Goal: Task Accomplishment & Management: Manage account settings

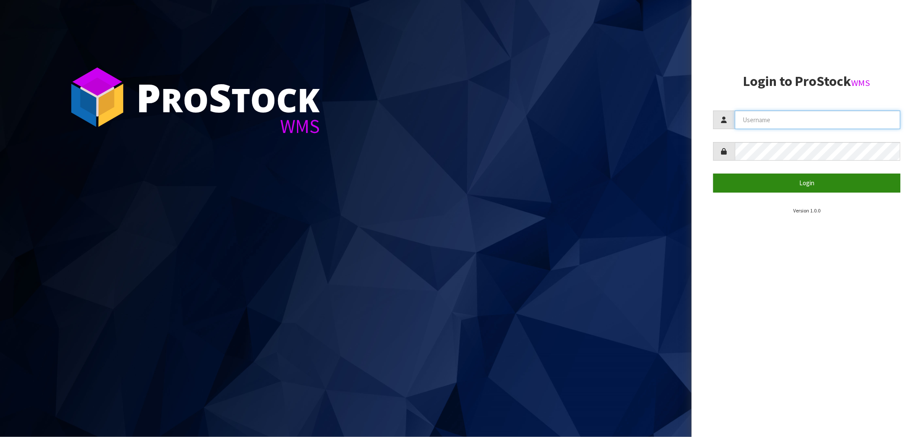
type input "[EMAIL_ADDRESS][DOMAIN_NAME]"
click at [809, 187] on button "Login" at bounding box center [806, 183] width 187 height 19
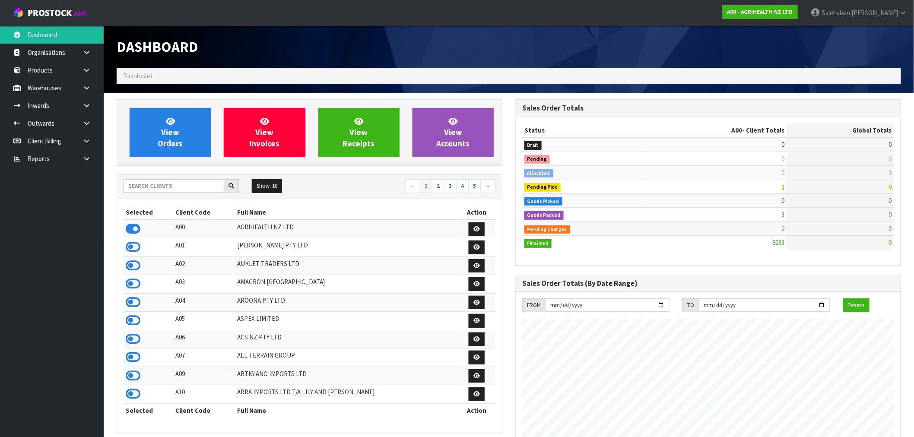
scroll to position [655, 399]
click at [171, 189] on input "text" at bounding box center [174, 185] width 101 height 13
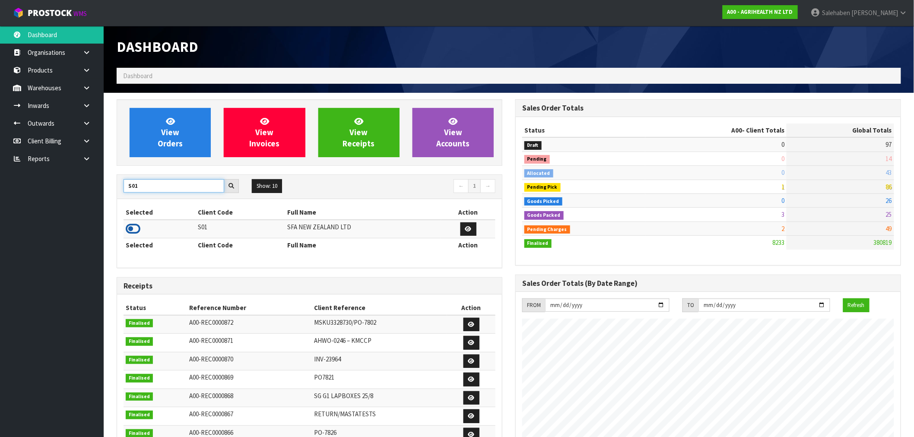
type input "S01"
click at [132, 228] on icon at bounding box center [133, 229] width 15 height 13
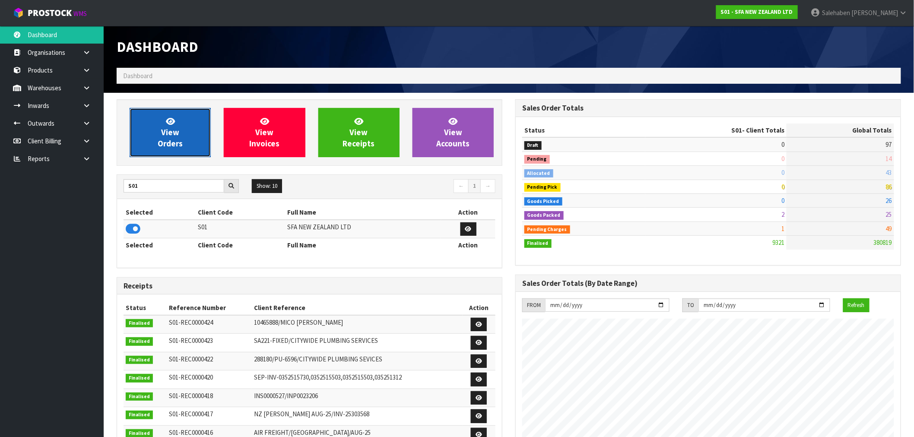
click at [174, 134] on span "View Orders" at bounding box center [170, 132] width 25 height 32
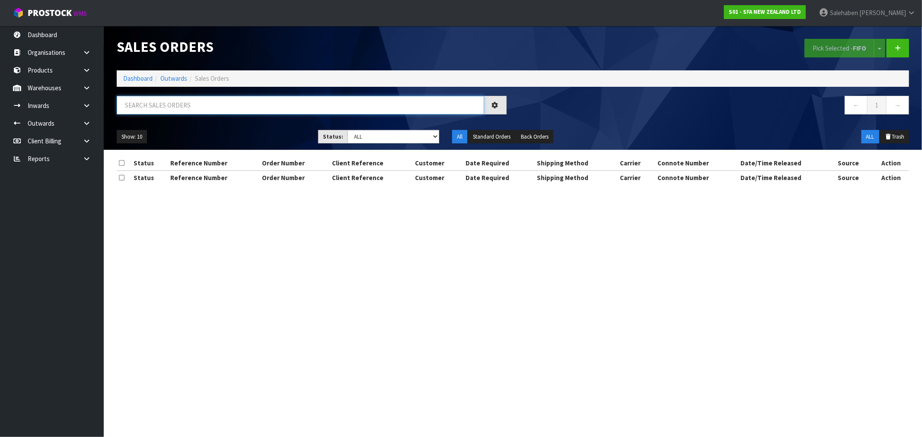
click at [166, 105] on input "text" at bounding box center [300, 105] width 367 height 19
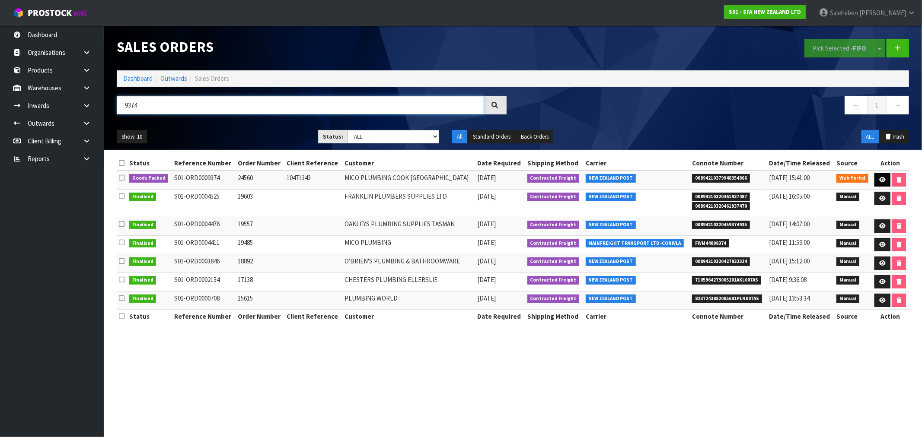
type input "9374"
click at [886, 180] on link at bounding box center [882, 180] width 16 height 14
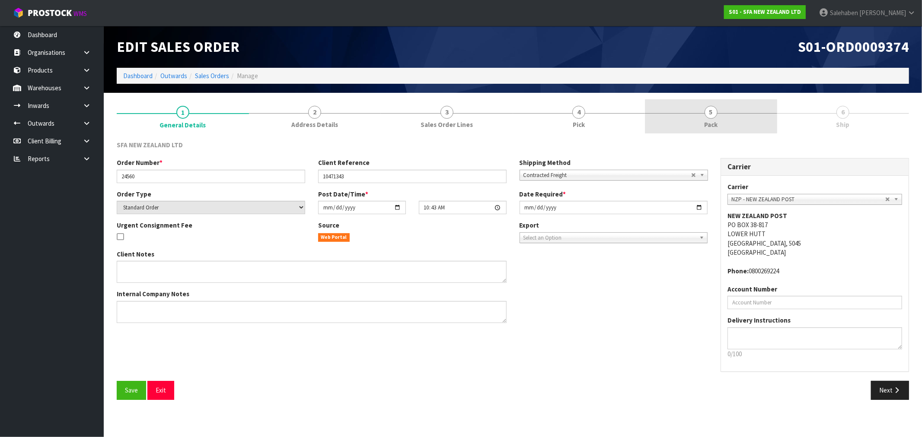
click at [707, 126] on span "Pack" at bounding box center [710, 124] width 13 height 9
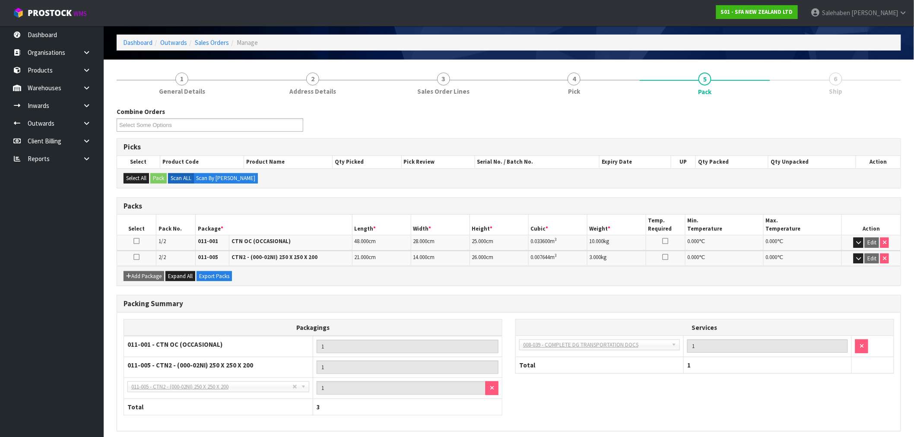
scroll to position [68, 0]
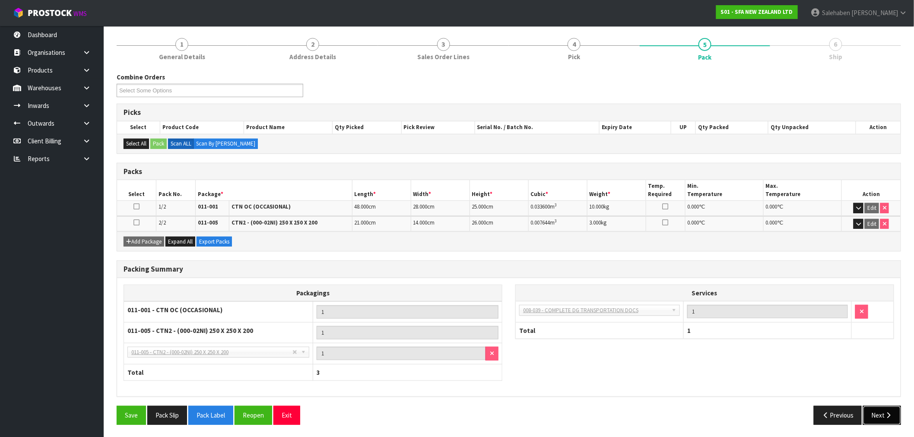
click at [879, 412] on button "Next" at bounding box center [882, 415] width 38 height 19
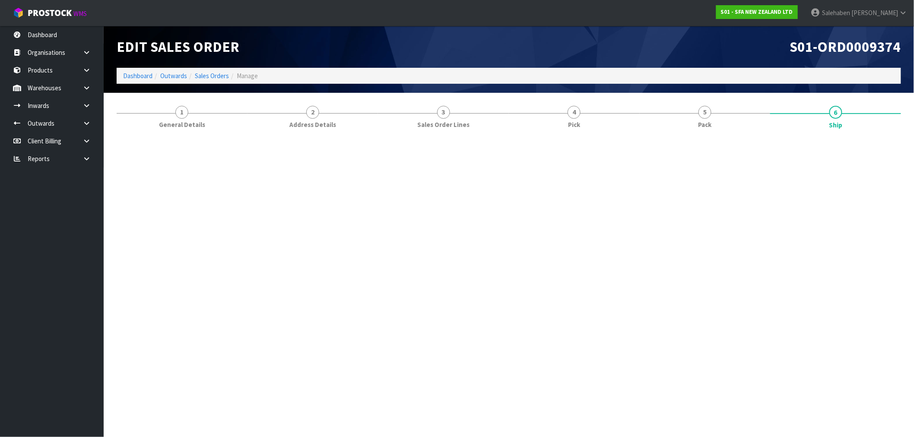
scroll to position [0, 0]
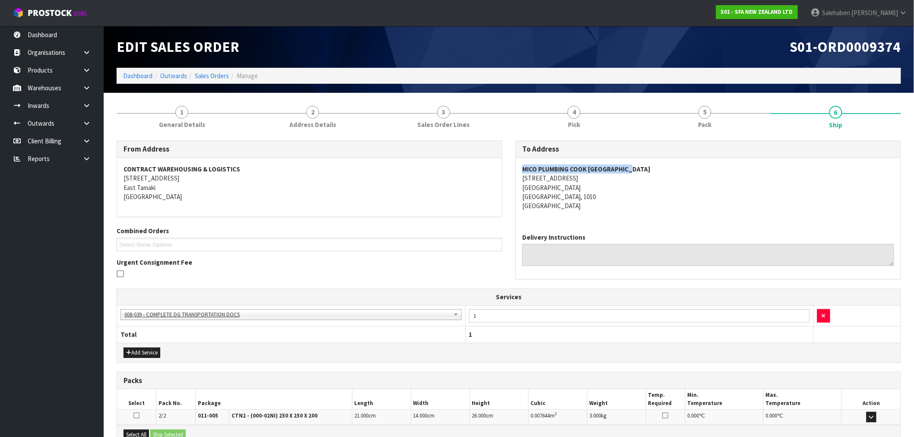
drag, startPoint x: 628, startPoint y: 171, endPoint x: 521, endPoint y: 169, distance: 106.8
click at [521, 169] on div "MICO PLUMBING COOK [GEOGRAPHIC_DATA] [STREET_ADDRESS]" at bounding box center [708, 192] width 385 height 68
copy strong "MICO PLUMBING COOK [GEOGRAPHIC_DATA]"
drag, startPoint x: 571, startPoint y: 176, endPoint x: 521, endPoint y: 178, distance: 50.2
click at [522, 178] on div "MICO PLUMBING COOK [GEOGRAPHIC_DATA] [STREET_ADDRESS]" at bounding box center [708, 192] width 385 height 68
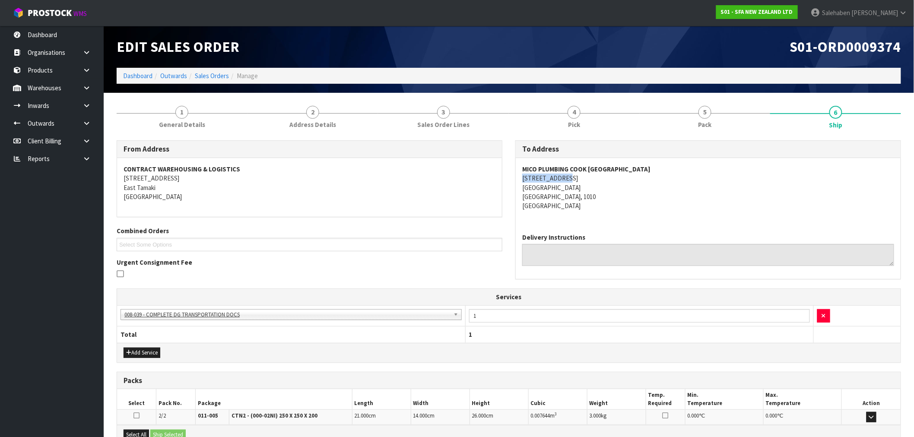
copy address "[STREET_ADDRESS]"
click at [178, 121] on span "General Details" at bounding box center [182, 124] width 46 height 9
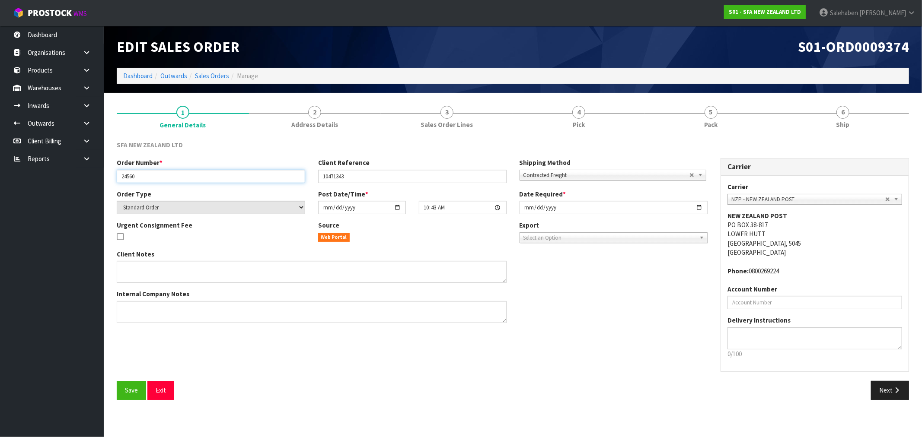
drag, startPoint x: 141, startPoint y: 174, endPoint x: 118, endPoint y: 179, distance: 23.4
click at [118, 179] on input "24560" at bounding box center [211, 176] width 188 height 13
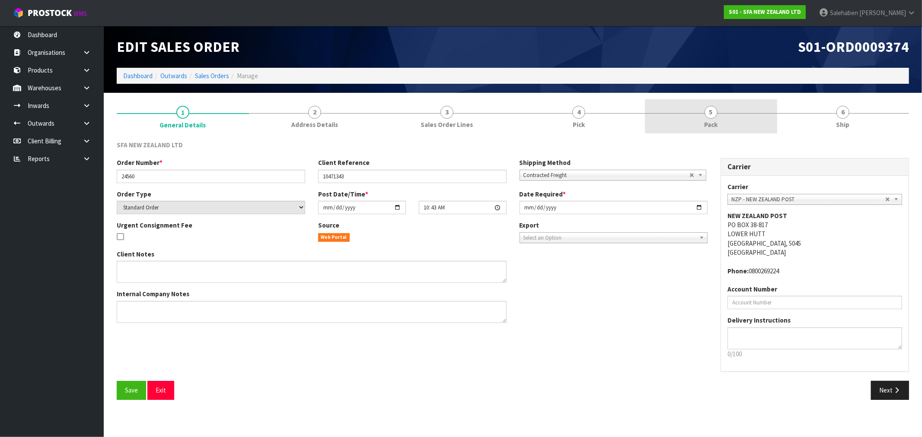
click at [707, 122] on span "Pack" at bounding box center [710, 124] width 13 height 9
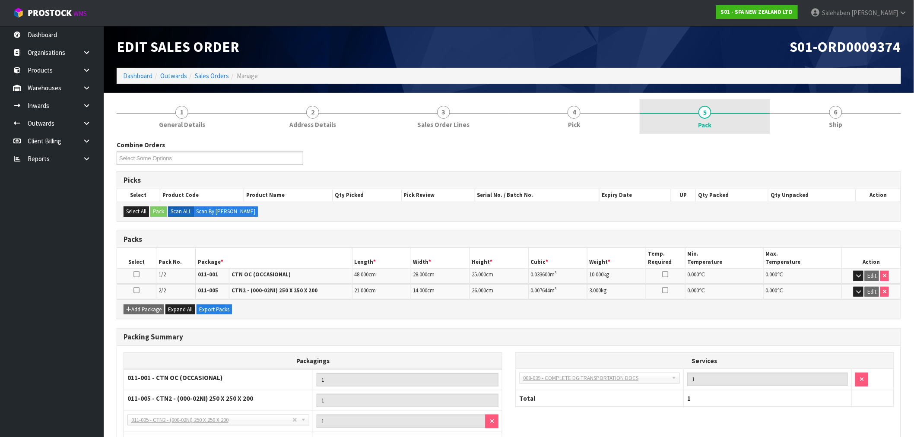
click at [699, 121] on span "Pack" at bounding box center [705, 125] width 13 height 9
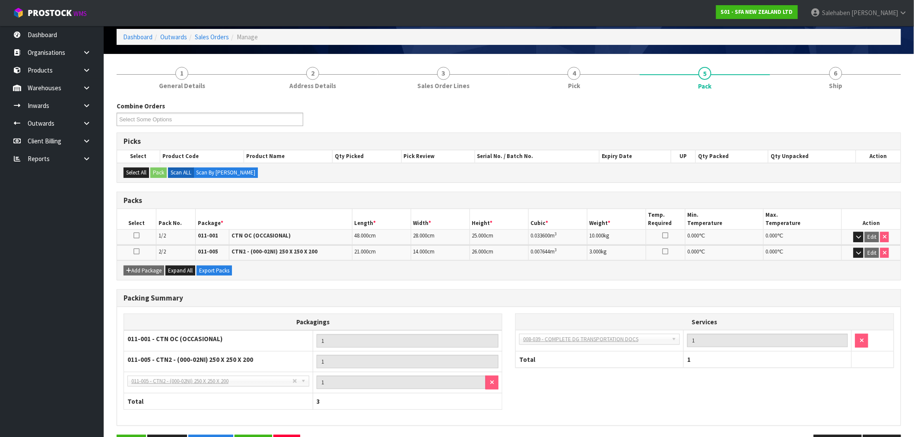
scroll to position [68, 0]
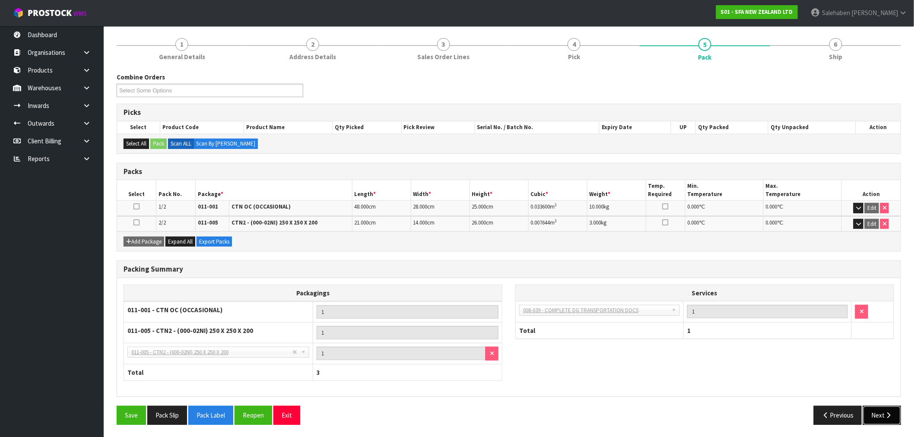
click at [885, 425] on div "Save Pack Slip Pack Label Reopen Exit Previous Next" at bounding box center [509, 418] width 798 height 25
click at [882, 421] on button "Next" at bounding box center [882, 415] width 38 height 19
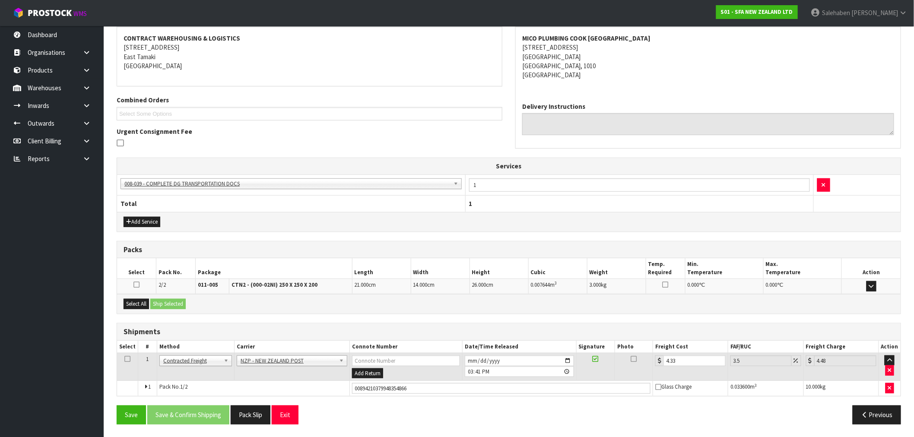
scroll to position [131, 0]
click at [143, 301] on button "Select All" at bounding box center [136, 304] width 25 height 10
click at [163, 303] on button "Ship Selected" at bounding box center [167, 304] width 35 height 10
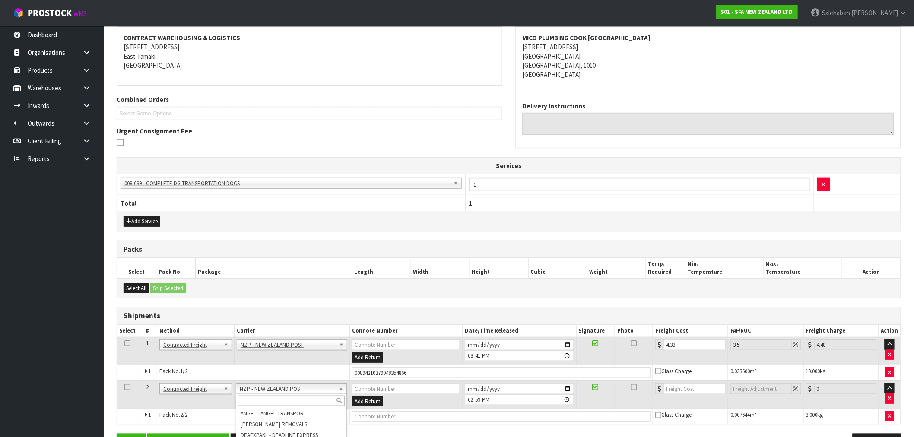
drag, startPoint x: 274, startPoint y: 383, endPoint x: 271, endPoint y: 390, distance: 7.5
click at [263, 398] on input "text" at bounding box center [291, 401] width 107 height 11
type input "nzc"
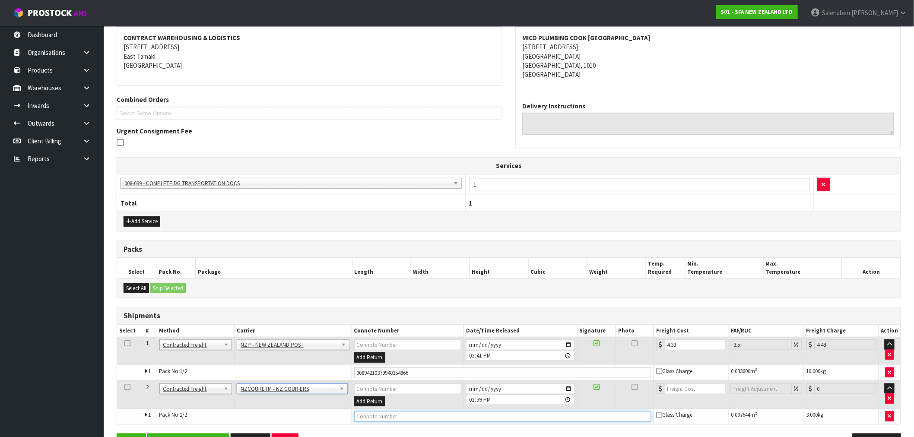
click at [377, 416] on input "text" at bounding box center [503, 416] width 298 height 11
paste input "BZGG003949"
type input "BZGG003949"
click at [689, 388] on input "number" at bounding box center [696, 389] width 62 height 11
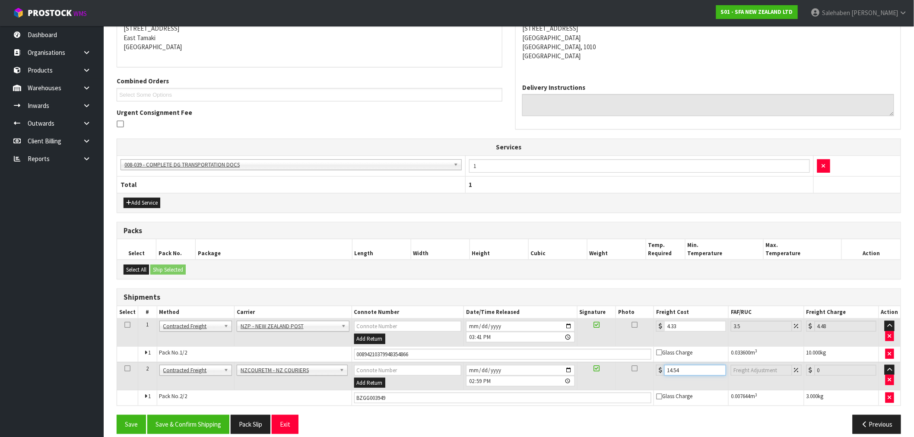
scroll to position [160, 0]
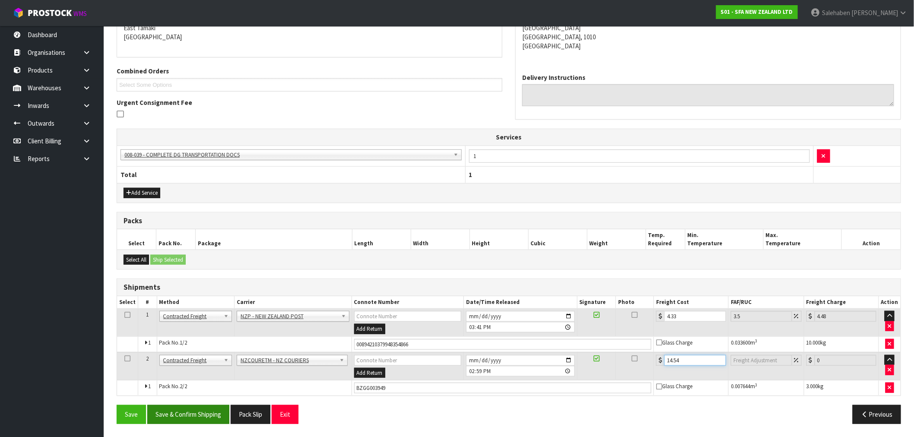
type input "14.54"
click at [186, 415] on button "Save & Confirm Shipping" at bounding box center [188, 414] width 82 height 19
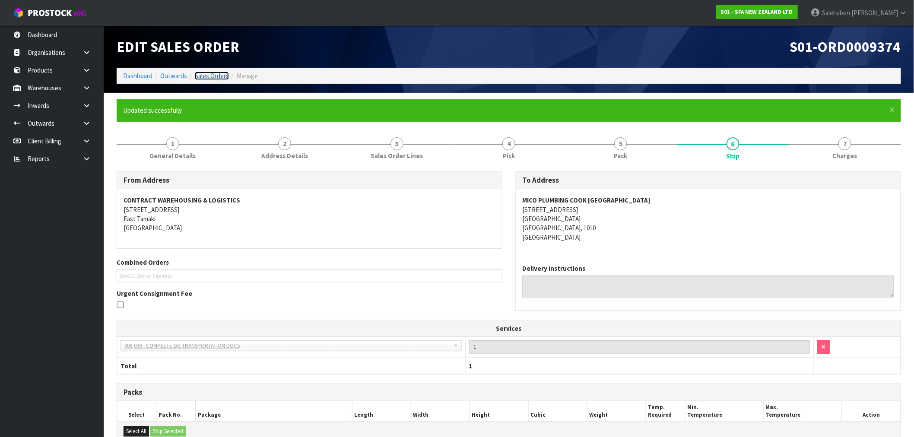
click at [222, 73] on link "Sales Orders" at bounding box center [212, 76] width 34 height 8
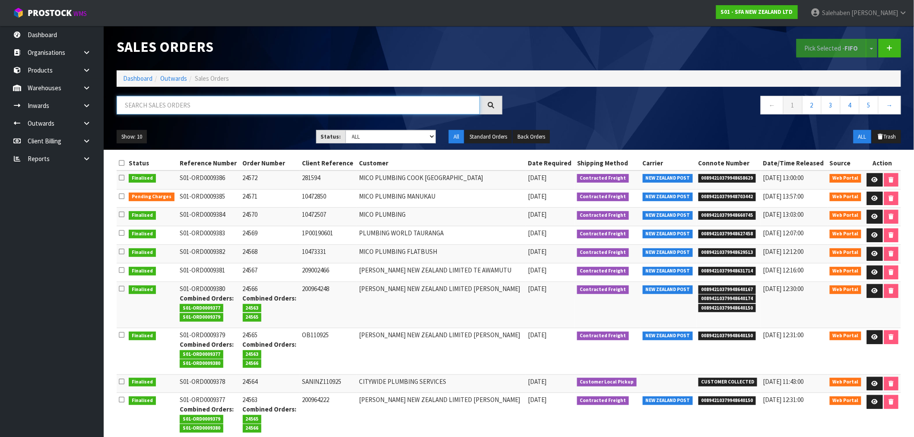
click at [202, 108] on input "text" at bounding box center [298, 105] width 363 height 19
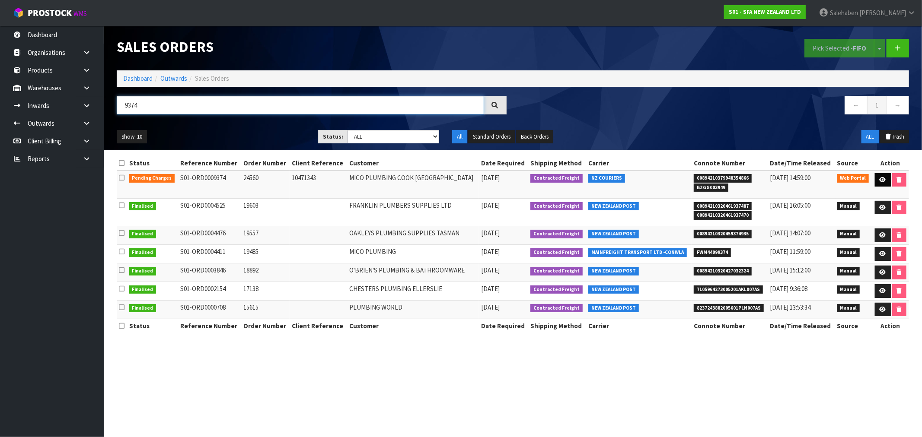
type input "9374"
click at [884, 180] on icon at bounding box center [882, 180] width 6 height 6
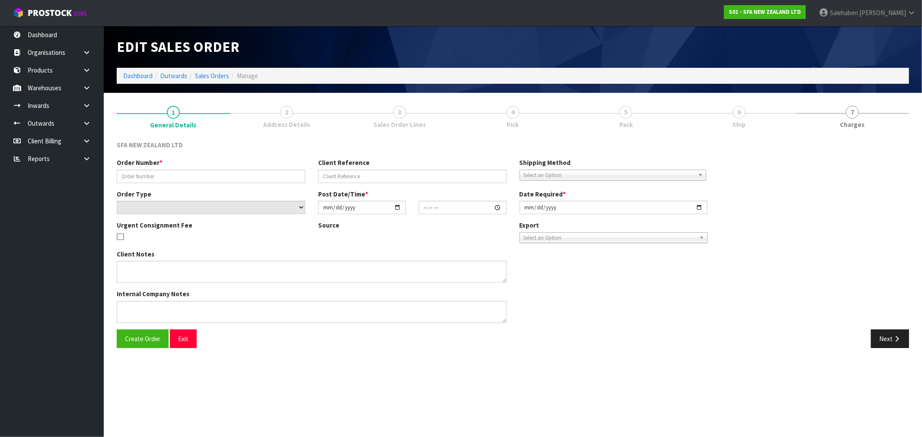
type input "24560"
type input "10471343"
select select "number:0"
type input "[DATE]"
type input "10:43:00.000"
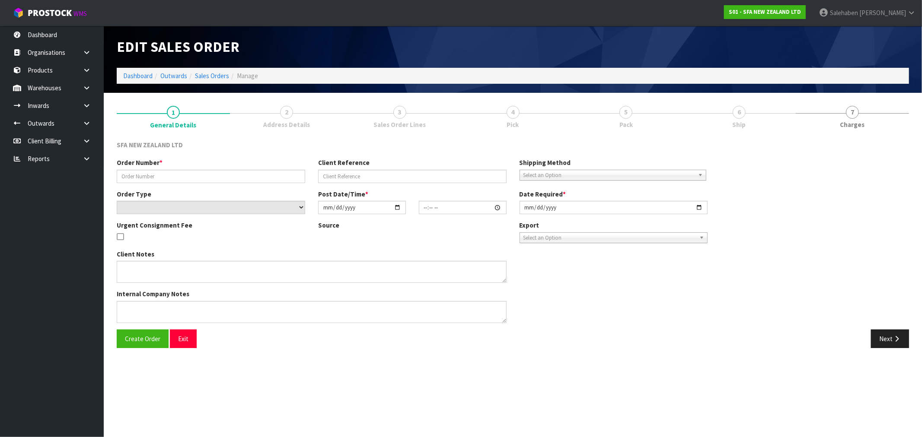
type input "[DATE]"
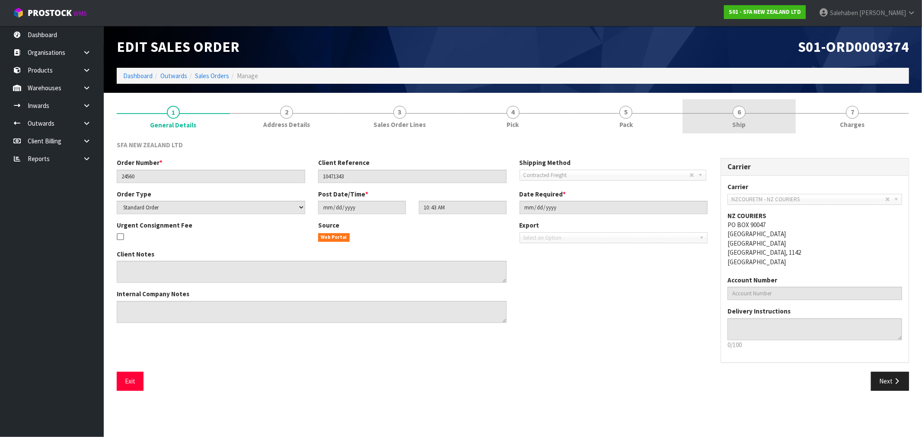
click at [739, 125] on span "Ship" at bounding box center [738, 124] width 13 height 9
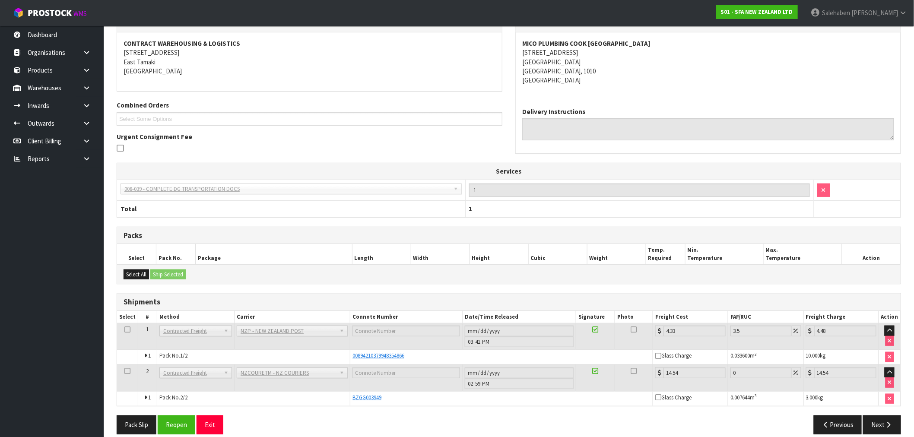
scroll to position [136, 0]
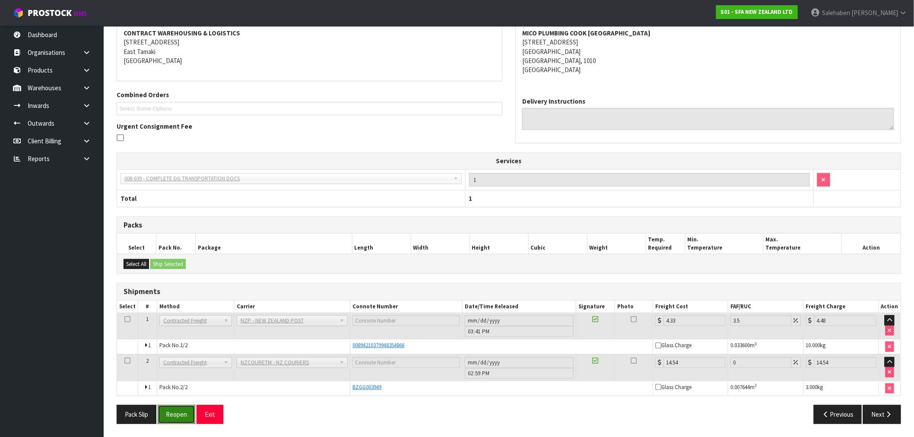
click at [173, 417] on button "Reopen" at bounding box center [177, 414] width 38 height 19
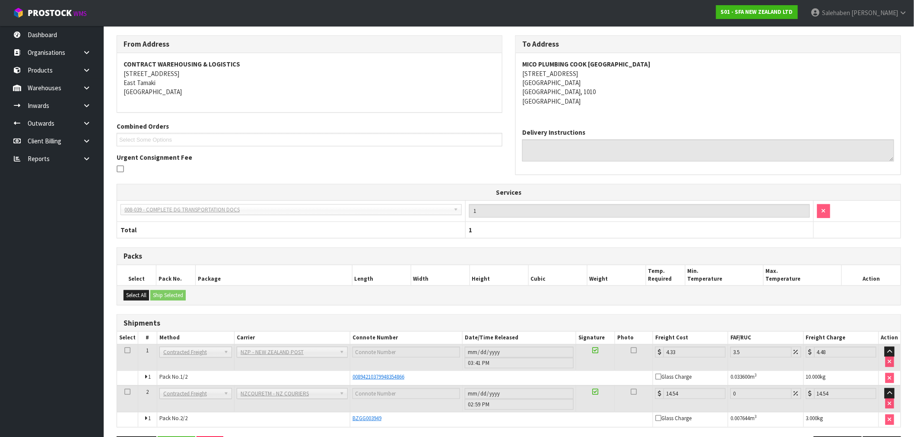
scroll to position [0, 0]
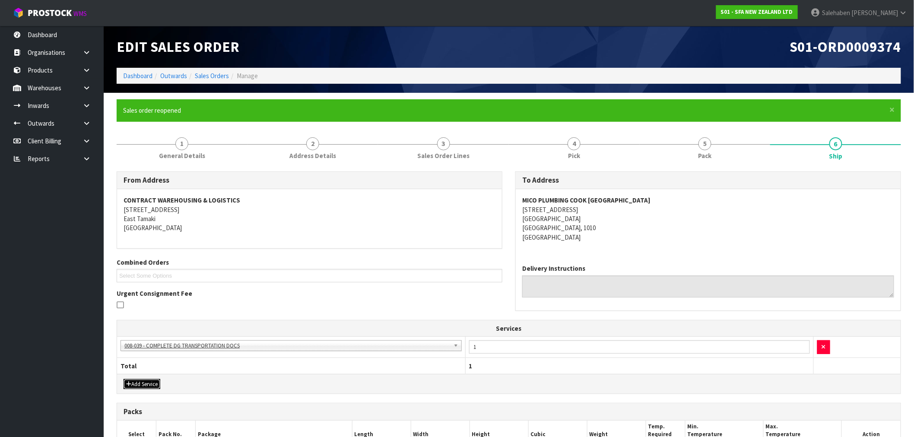
click at [142, 385] on button "Add Service" at bounding box center [142, 384] width 37 height 10
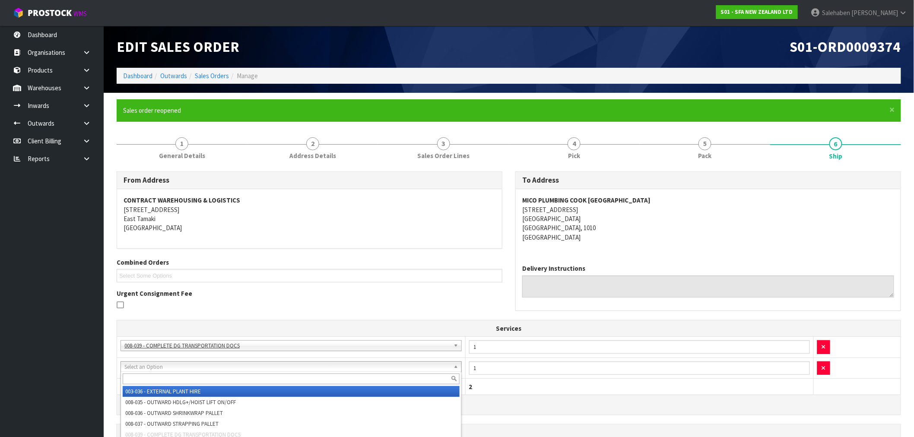
click at [150, 376] on input "text" at bounding box center [291, 379] width 337 height 11
type input "labe"
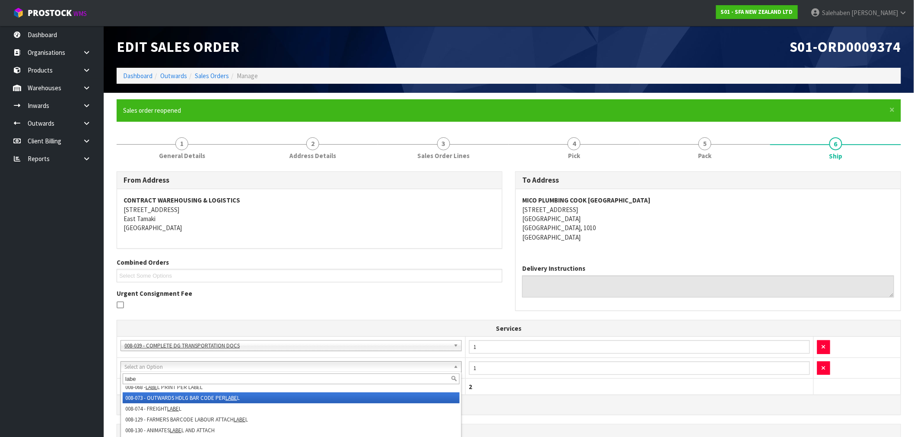
scroll to position [11, 0]
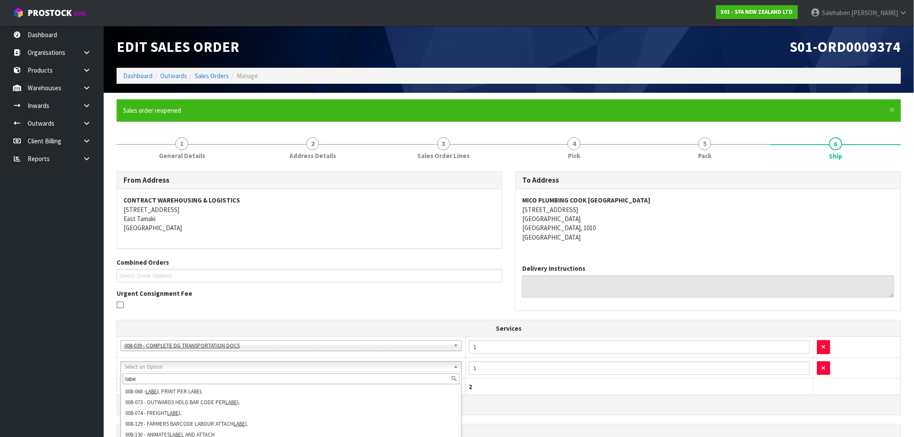
drag, startPoint x: 143, startPoint y: 378, endPoint x: 96, endPoint y: 383, distance: 46.6
click at [96, 383] on body "Toggle navigation ProStock WMS S01 - SFA NEW ZEALAND LTD [PERSON_NAME] Logout D…" at bounding box center [457, 218] width 914 height 437
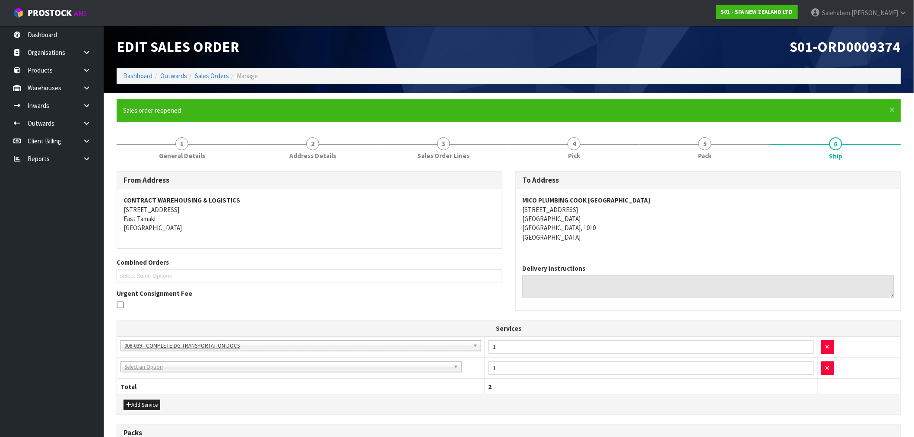
drag, startPoint x: 150, startPoint y: 365, endPoint x: 150, endPoint y: 377, distance: 12.1
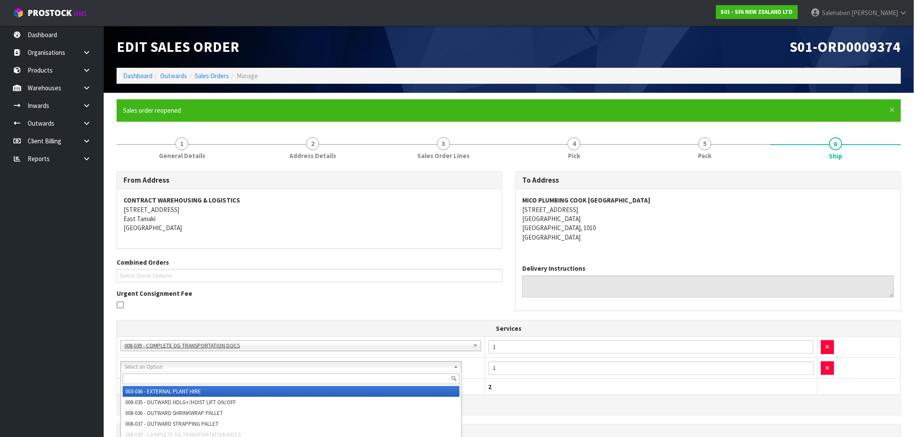
click at [150, 383] on input "text" at bounding box center [291, 379] width 337 height 11
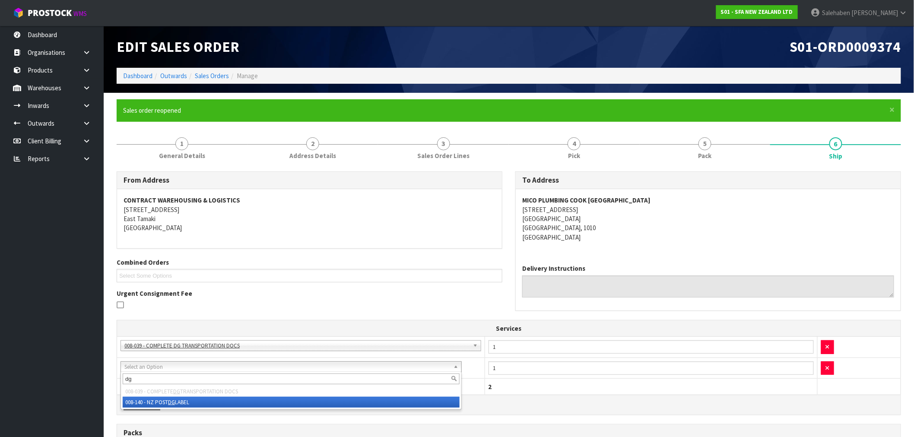
type input "dg"
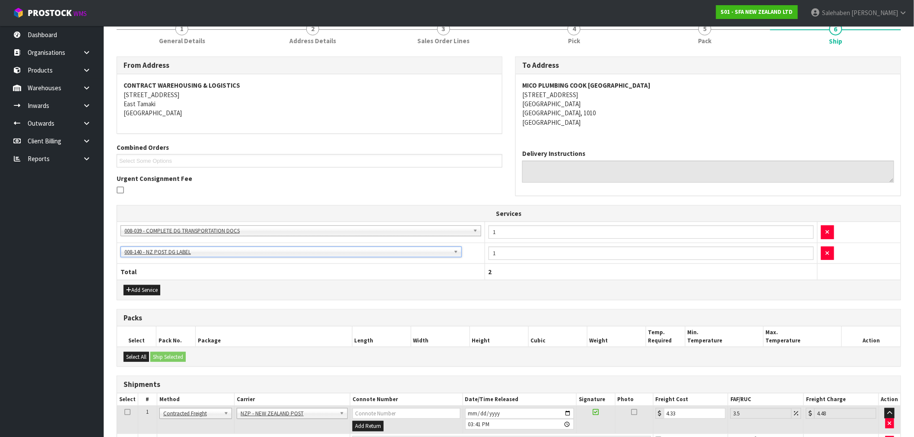
scroll to position [212, 0]
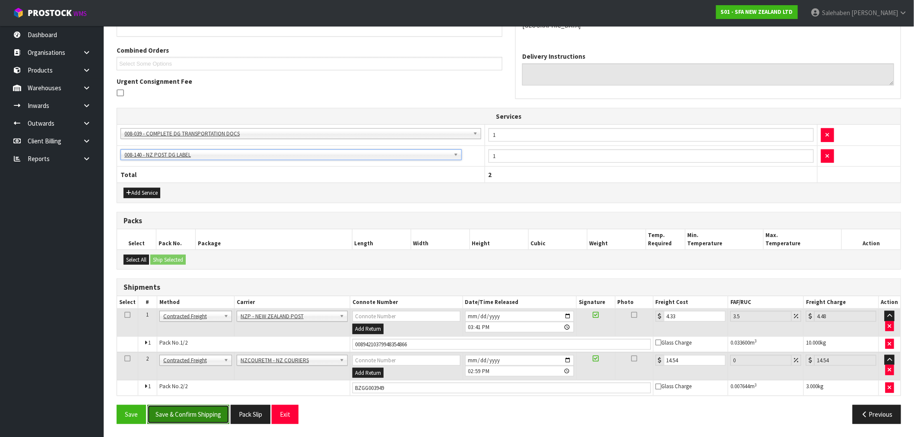
click at [189, 412] on button "Save & Confirm Shipping" at bounding box center [188, 414] width 82 height 19
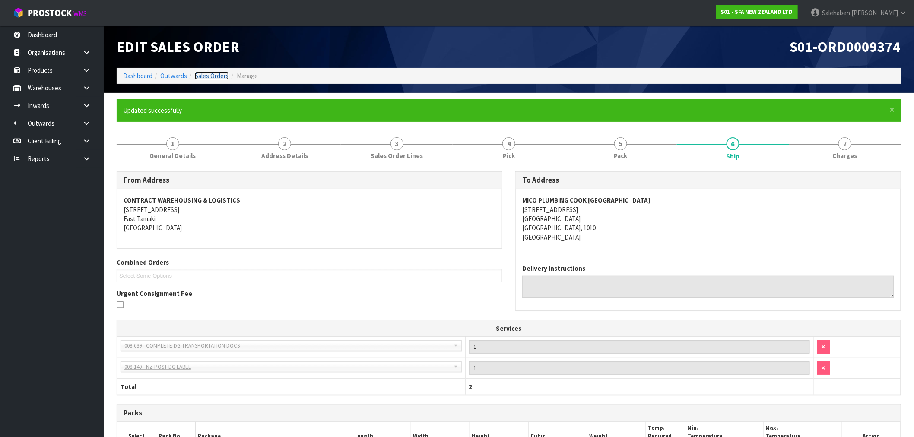
click at [209, 75] on link "Sales Orders" at bounding box center [212, 76] width 34 height 8
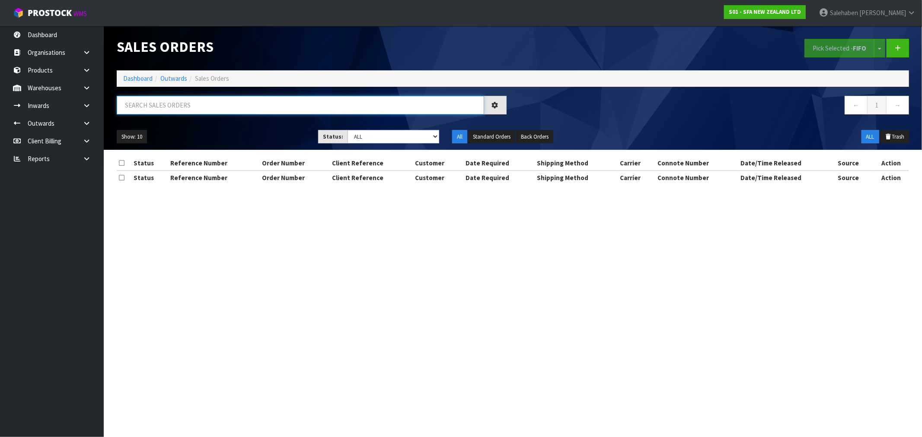
click at [204, 100] on input "text" at bounding box center [300, 105] width 367 height 19
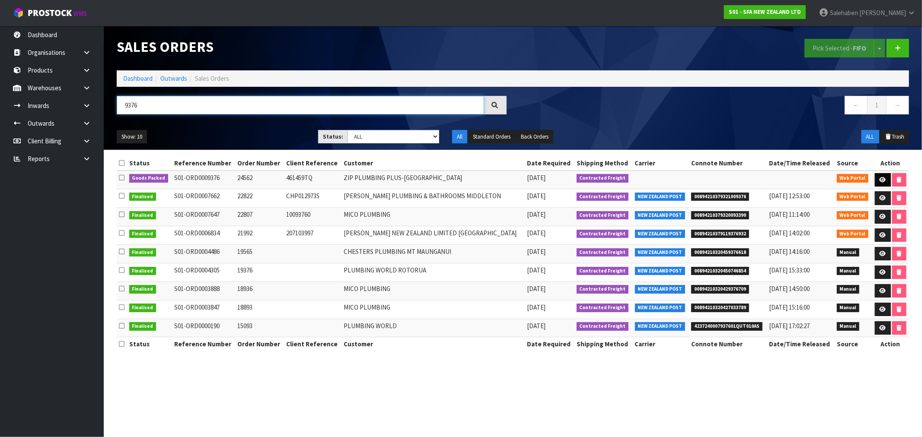
type input "9376"
click at [879, 178] on icon at bounding box center [882, 180] width 6 height 6
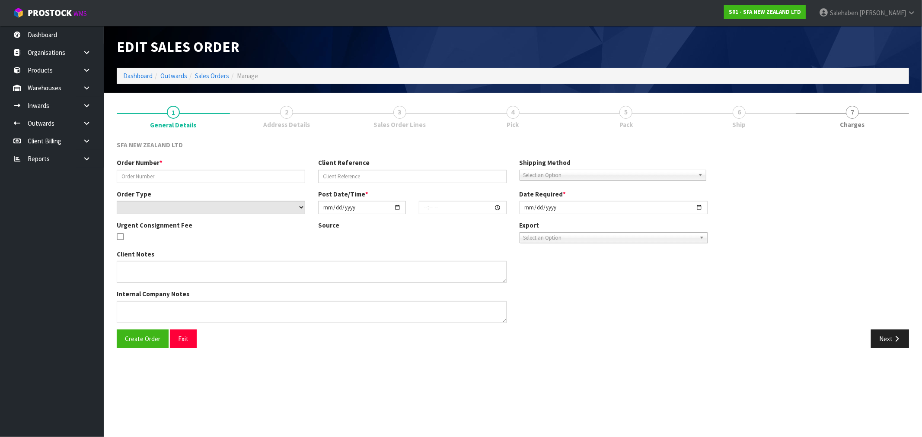
type input "24562"
type input "461459TQ"
select select "number:0"
type input "[DATE]"
type input "09:59:00.000"
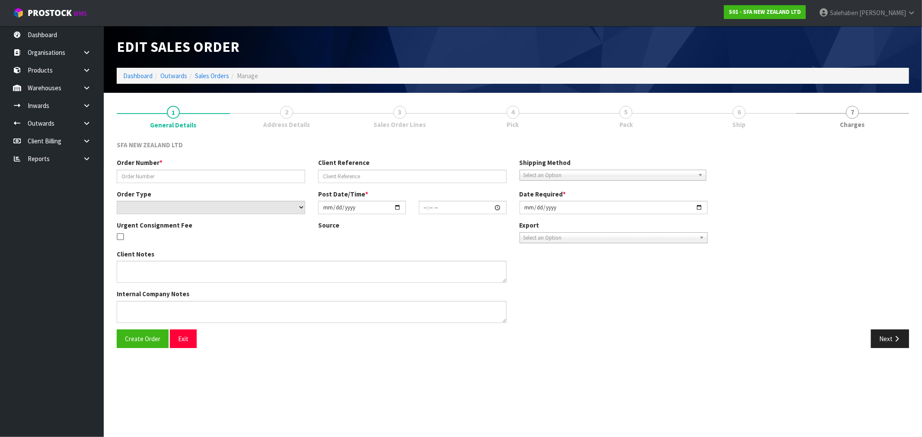
type input "[DATE]"
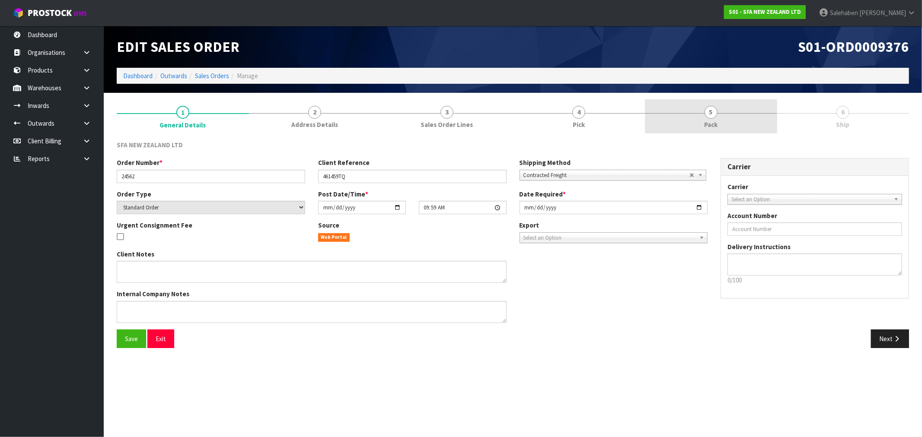
click at [719, 119] on link "5 Pack" at bounding box center [711, 116] width 132 height 34
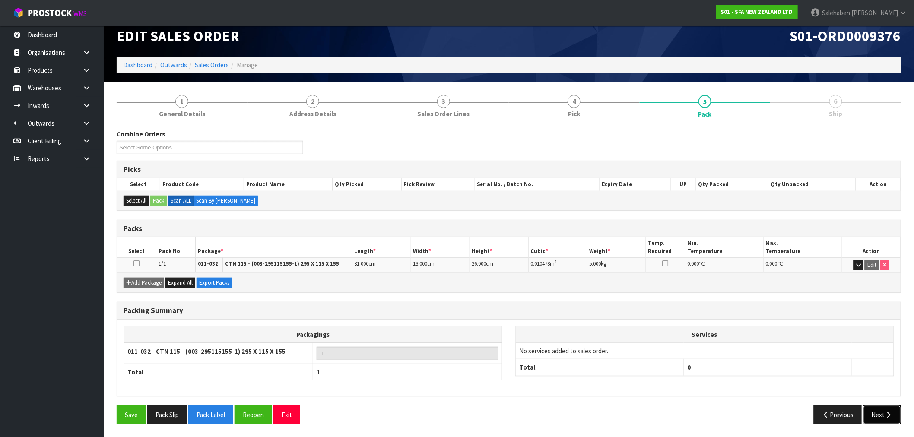
click at [882, 409] on button "Next" at bounding box center [882, 415] width 38 height 19
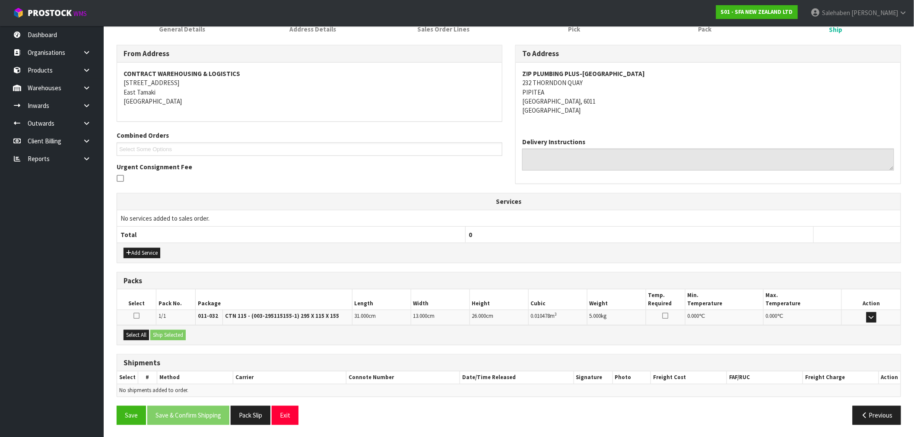
scroll to position [96, 0]
click at [150, 253] on button "Add Service" at bounding box center [142, 252] width 37 height 10
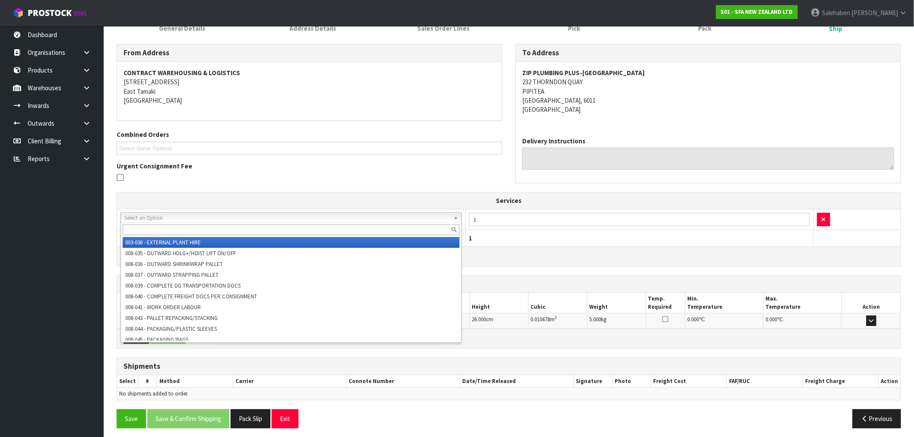
click at [171, 234] on input "text" at bounding box center [291, 230] width 337 height 11
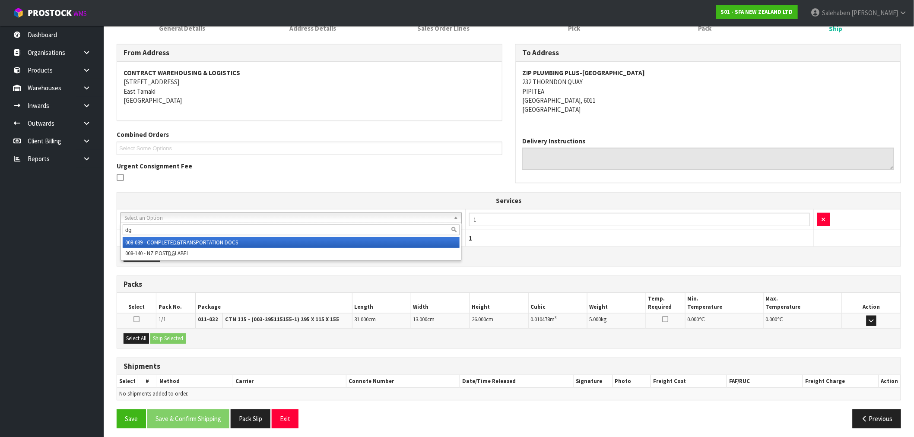
type input "dg"
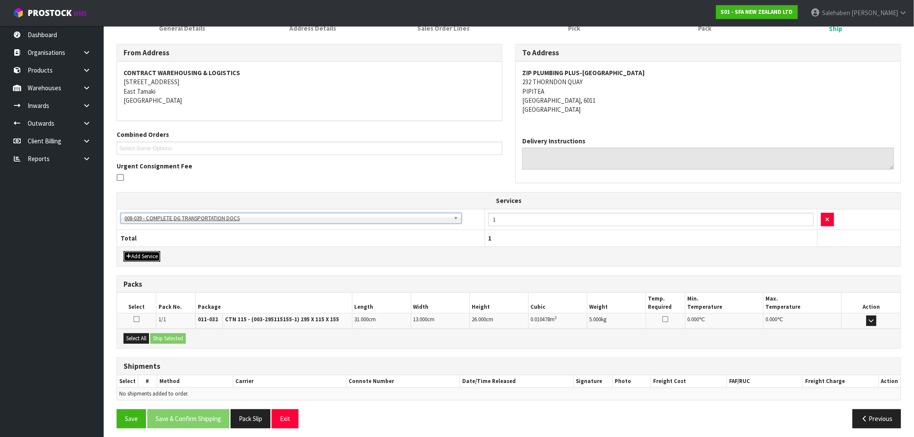
click at [147, 253] on button "Add Service" at bounding box center [142, 256] width 37 height 10
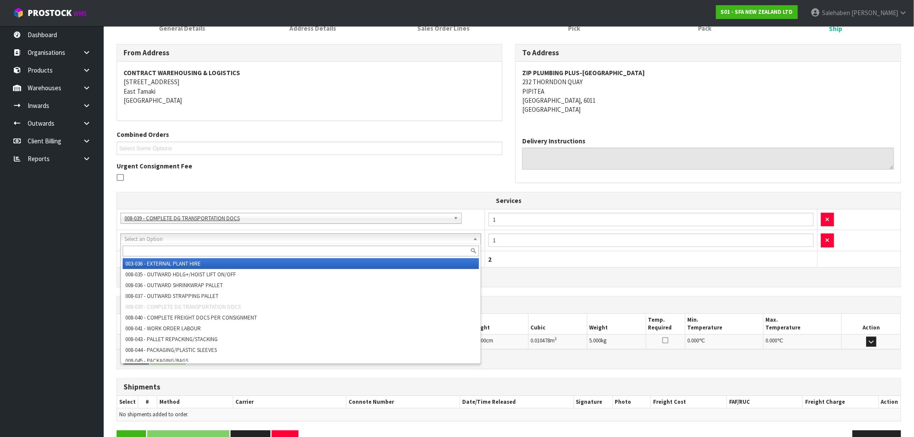
click at [149, 252] on input "text" at bounding box center [301, 251] width 356 height 11
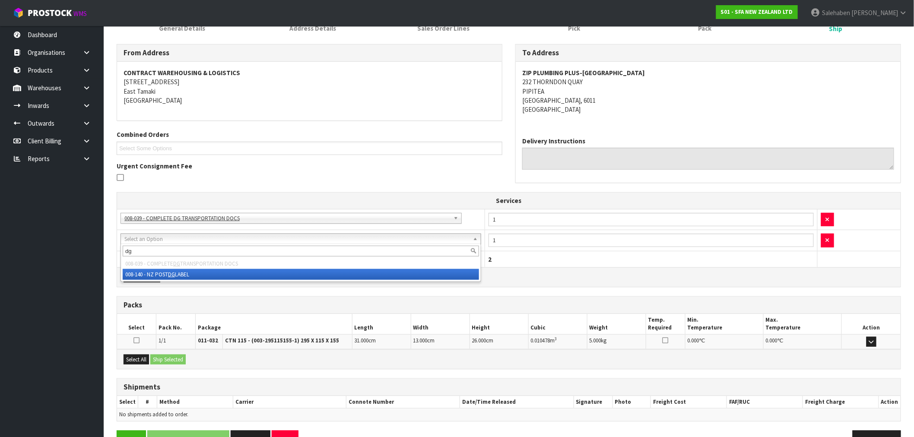
type input "dg"
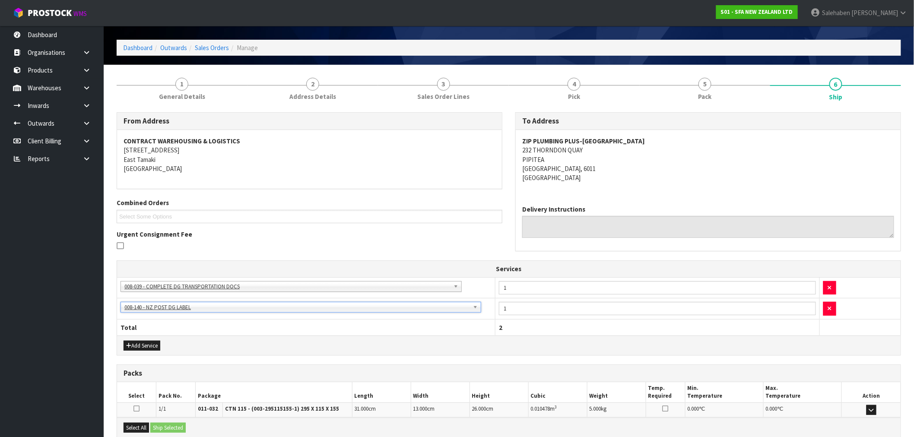
scroll to position [0, 0]
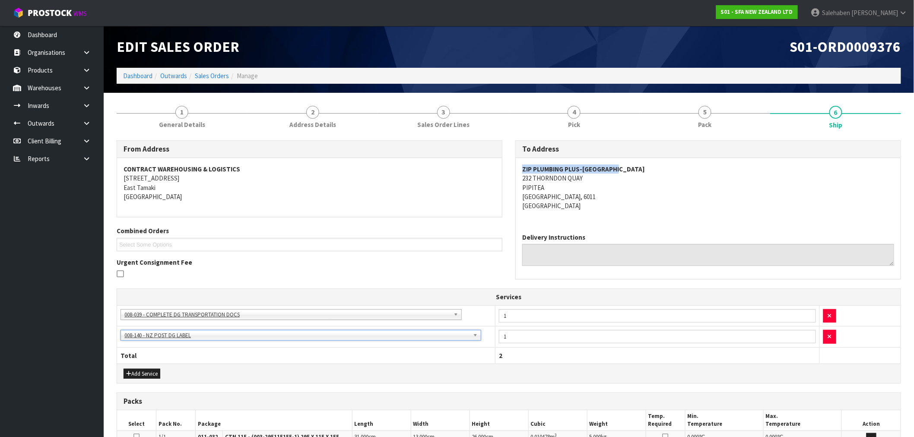
drag, startPoint x: 621, startPoint y: 169, endPoint x: 520, endPoint y: 172, distance: 101.6
click at [520, 172] on div "ZIP PLUMBING PLUS-[GEOGRAPHIC_DATA] [STREET_ADDRESS]" at bounding box center [708, 192] width 385 height 68
copy strong "ZIP PLUMBING PLUS-[GEOGRAPHIC_DATA]"
drag, startPoint x: 584, startPoint y: 178, endPoint x: 522, endPoint y: 178, distance: 62.2
click at [522, 178] on div "ZIP PLUMBING PLUS-[GEOGRAPHIC_DATA] [STREET_ADDRESS]" at bounding box center [708, 192] width 385 height 68
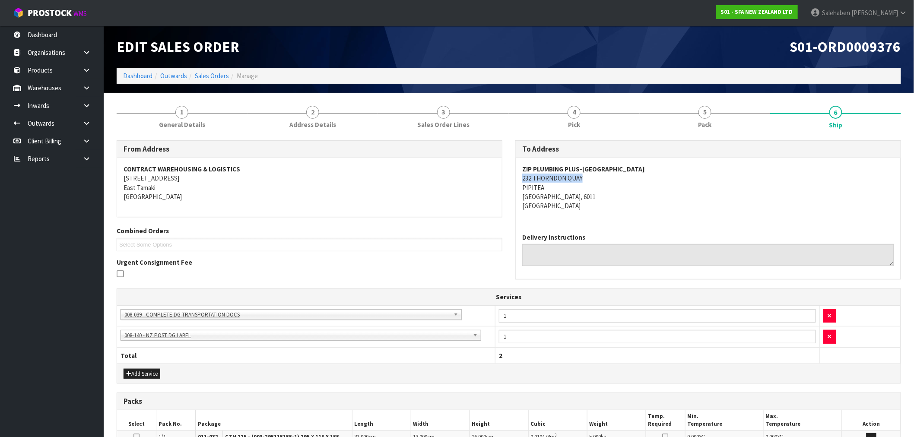
copy address "232 THORNDON QUAY"
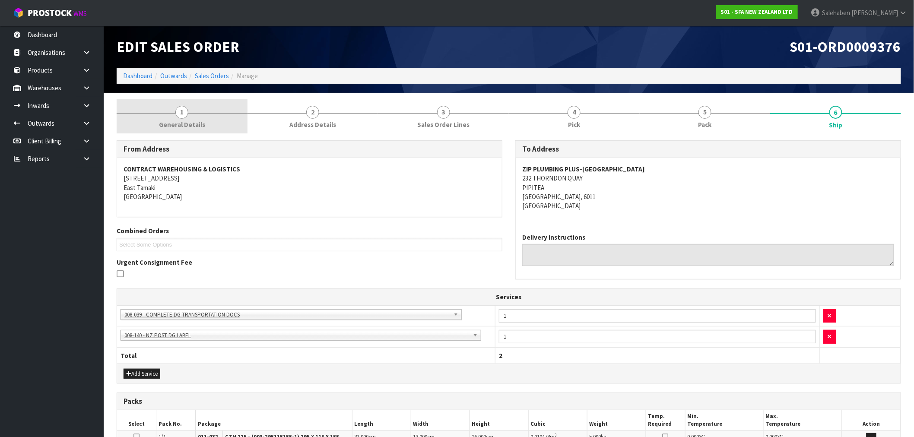
click at [192, 124] on span "General Details" at bounding box center [182, 124] width 46 height 9
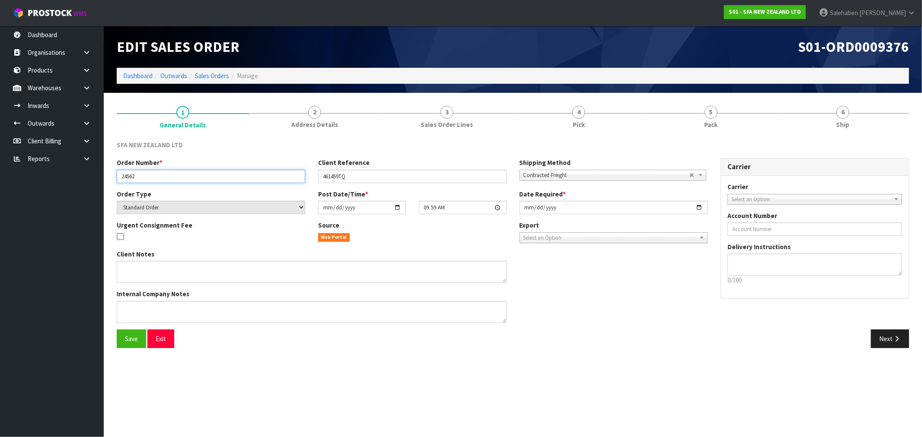
drag, startPoint x: 143, startPoint y: 180, endPoint x: 101, endPoint y: 184, distance: 42.5
click at [102, 184] on body "Toggle navigation ProStock WMS S01 - SFA NEW ZEALAND LTD [PERSON_NAME] Logout D…" at bounding box center [461, 218] width 922 height 437
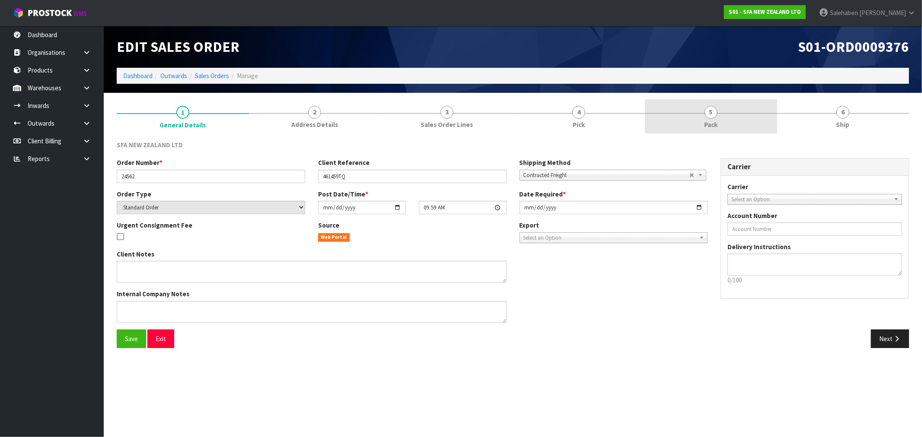
drag, startPoint x: 715, startPoint y: 119, endPoint x: 710, endPoint y: 123, distance: 6.1
click at [715, 120] on span "Pack" at bounding box center [710, 124] width 13 height 9
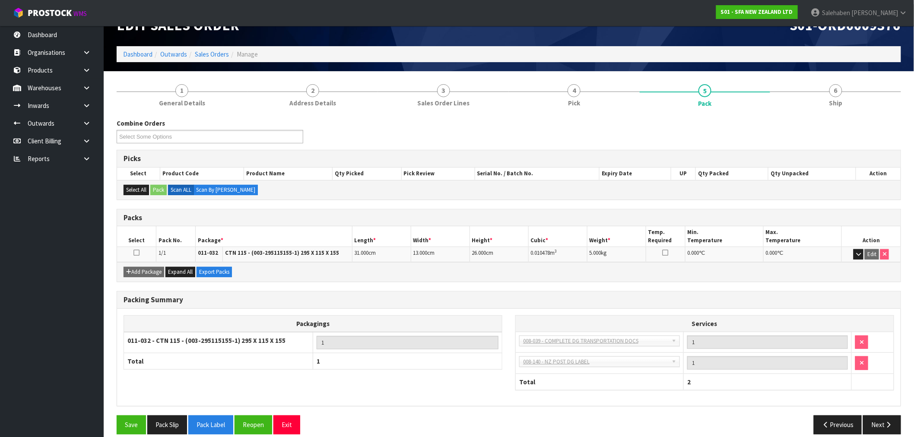
scroll to position [32, 0]
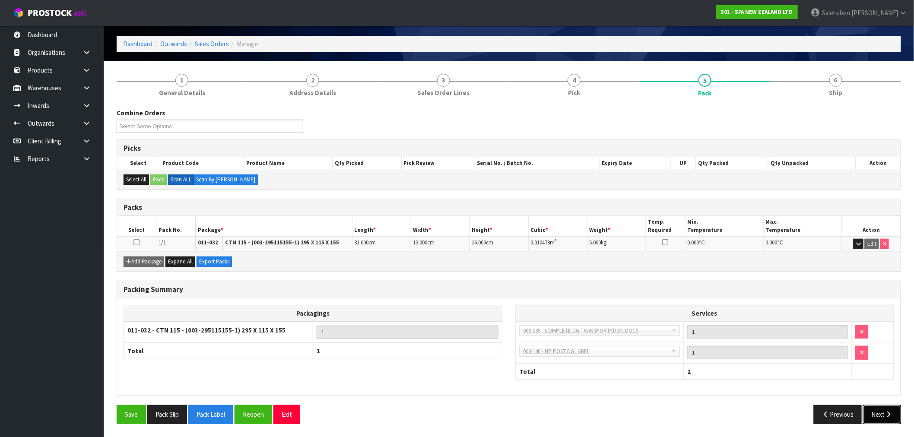
click at [874, 417] on button "Next" at bounding box center [882, 414] width 38 height 19
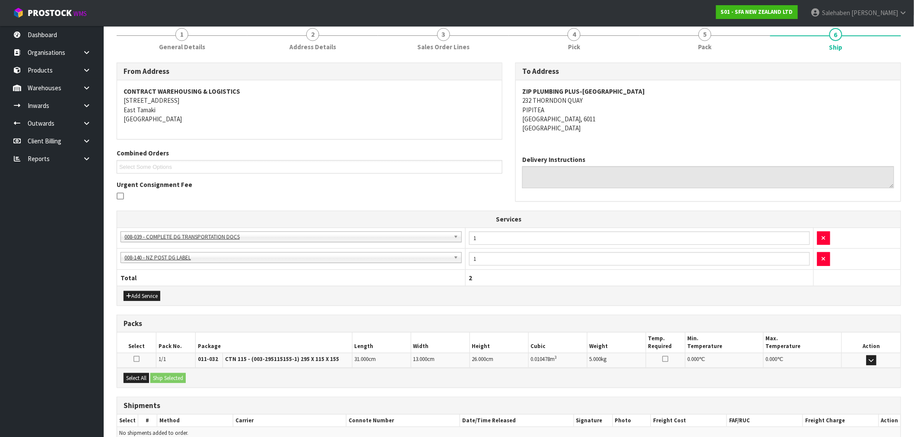
scroll to position [122, 0]
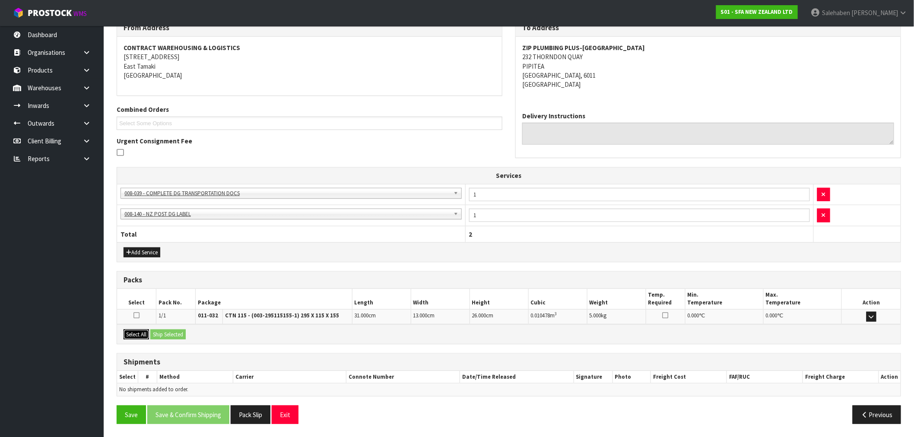
drag, startPoint x: 133, startPoint y: 333, endPoint x: 158, endPoint y: 331, distance: 25.5
click at [133, 333] on button "Select All" at bounding box center [136, 335] width 25 height 10
click at [163, 331] on button "Ship Selected" at bounding box center [167, 335] width 35 height 10
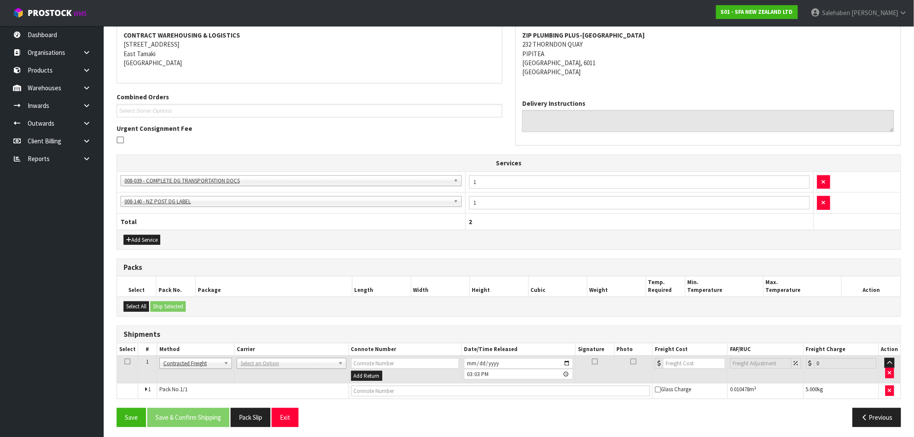
scroll to position [137, 0]
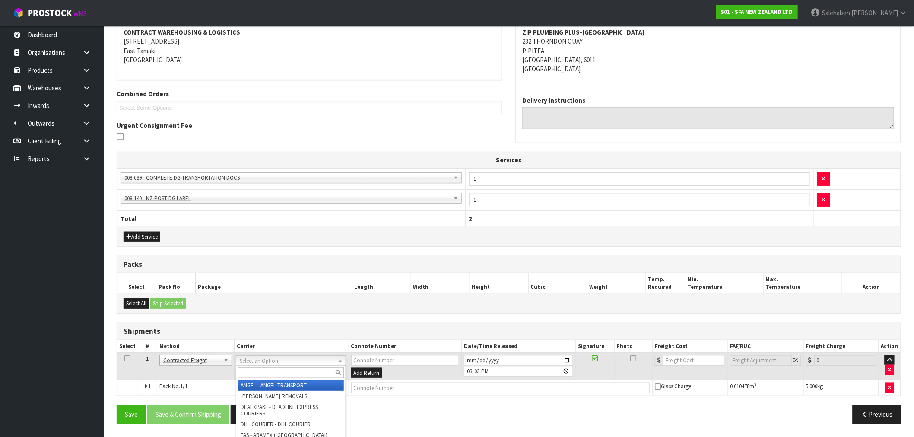
click at [257, 370] on input "text" at bounding box center [290, 373] width 105 height 11
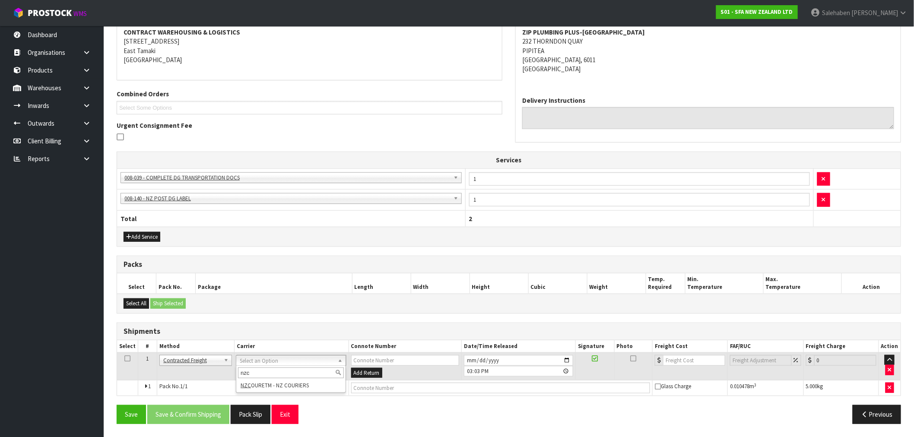
type input "nzc"
drag, startPoint x: 290, startPoint y: 387, endPoint x: 364, endPoint y: 383, distance: 73.6
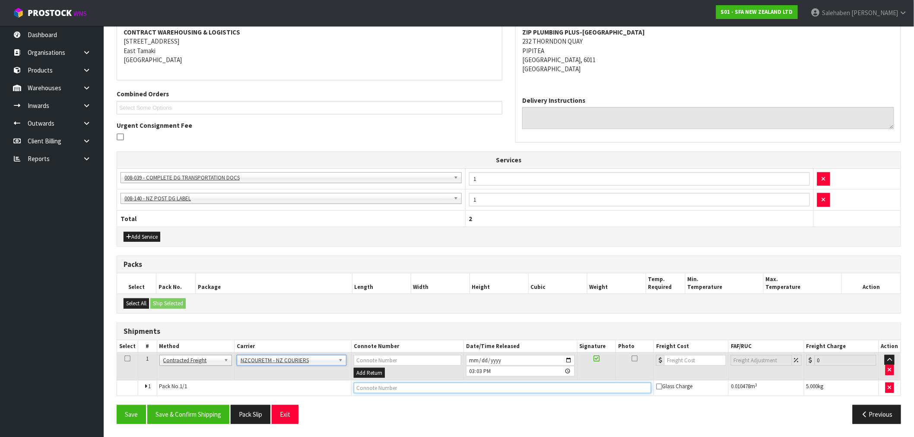
click at [403, 391] on input "text" at bounding box center [503, 388] width 298 height 11
paste input "BZGG003950"
type input "BZGG003950"
click at [683, 361] on input "number" at bounding box center [696, 360] width 62 height 11
type input "18"
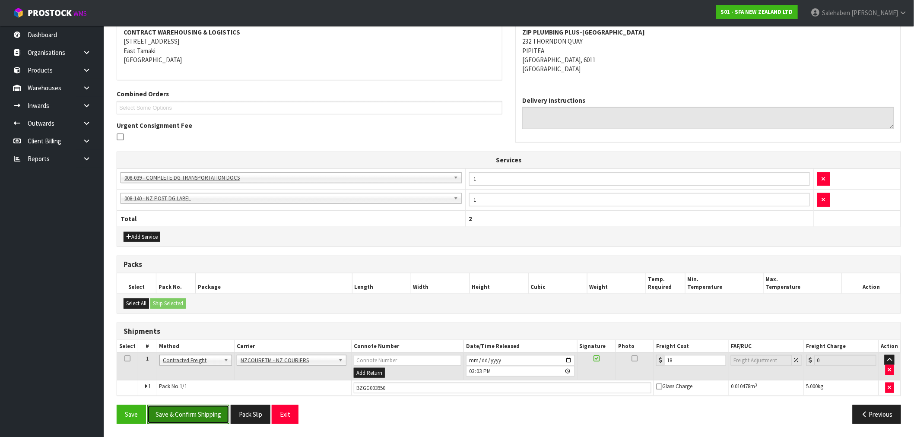
click at [207, 411] on button "Save & Confirm Shipping" at bounding box center [188, 414] width 82 height 19
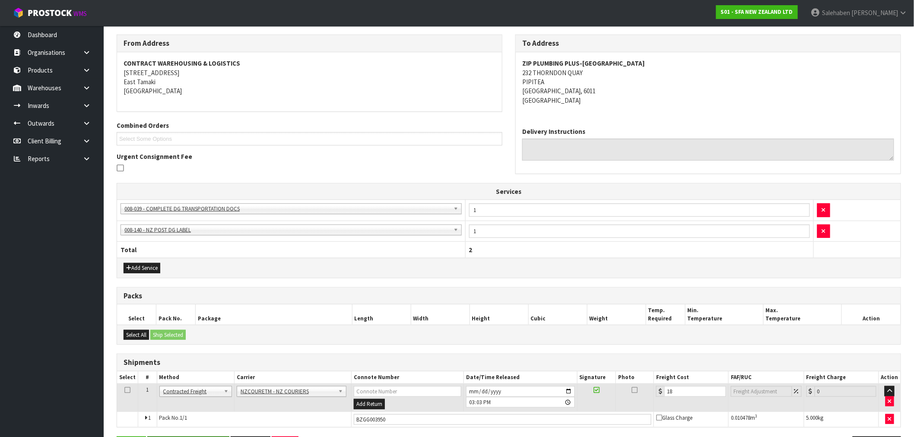
scroll to position [0, 0]
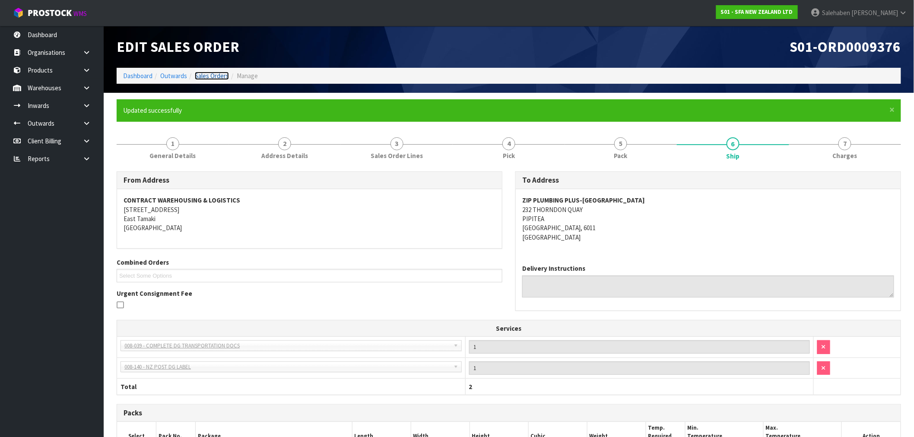
click at [212, 76] on link "Sales Orders" at bounding box center [212, 76] width 34 height 8
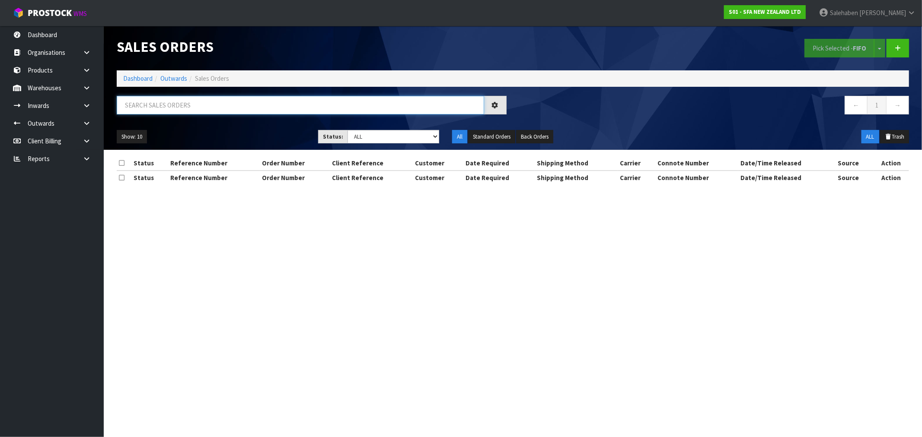
click at [221, 104] on input "text" at bounding box center [300, 105] width 367 height 19
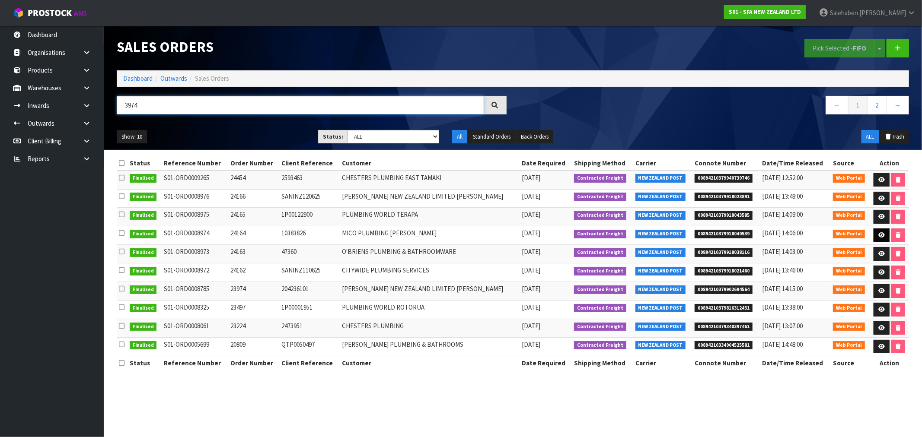
type input "3974"
click at [878, 232] on icon at bounding box center [881, 235] width 6 height 6
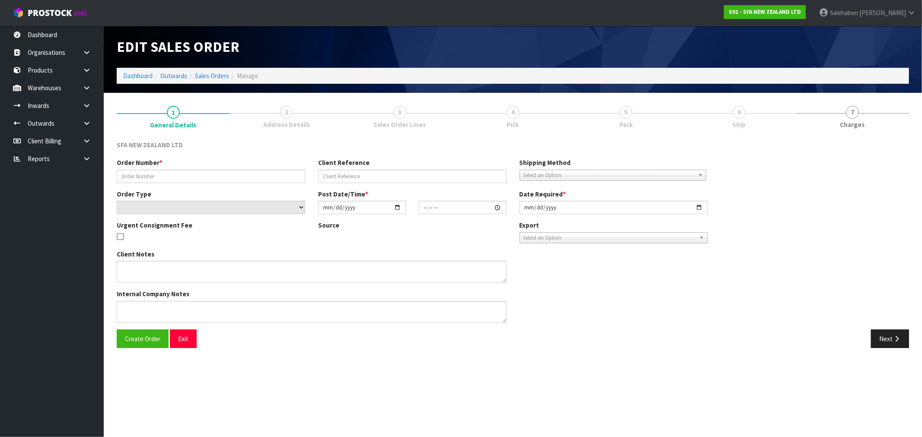
type input "24164"
type input "10383826"
select select "number:0"
type input "[DATE]"
type input "09:57:00.000"
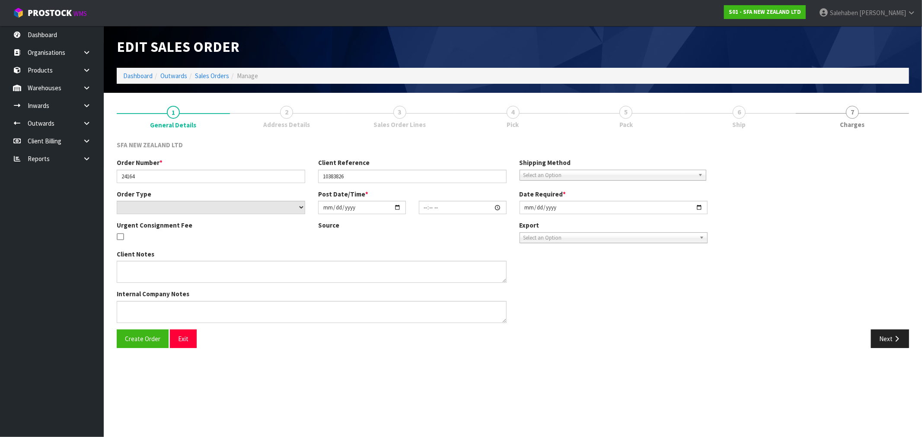
type input "[DATE]"
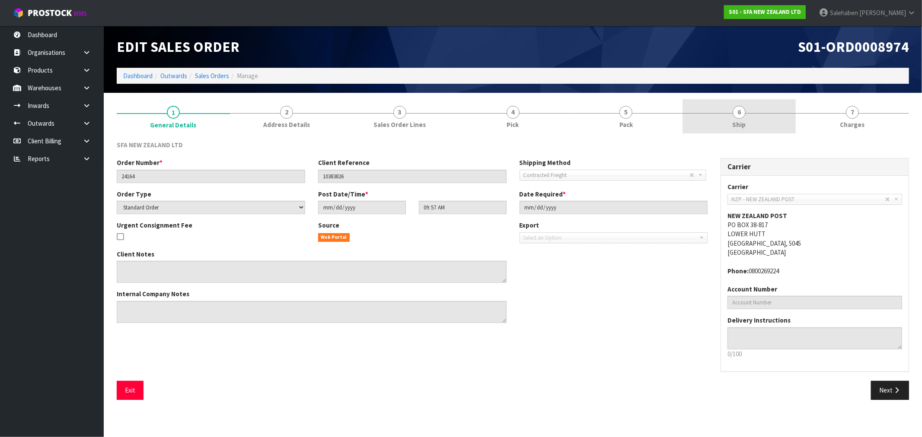
click at [732, 118] on link "6 Ship" at bounding box center [738, 116] width 113 height 34
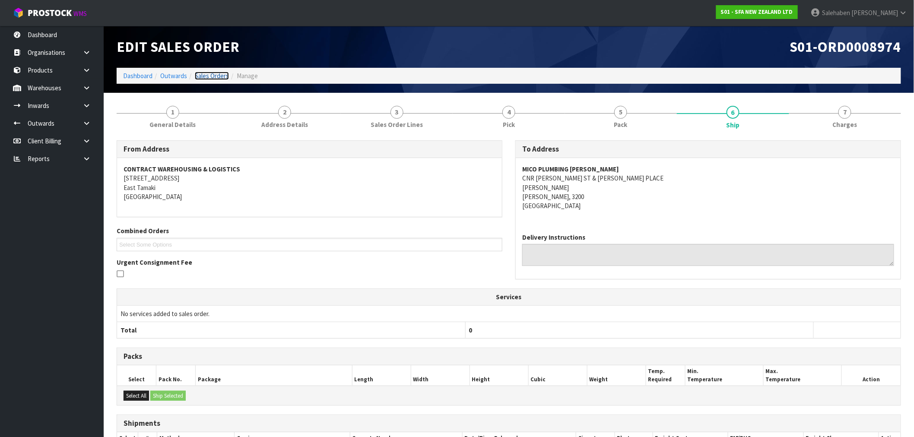
click at [217, 78] on link "Sales Orders" at bounding box center [212, 76] width 34 height 8
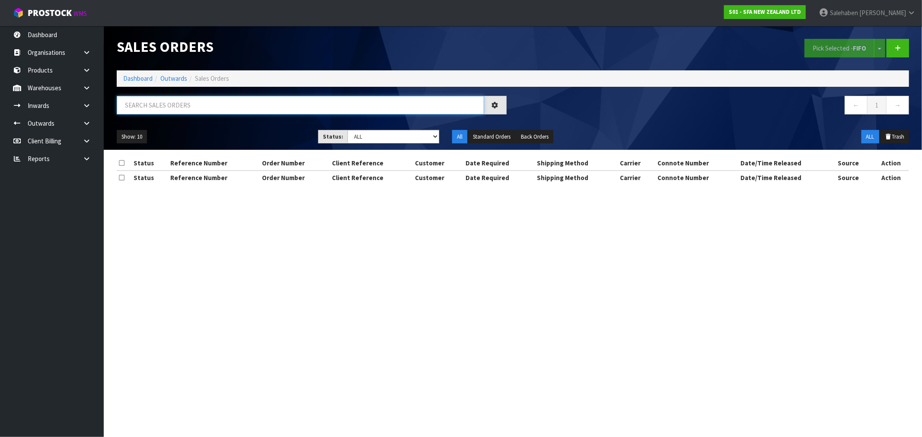
click at [224, 110] on input "text" at bounding box center [300, 105] width 367 height 19
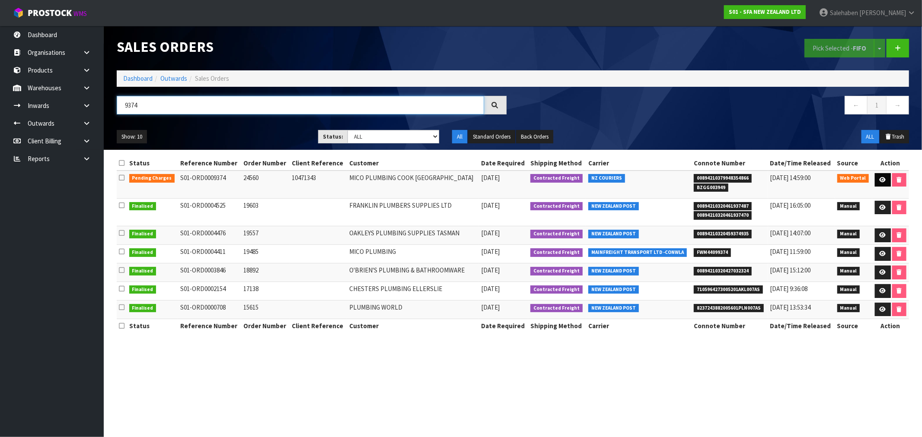
type input "9374"
click at [883, 183] on link at bounding box center [883, 180] width 16 height 14
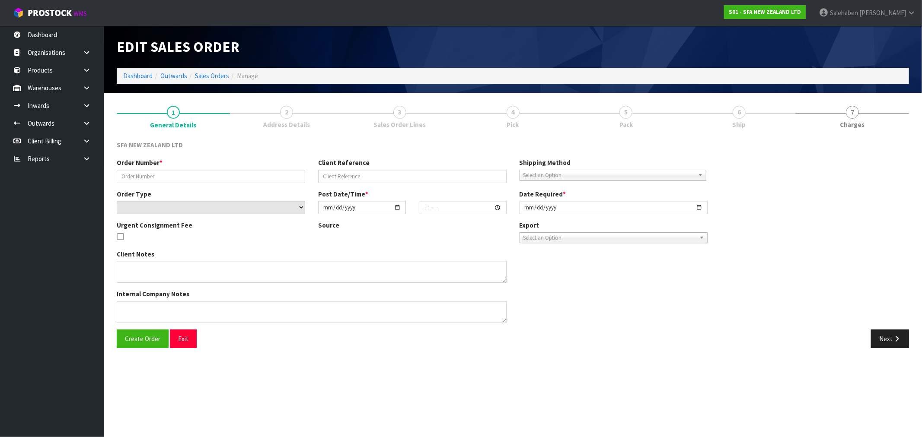
type input "24560"
type input "10471343"
select select "number:0"
type input "[DATE]"
type input "10:43:00.000"
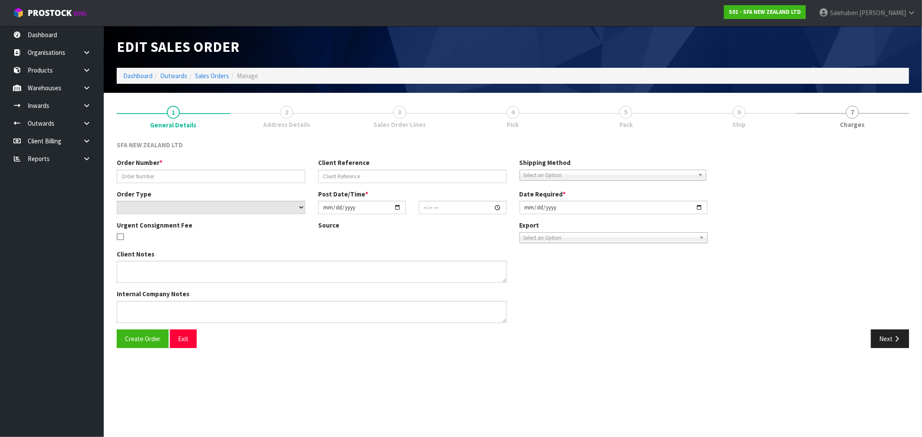
type input "[DATE]"
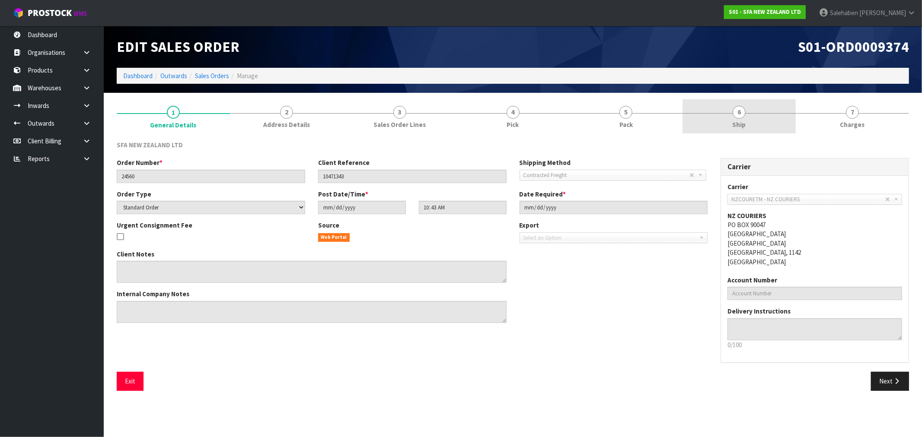
click at [739, 125] on span "Ship" at bounding box center [738, 124] width 13 height 9
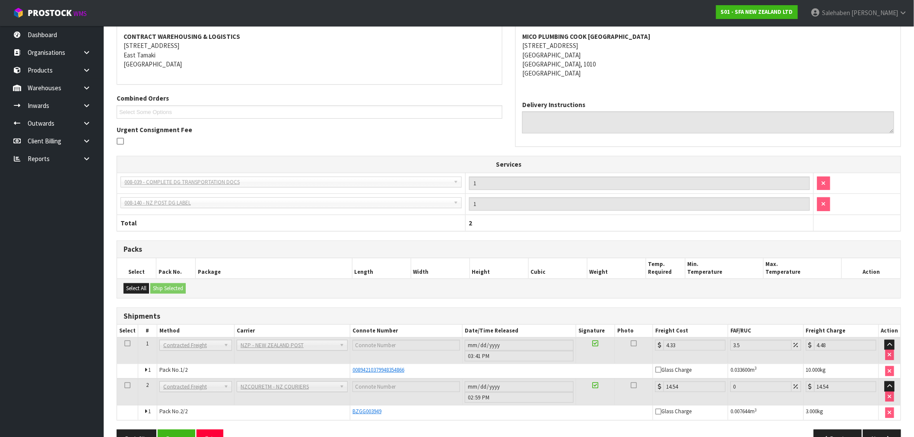
scroll to position [157, 0]
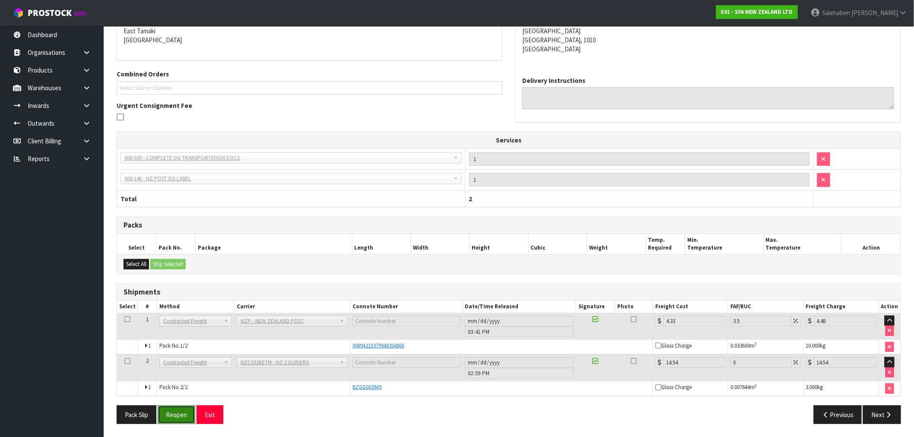
click at [175, 419] on button "Reopen" at bounding box center [177, 415] width 38 height 19
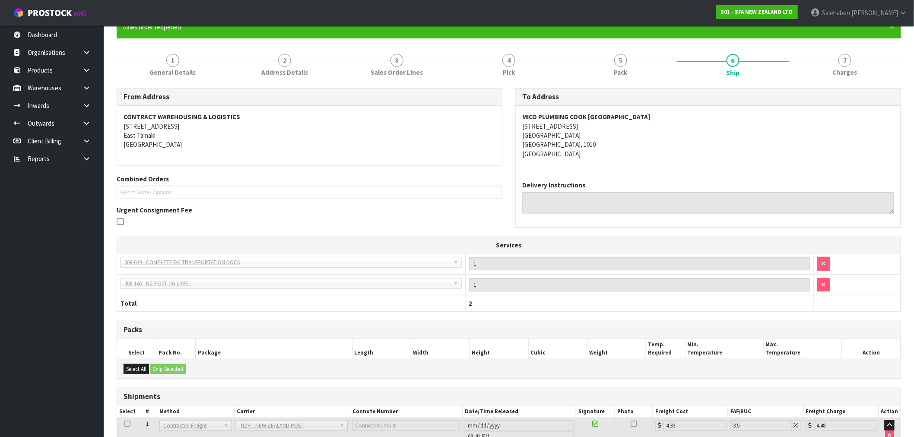
scroll to position [188, 0]
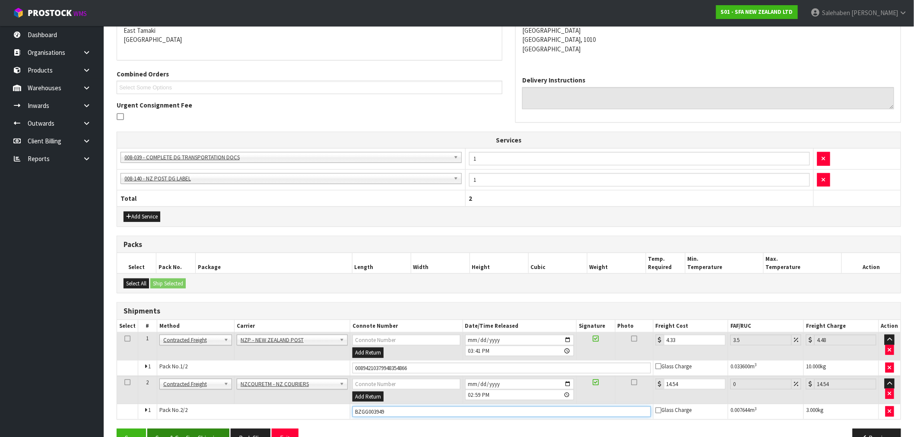
drag, startPoint x: 389, startPoint y: 410, endPoint x: 227, endPoint y: 430, distance: 163.3
click at [228, 430] on div "From Address CONTRACT WAREHOUSING & LOGISTICS [STREET_ADDRESS] Combined Orders …" at bounding box center [509, 218] width 785 height 471
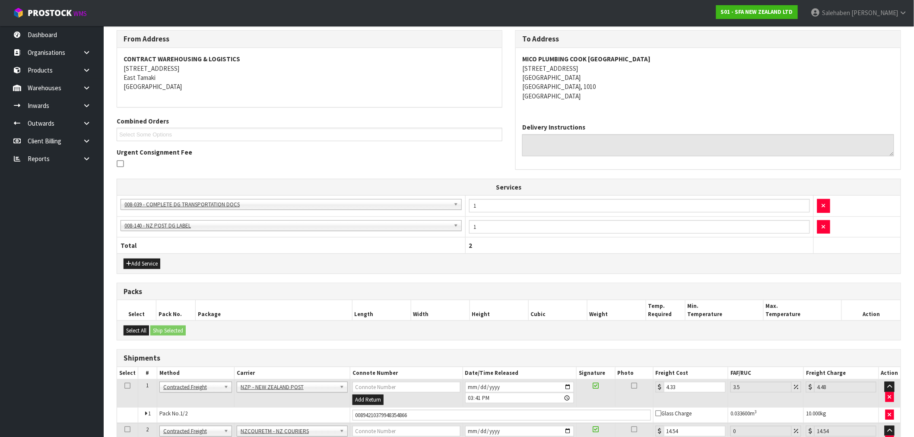
scroll to position [51, 0]
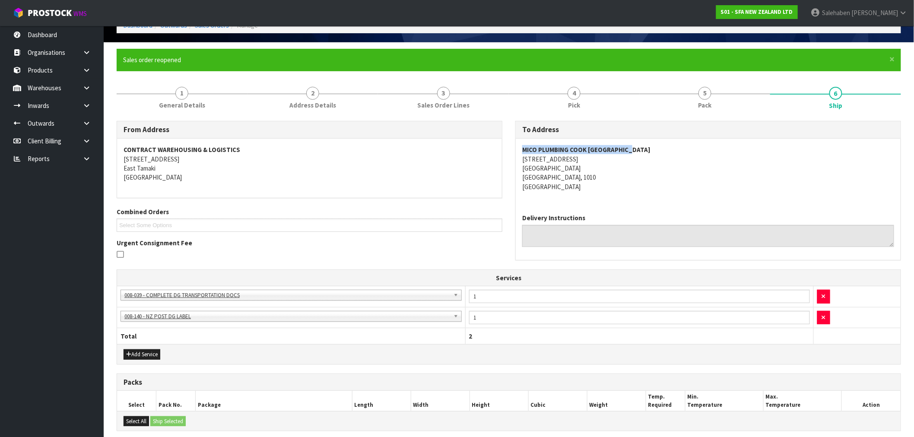
drag, startPoint x: 627, startPoint y: 150, endPoint x: 522, endPoint y: 148, distance: 105.0
click at [522, 148] on address "MICO PLUMBING COOK [GEOGRAPHIC_DATA] [STREET_ADDRESS]" at bounding box center [708, 168] width 372 height 46
copy strong "MICO PLUMBING COOK [GEOGRAPHIC_DATA]"
drag, startPoint x: 566, startPoint y: 159, endPoint x: 522, endPoint y: 162, distance: 44.2
click at [522, 162] on address "MICO PLUMBING COOK [GEOGRAPHIC_DATA] [STREET_ADDRESS]" at bounding box center [708, 168] width 372 height 46
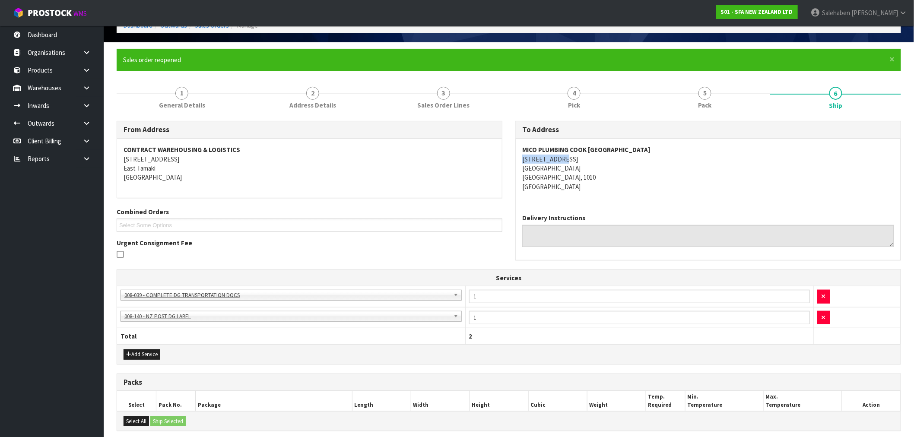
copy address "64 COOK STREE"
drag, startPoint x: 189, startPoint y: 94, endPoint x: 182, endPoint y: 105, distance: 12.8
click at [189, 94] on link "1 General Details" at bounding box center [182, 97] width 131 height 34
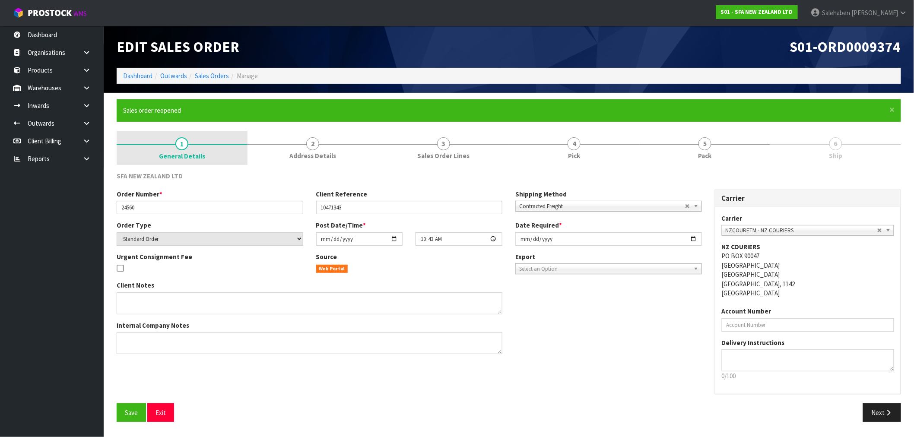
scroll to position [0, 0]
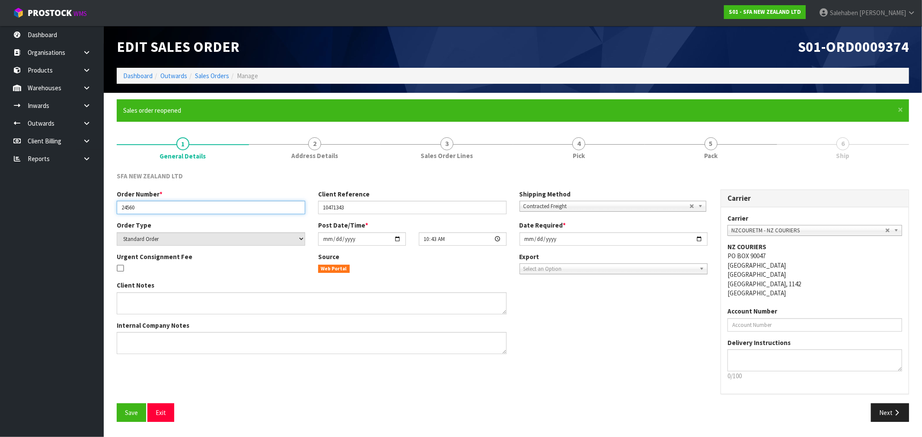
drag, startPoint x: 129, startPoint y: 208, endPoint x: 104, endPoint y: 210, distance: 24.7
click at [104, 210] on section "× Close Sales order reopened 1 General Details 2 Address Details 3 Sales Order …" at bounding box center [513, 264] width 818 height 342
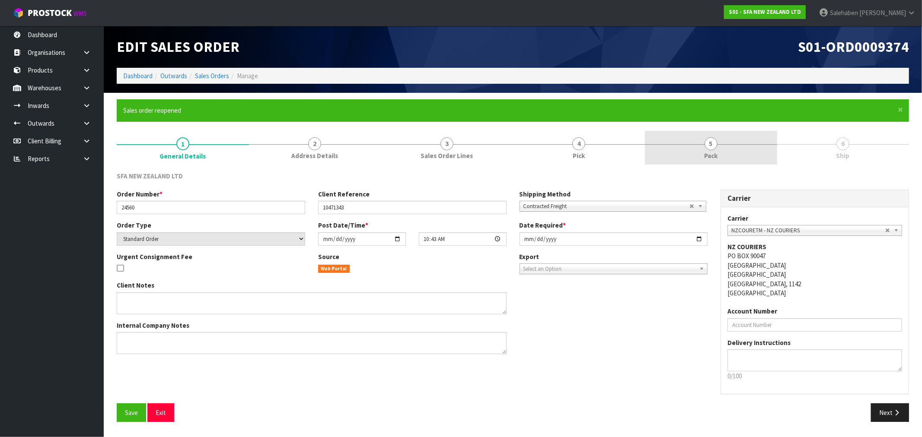
click at [717, 150] on link "5 Pack" at bounding box center [711, 148] width 132 height 34
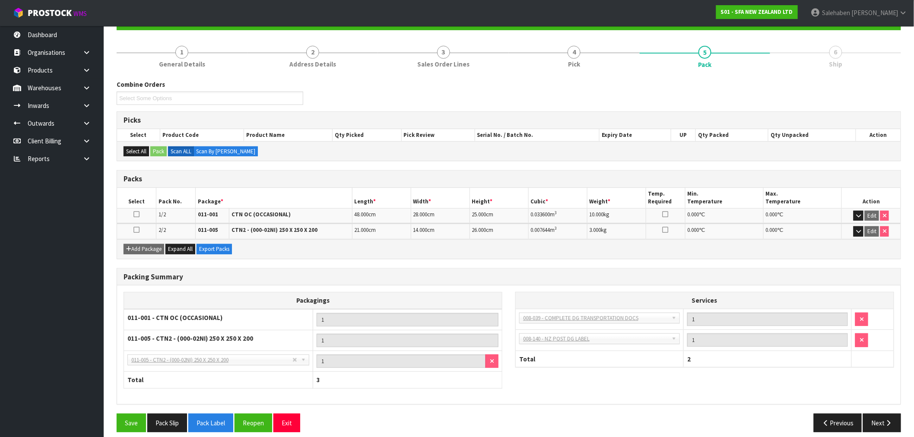
scroll to position [99, 0]
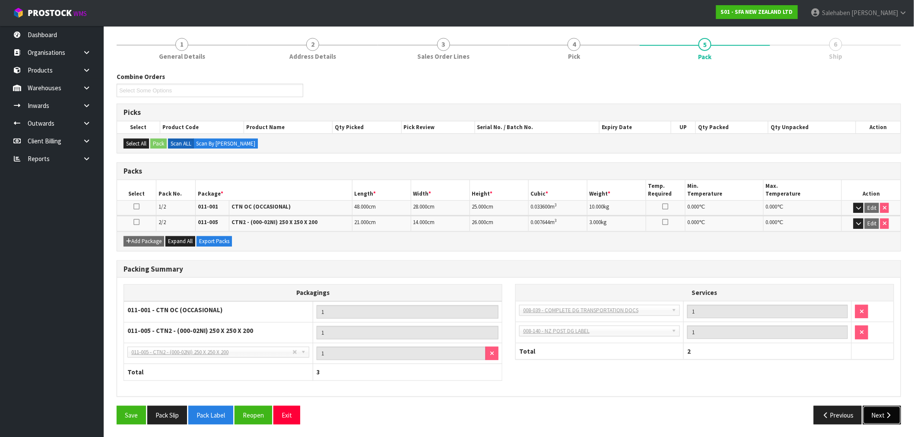
click at [876, 414] on button "Next" at bounding box center [882, 415] width 38 height 19
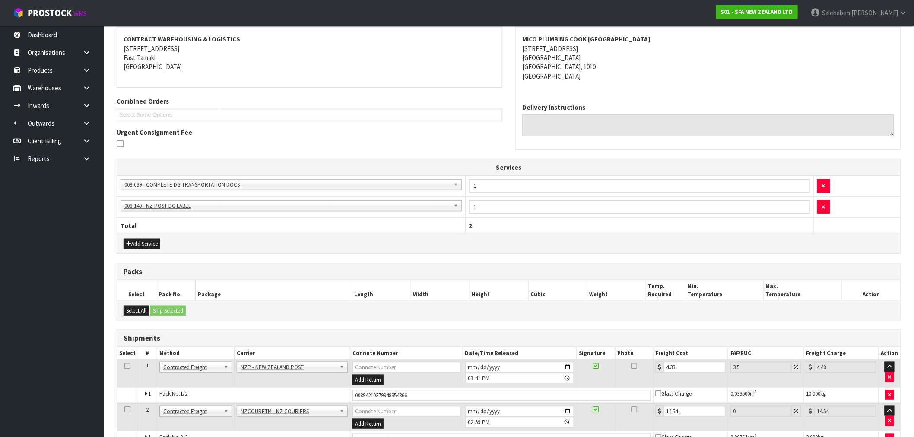
scroll to position [212, 0]
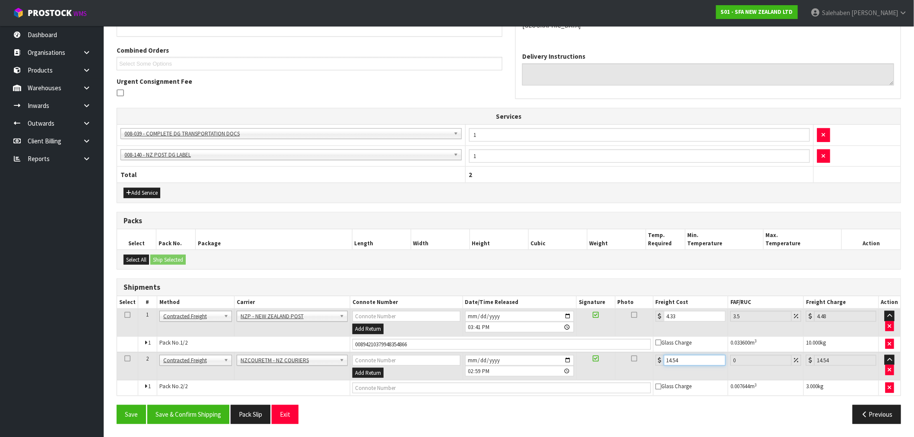
click at [684, 360] on input "14.54" at bounding box center [695, 360] width 62 height 11
type input "14.5"
type input "14.59"
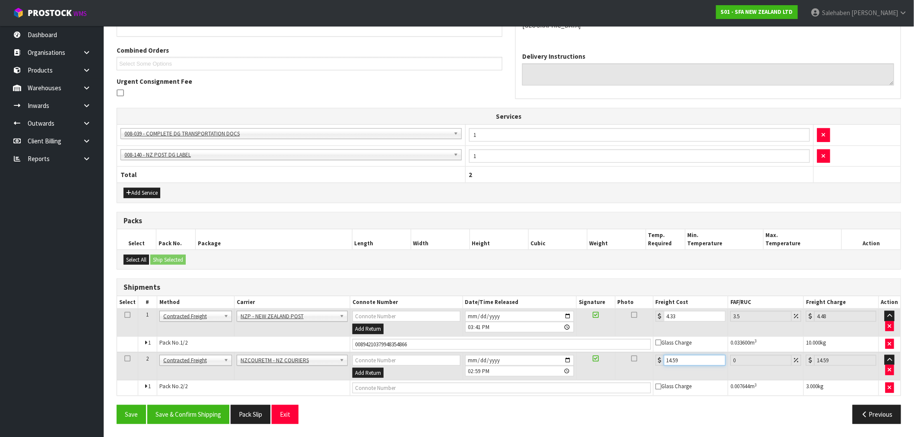
type input "14.59"
click at [377, 387] on input "text" at bounding box center [502, 388] width 299 height 11
paste input "BZGG003951"
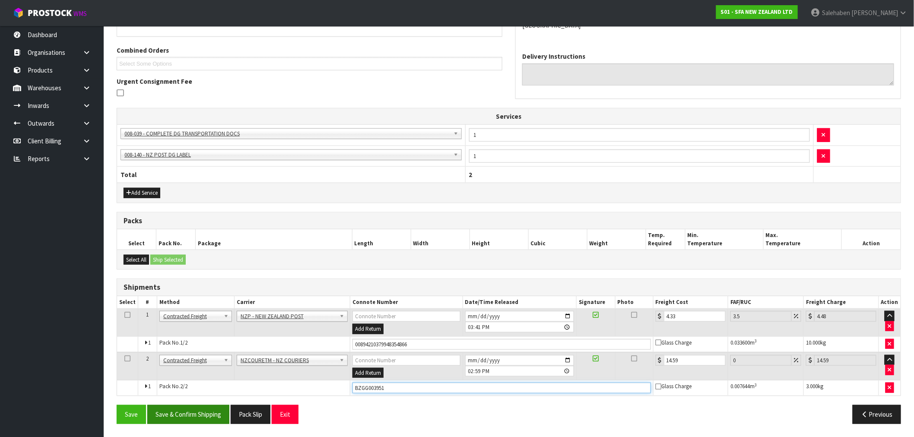
type input "BZGG003951"
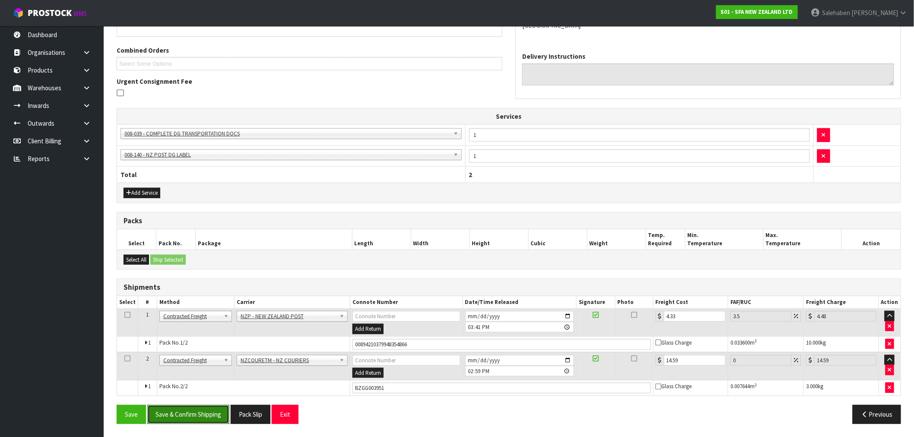
drag, startPoint x: 201, startPoint y: 419, endPoint x: 187, endPoint y: 423, distance: 14.9
click at [200, 419] on button "Save & Confirm Shipping" at bounding box center [188, 414] width 82 height 19
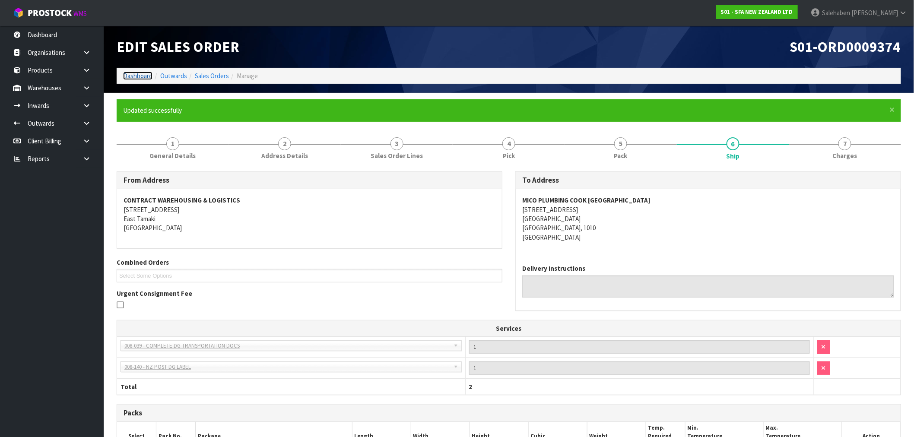
click at [138, 78] on link "Dashboard" at bounding box center [137, 76] width 29 height 8
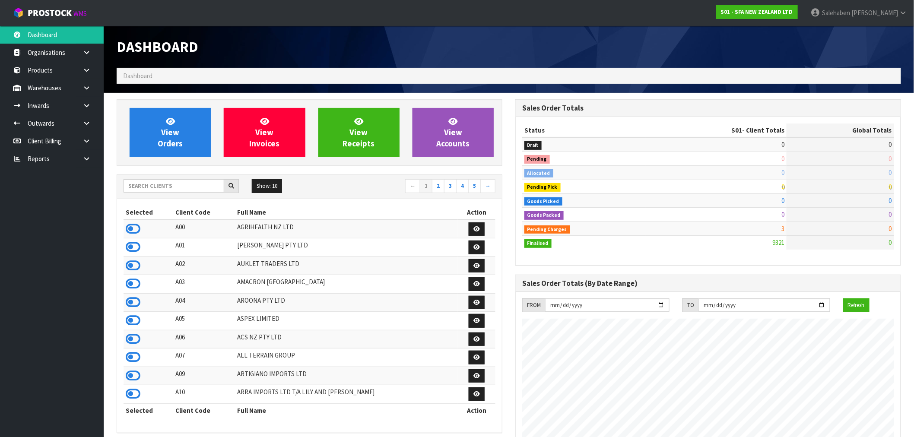
scroll to position [655, 399]
click at [174, 187] on input "text" at bounding box center [174, 185] width 101 height 13
click at [160, 189] on input "text" at bounding box center [174, 185] width 101 height 13
type input "Y01"
click at [135, 229] on icon at bounding box center [133, 229] width 15 height 13
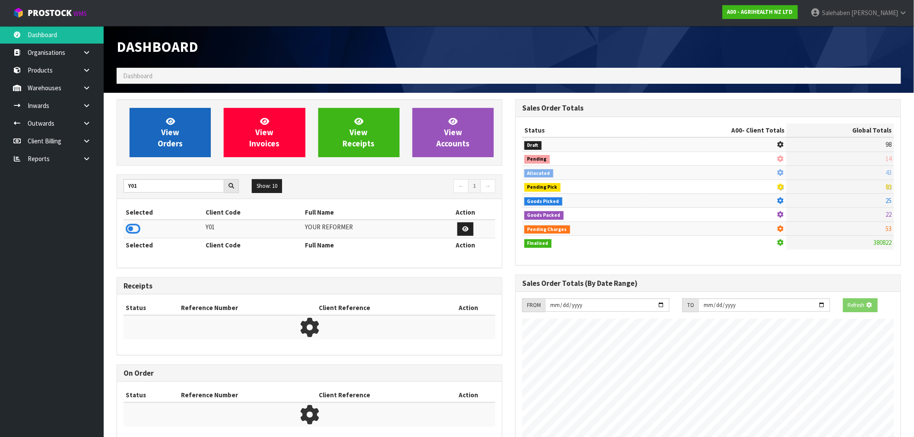
scroll to position [539, 399]
click at [174, 147] on span "View Orders" at bounding box center [170, 132] width 25 height 32
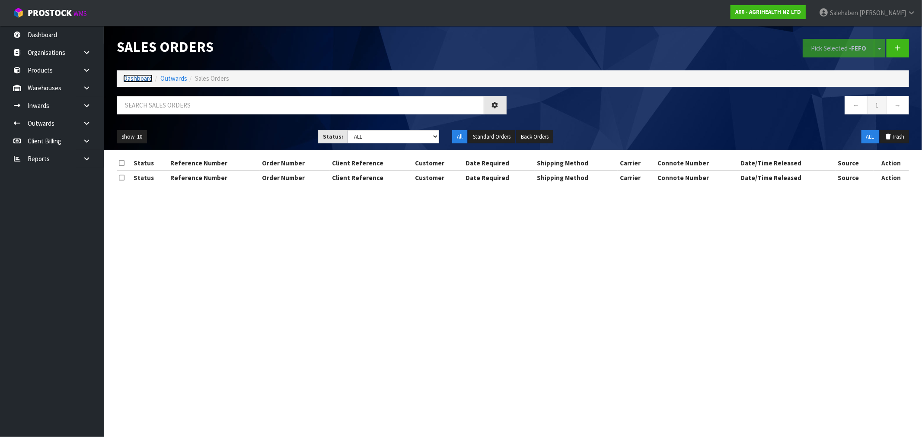
click at [131, 78] on link "Dashboard" at bounding box center [137, 78] width 29 height 8
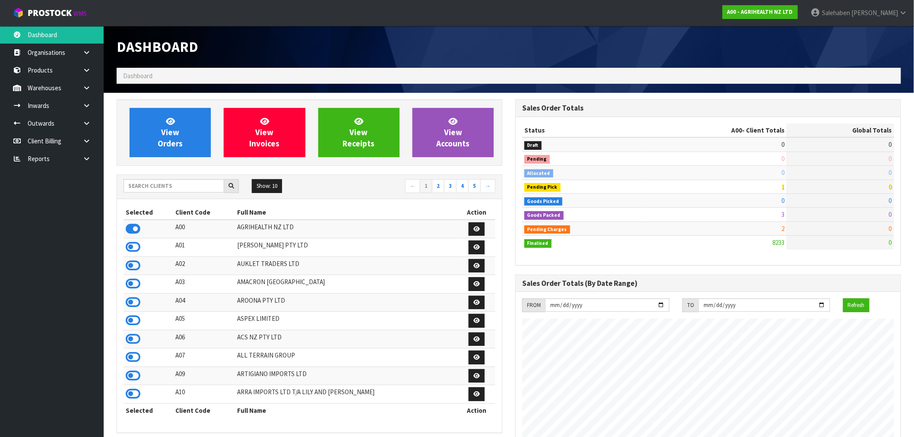
scroll to position [655, 399]
click at [152, 184] on input "text" at bounding box center [174, 185] width 101 height 13
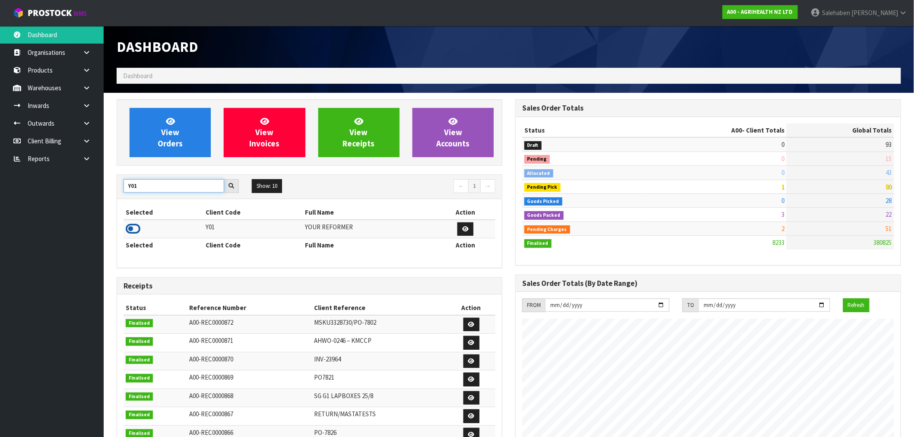
type input "Y01"
click at [132, 228] on icon at bounding box center [133, 229] width 15 height 13
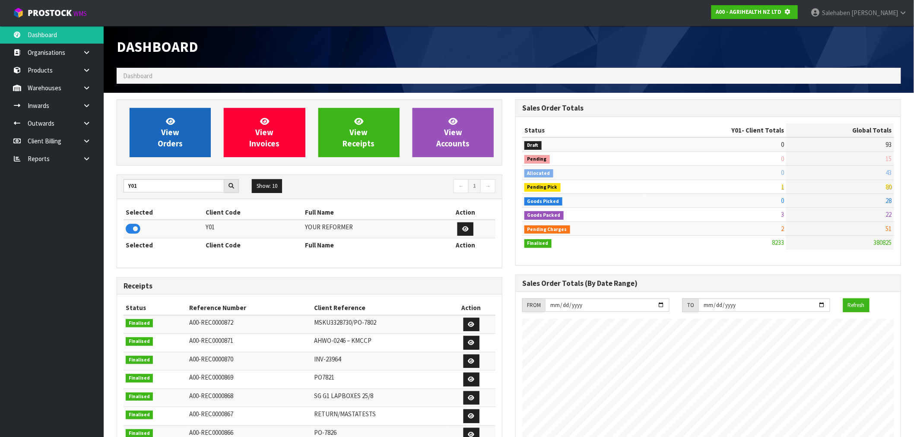
scroll to position [539, 399]
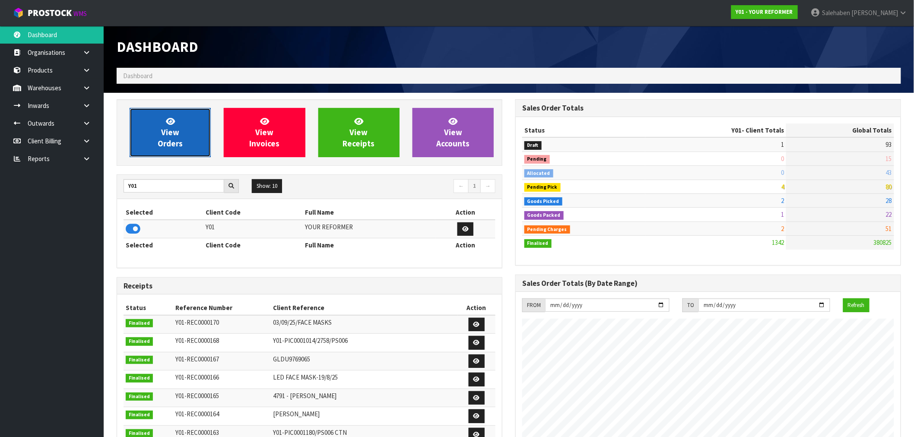
click at [158, 139] on span "View Orders" at bounding box center [170, 132] width 25 height 32
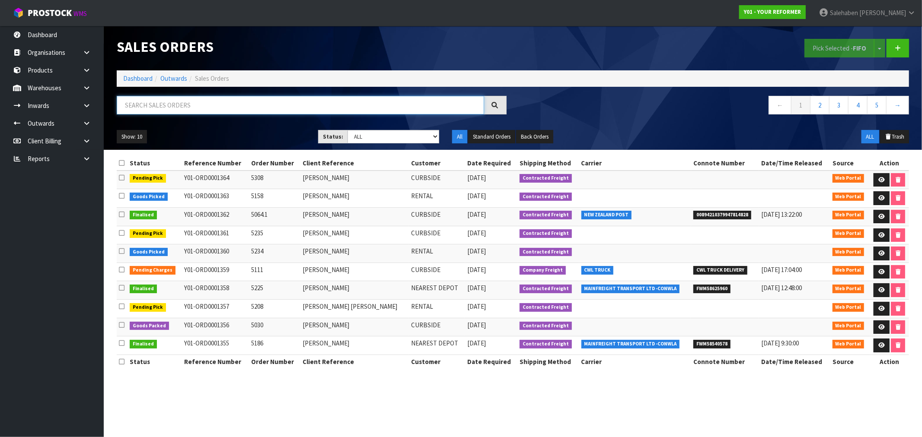
click at [200, 106] on input "text" at bounding box center [300, 105] width 367 height 19
click at [83, 102] on icon at bounding box center [87, 105] width 8 height 6
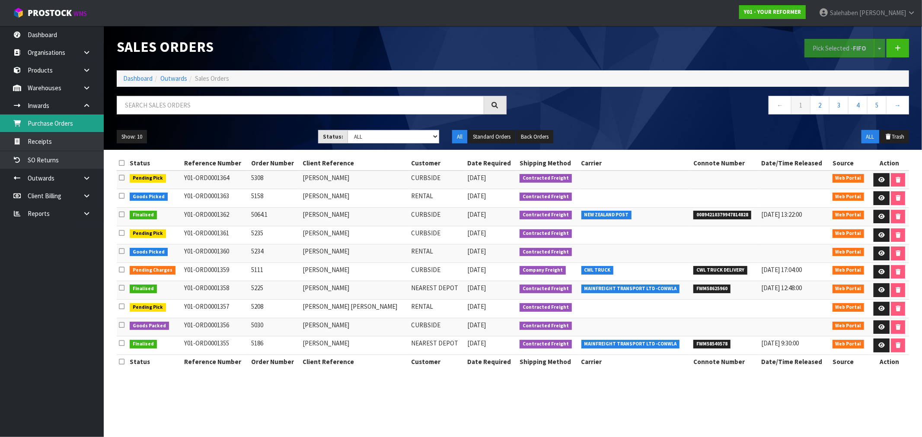
click at [29, 123] on link "Purchase Orders" at bounding box center [52, 124] width 104 height 18
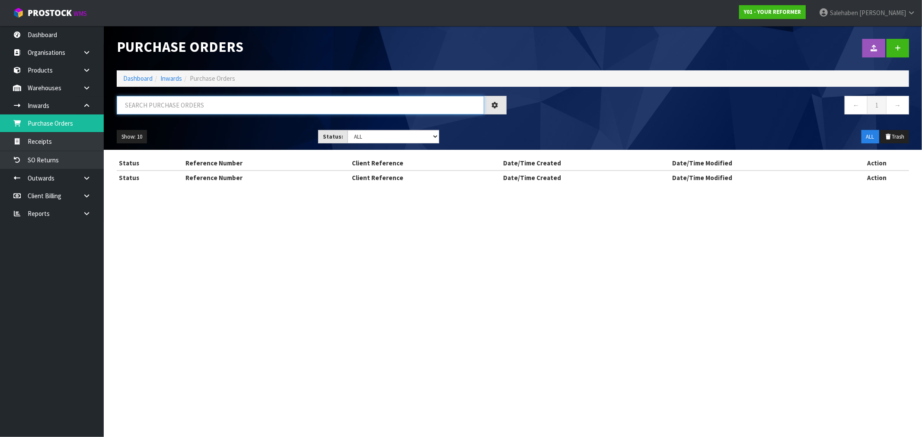
click at [145, 107] on input "text" at bounding box center [300, 105] width 367 height 19
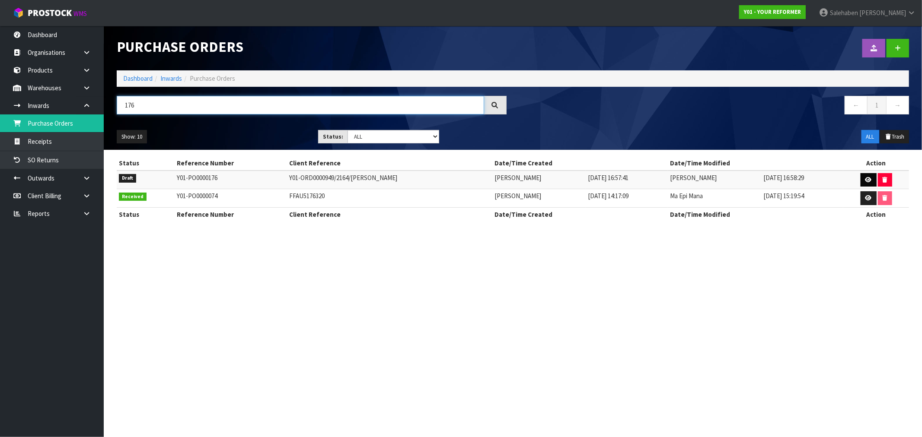
type input "176"
click at [869, 178] on icon at bounding box center [868, 180] width 6 height 6
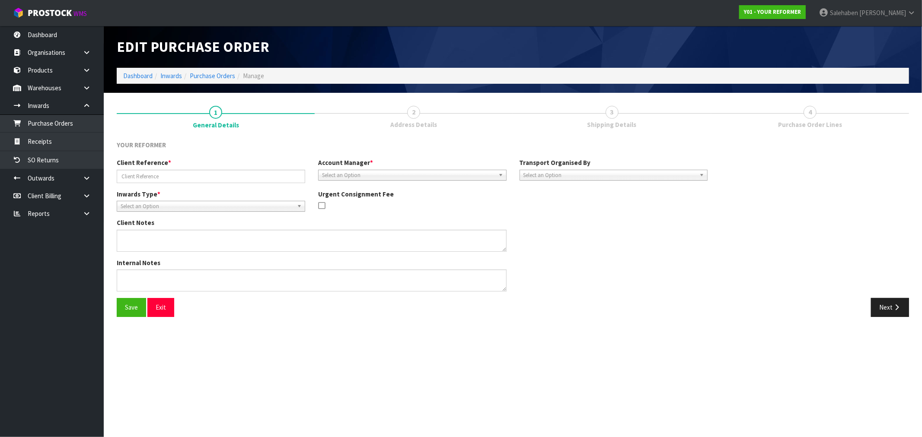
type input "Y01-ORD0000949/2164/[PERSON_NAME]"
type textarea "NEEDS COLLECTION BY [DATE]"
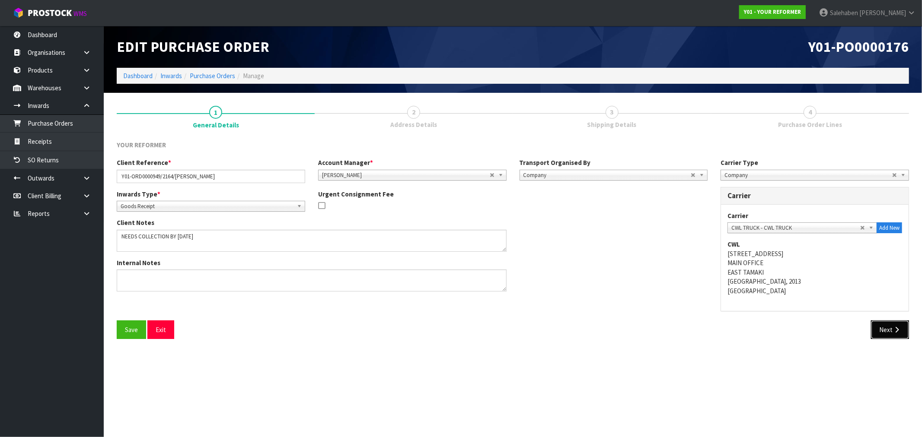
click at [885, 326] on button "Next" at bounding box center [890, 330] width 38 height 19
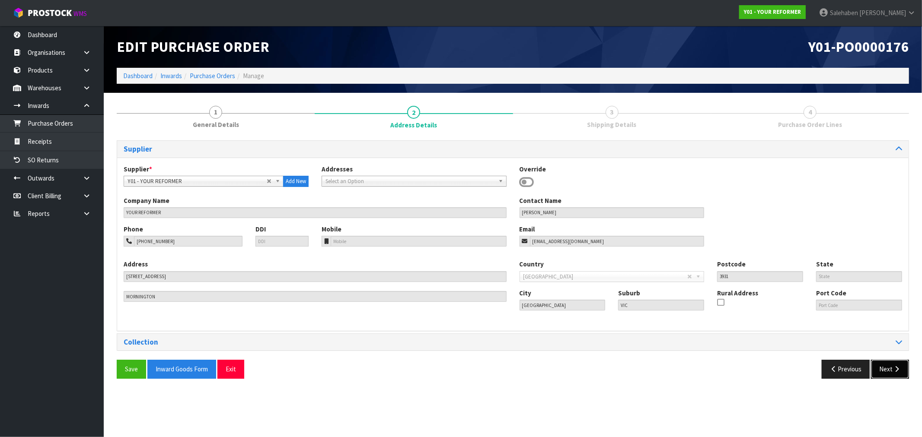
click at [887, 369] on button "Next" at bounding box center [890, 369] width 38 height 19
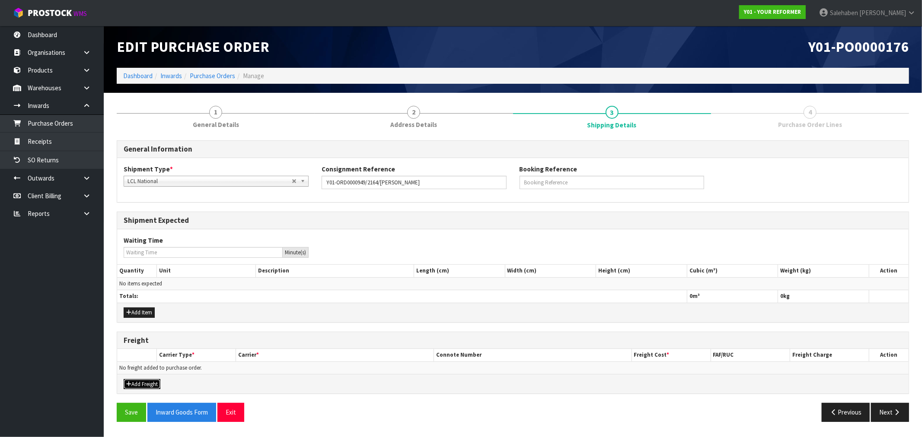
click at [156, 383] on button "Add Freight" at bounding box center [142, 384] width 37 height 10
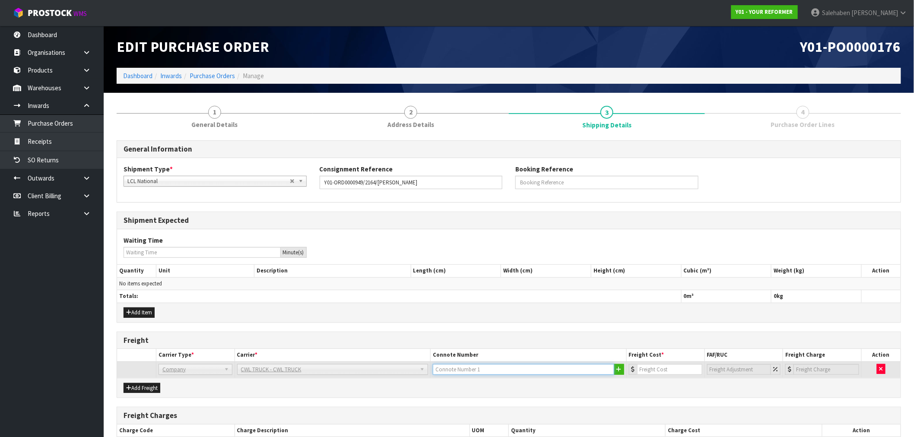
click at [459, 372] on input "text" at bounding box center [523, 369] width 181 height 11
type input "CWL TRUCK COLLECTED"
click at [658, 367] on input "number" at bounding box center [669, 369] width 65 height 11
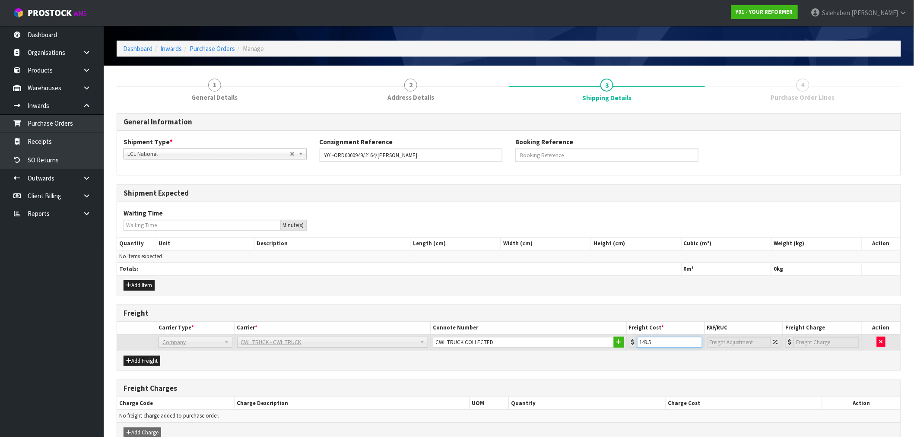
scroll to position [73, 0]
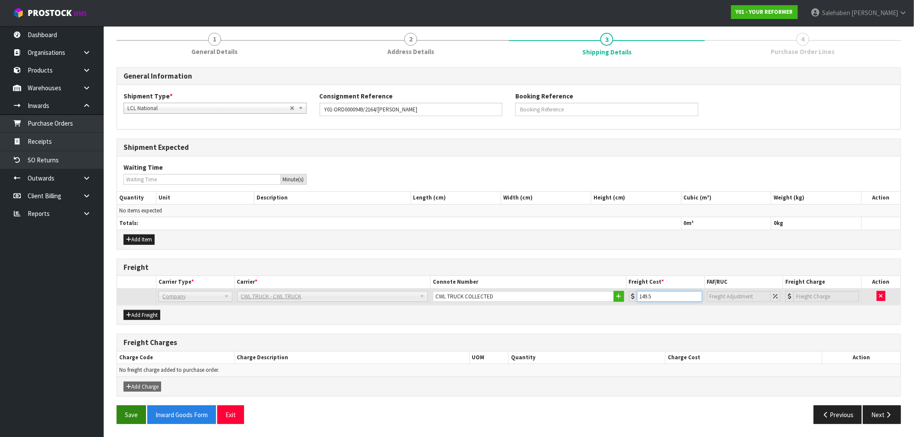
type input "149.5"
click at [133, 416] on button "Save" at bounding box center [131, 415] width 29 height 19
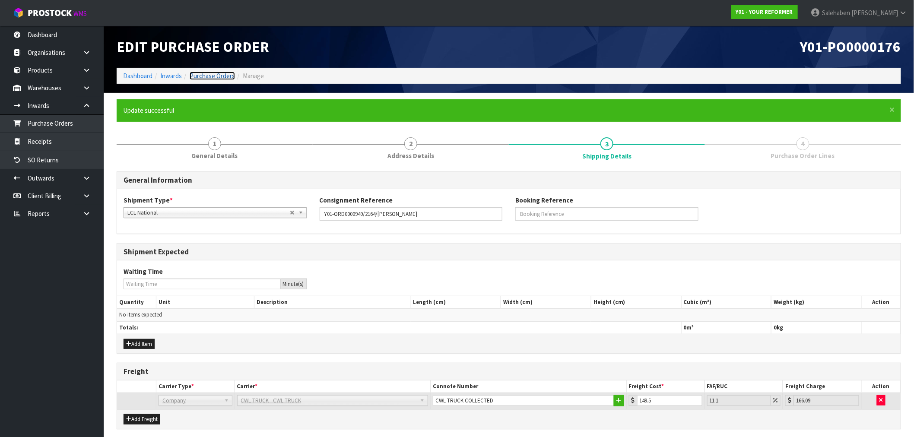
click at [210, 73] on link "Purchase Orders" at bounding box center [212, 76] width 45 height 8
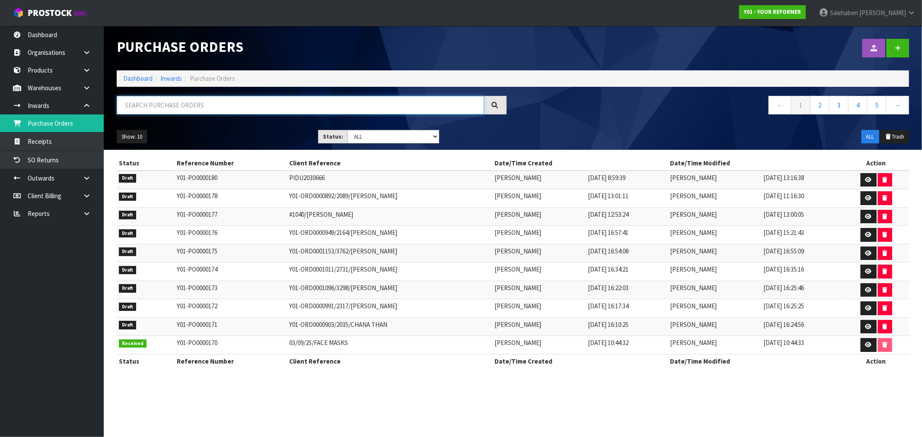
click at [176, 106] on input "text" at bounding box center [300, 105] width 367 height 19
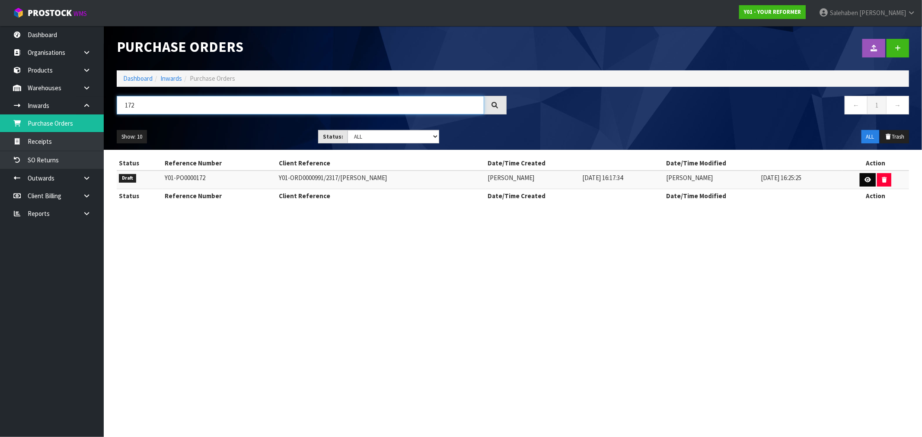
type input "172"
click at [864, 178] on icon at bounding box center [867, 180] width 6 height 6
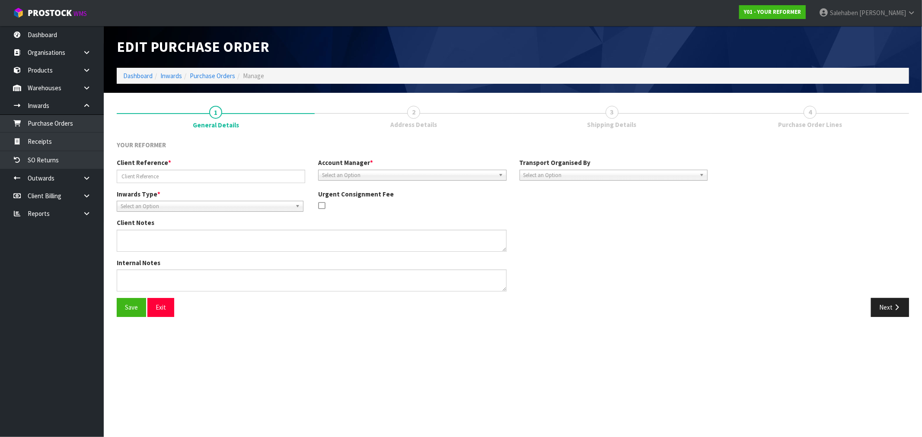
type input "Y01-ORD0000991/2317/[PERSON_NAME]"
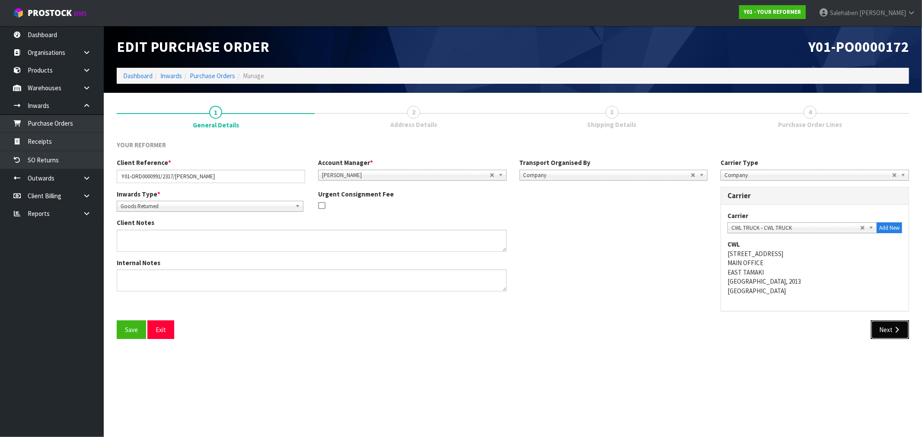
click at [889, 330] on button "Next" at bounding box center [890, 330] width 38 height 19
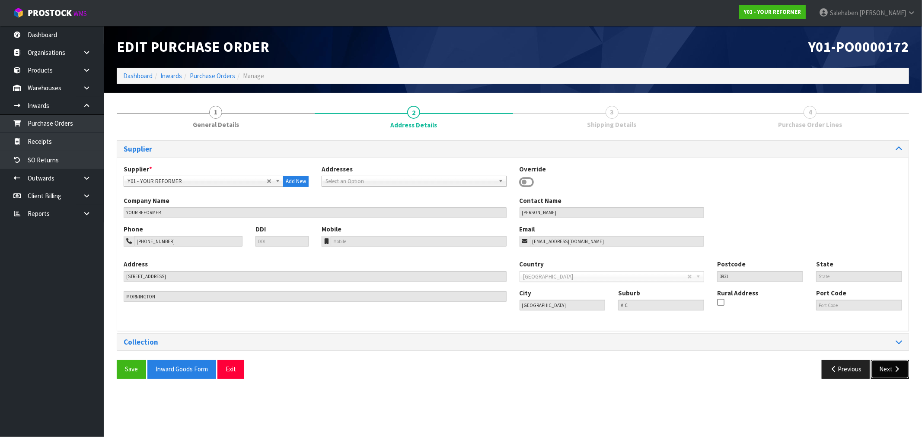
drag, startPoint x: 892, startPoint y: 366, endPoint x: 883, endPoint y: 372, distance: 11.2
click at [892, 367] on button "Next" at bounding box center [890, 369] width 38 height 19
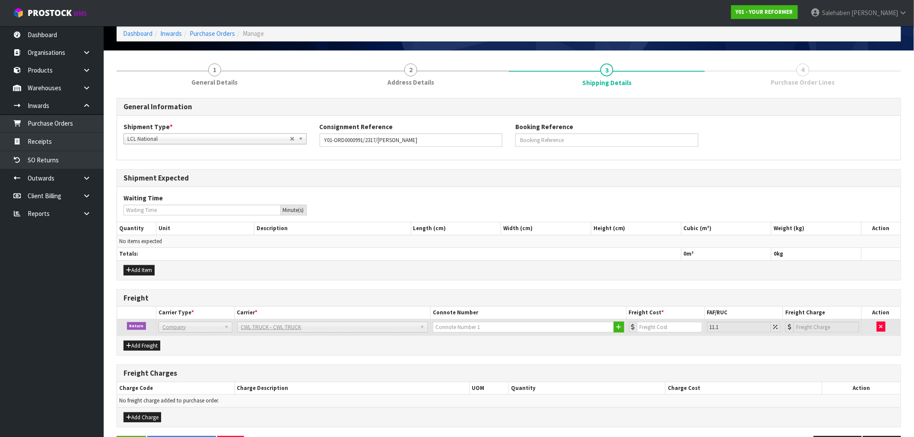
scroll to position [73, 0]
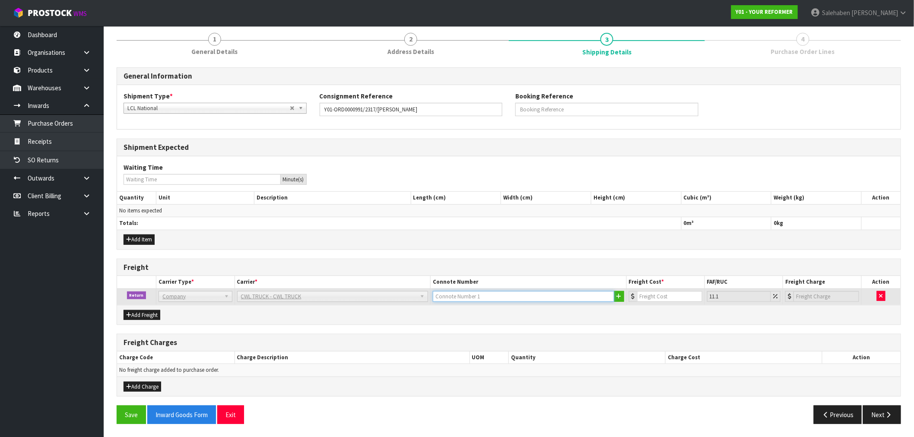
click at [483, 299] on input "text" at bounding box center [523, 296] width 181 height 11
type input "CWL TRUCK COLLECTED"
click at [651, 298] on input "number" at bounding box center [669, 296] width 65 height 11
type input "1"
type input "1.11"
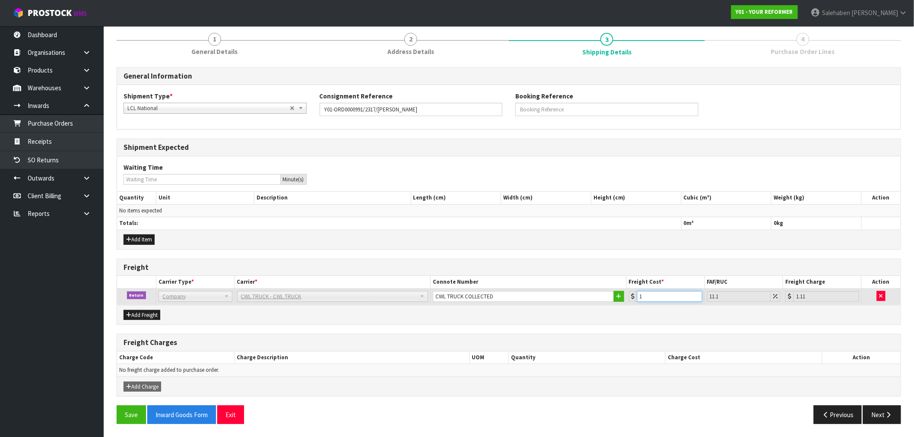
type input "11"
type input "12.22"
type input "113"
type input "125.54"
type input "113.5"
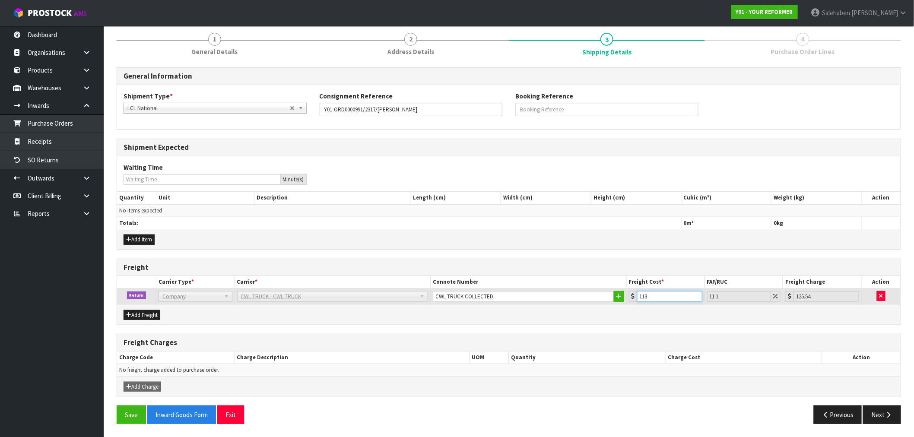
type input "126.1"
type input "113.5"
click at [126, 415] on button "Save" at bounding box center [131, 415] width 29 height 19
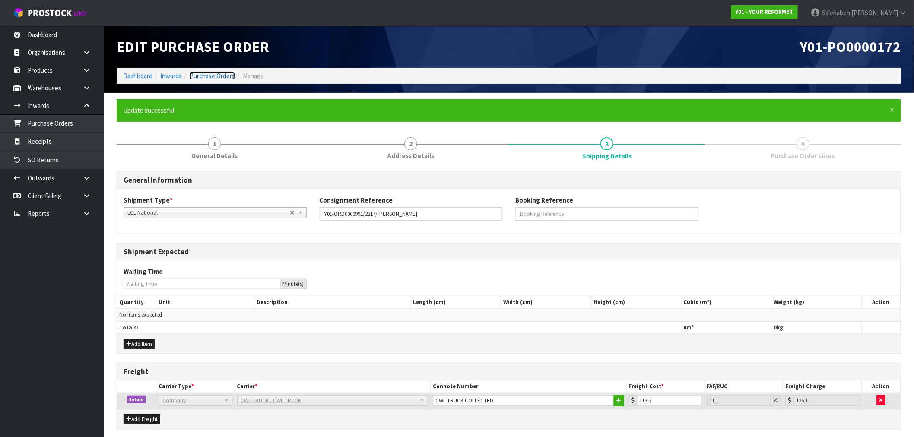
click at [207, 74] on link "Purchase Orders" at bounding box center [212, 76] width 45 height 8
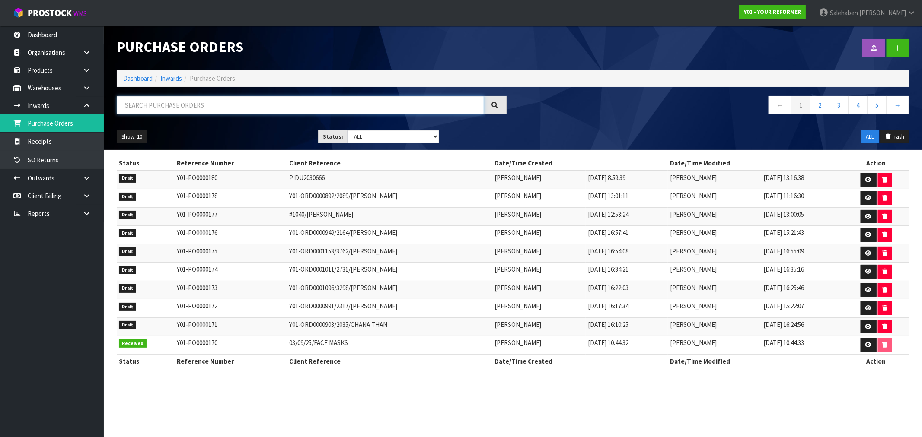
click at [191, 107] on input "text" at bounding box center [300, 105] width 367 height 19
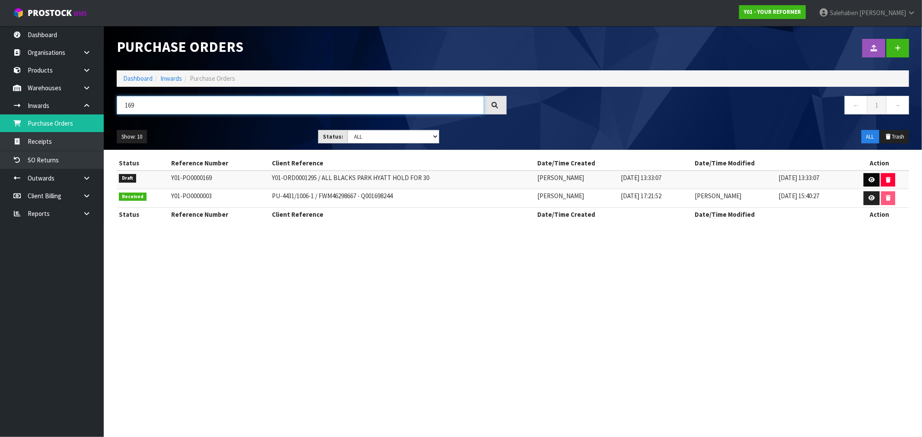
type input "169"
click at [866, 178] on link at bounding box center [871, 180] width 16 height 14
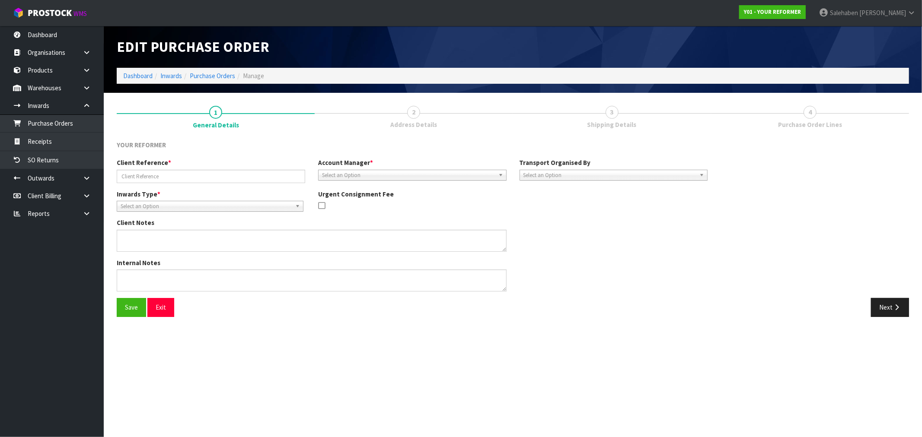
type input "Y01-ORD0001295 / ALL BLACKS PARK HYATT HOLD FOR 30"
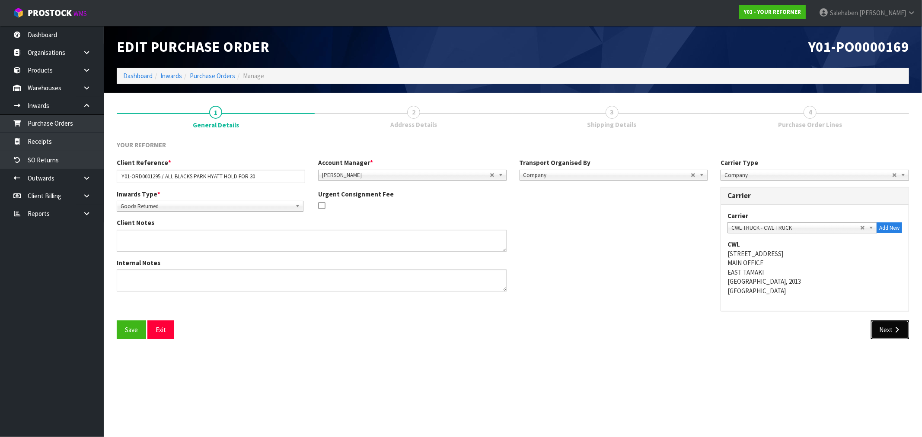
click at [886, 331] on button "Next" at bounding box center [890, 330] width 38 height 19
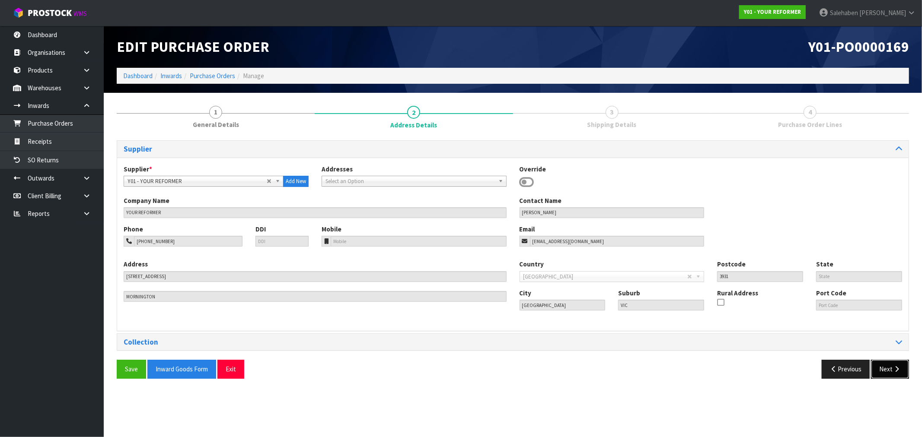
click at [888, 369] on button "Next" at bounding box center [890, 369] width 38 height 19
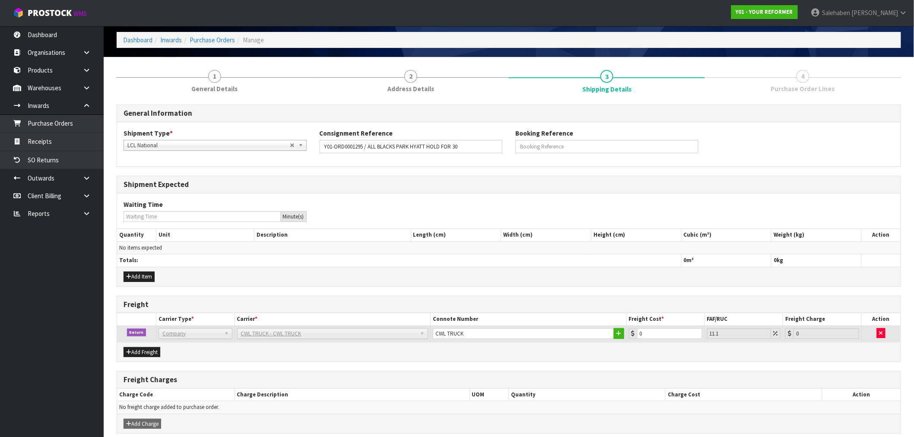
scroll to position [73, 0]
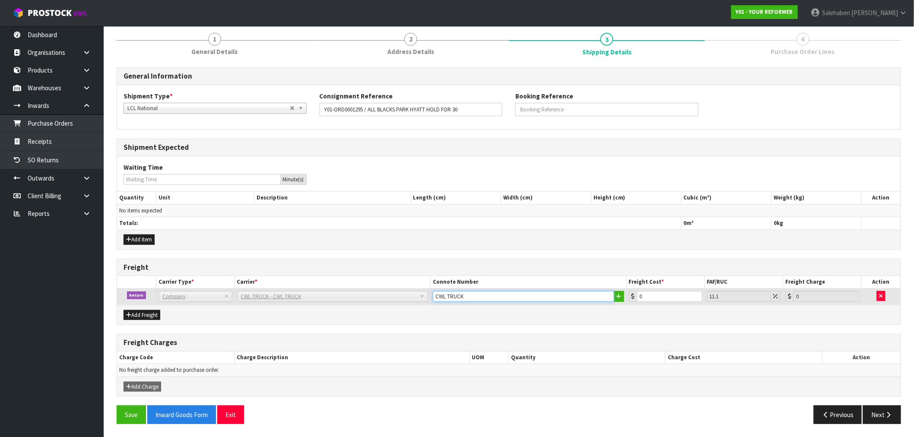
click at [473, 296] on input "CWL TRUCK" at bounding box center [523, 296] width 181 height 11
type input "CWL TRUCK COLLECTED"
drag, startPoint x: 647, startPoint y: 297, endPoint x: 628, endPoint y: 302, distance: 19.9
click at [628, 302] on td "0" at bounding box center [666, 297] width 78 height 16
type input "2"
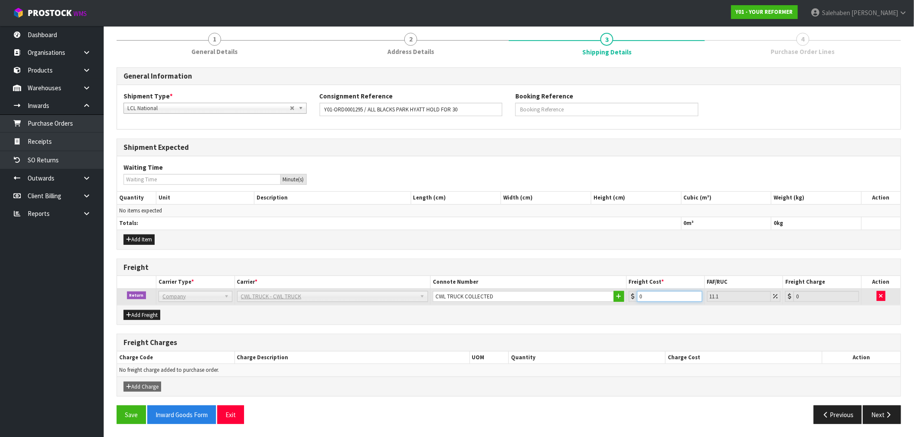
type input "2.22"
type input "22"
type input "24.44"
type input "223"
type input "247.75"
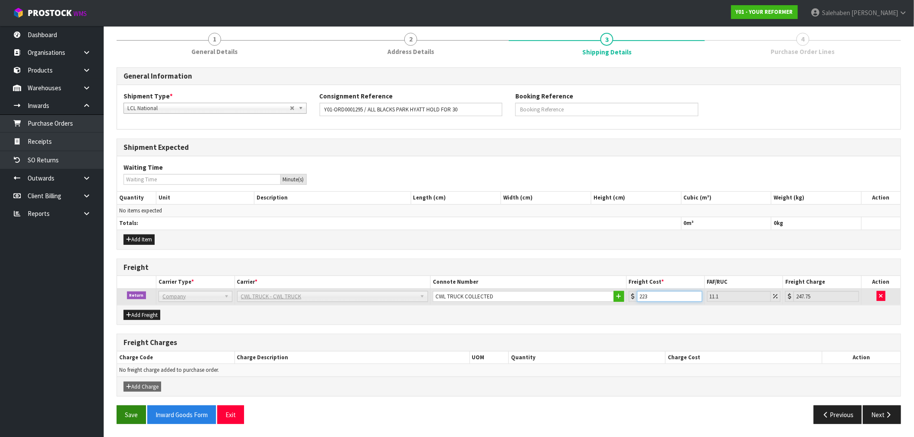
type input "223"
click at [131, 416] on button "Save" at bounding box center [131, 415] width 29 height 19
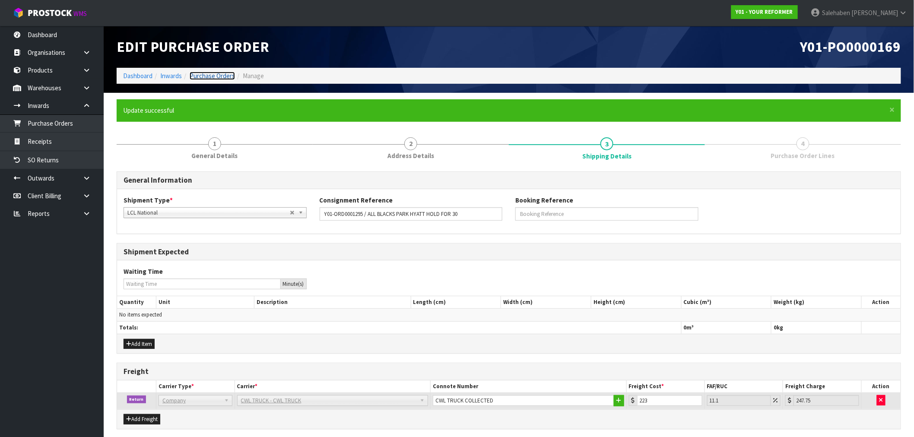
click at [207, 78] on link "Purchase Orders" at bounding box center [212, 76] width 45 height 8
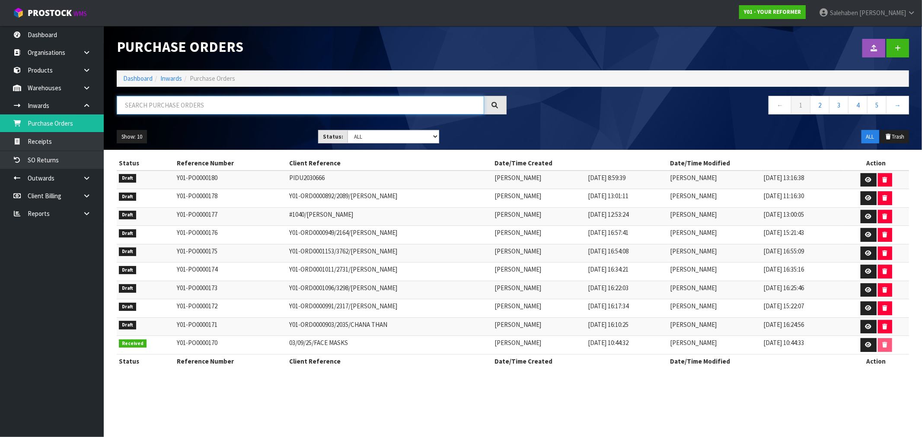
click at [201, 105] on input "text" at bounding box center [300, 105] width 367 height 19
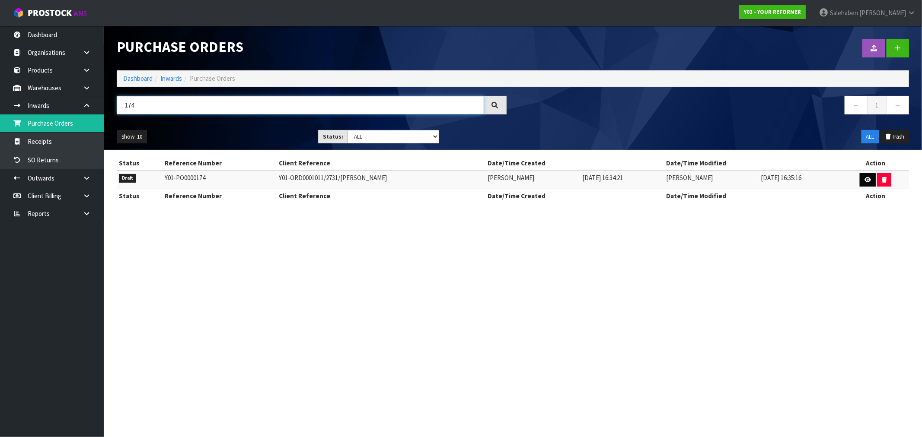
type input "174"
click at [868, 180] on icon at bounding box center [867, 180] width 6 height 6
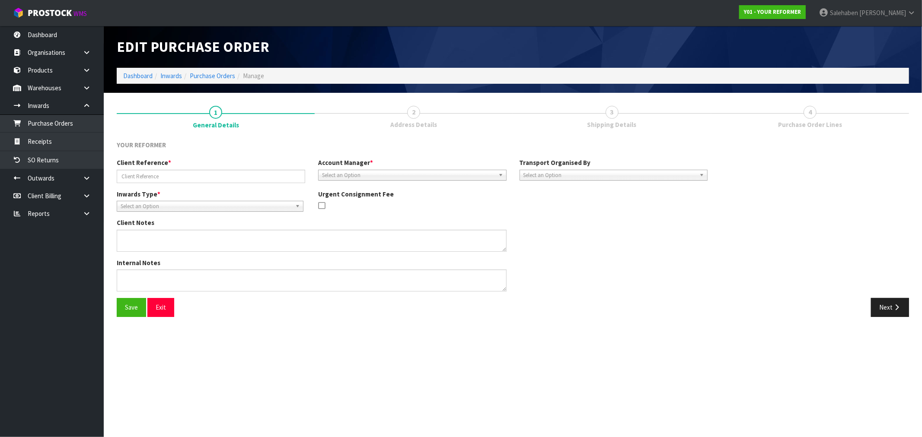
type input "Y01-ORD0001011/2731/[PERSON_NAME]"
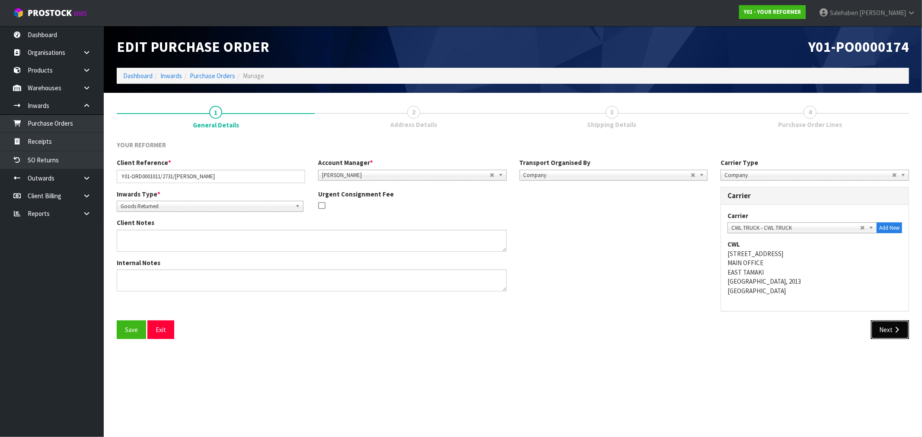
click at [885, 328] on button "Next" at bounding box center [890, 330] width 38 height 19
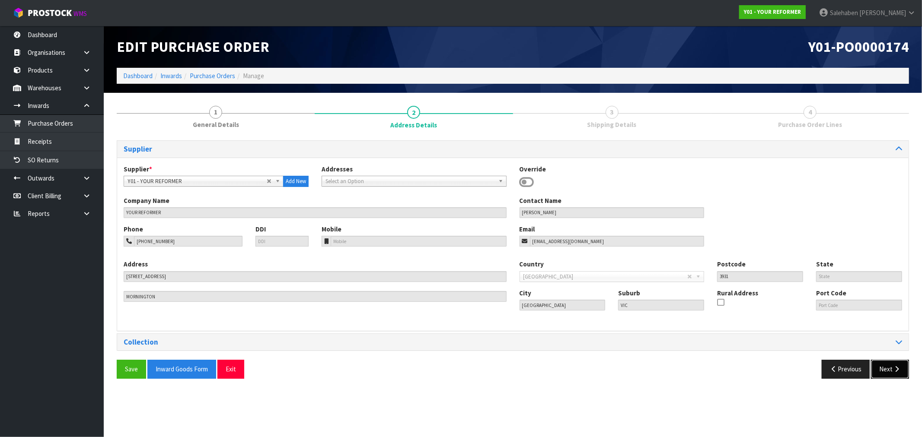
click at [891, 365] on button "Next" at bounding box center [890, 369] width 38 height 19
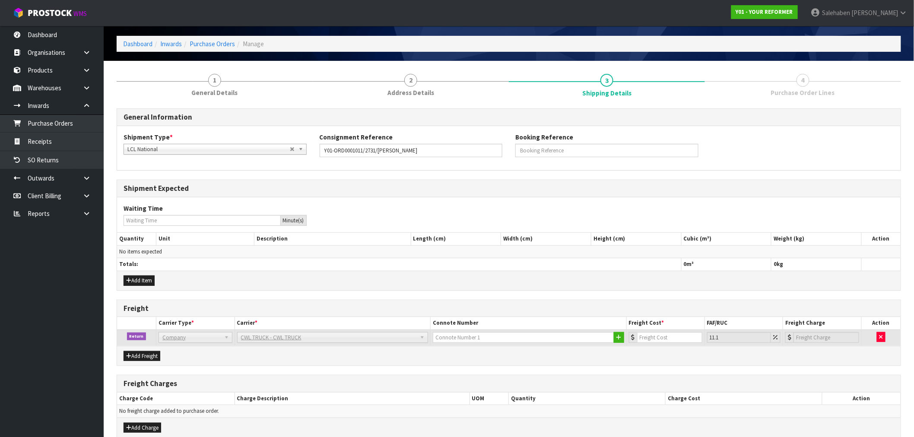
scroll to position [73, 0]
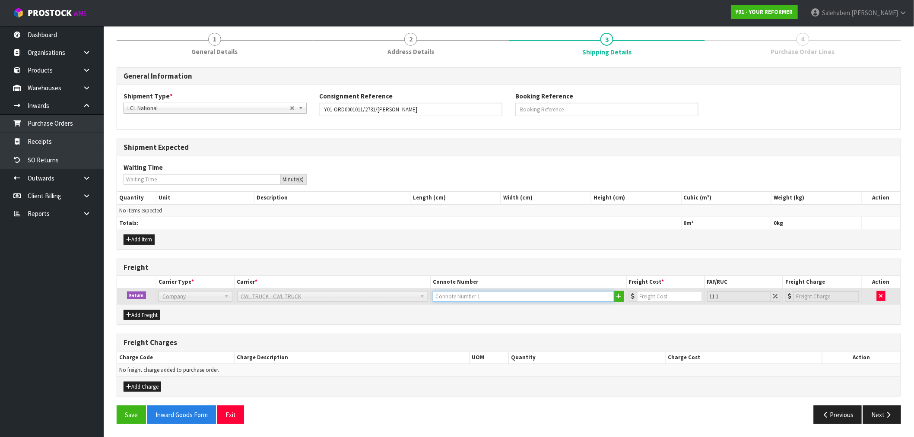
drag, startPoint x: 502, startPoint y: 296, endPoint x: 490, endPoint y: 297, distance: 11.8
click at [502, 296] on input "text" at bounding box center [523, 296] width 181 height 11
type input "CWL TRUCK COLLECTED"
click at [652, 293] on input "number" at bounding box center [669, 296] width 65 height 11
type input "1"
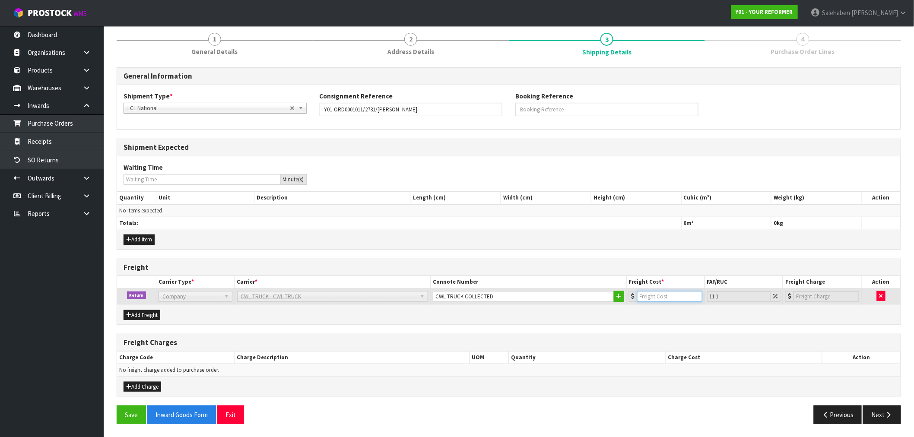
type input "1.11"
type input "12"
type input "13.33"
type input "120"
type input "133.32"
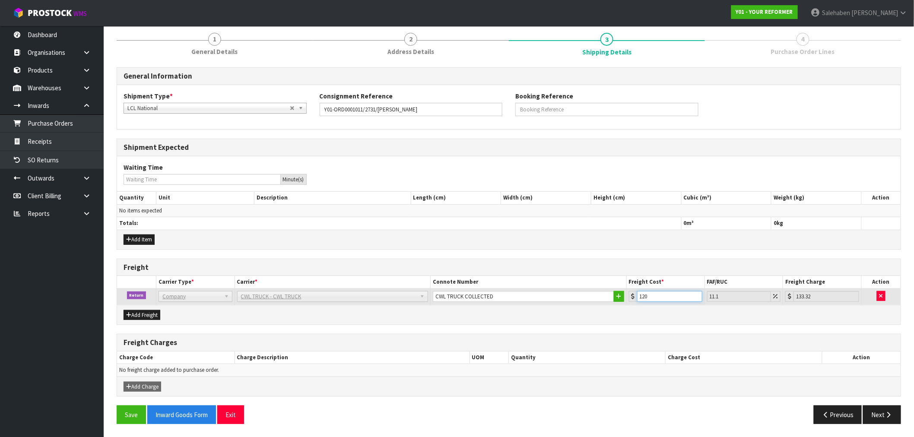
type input "120.5"
type input "133.88"
type input "120.50"
click at [142, 415] on button "Save" at bounding box center [131, 415] width 29 height 19
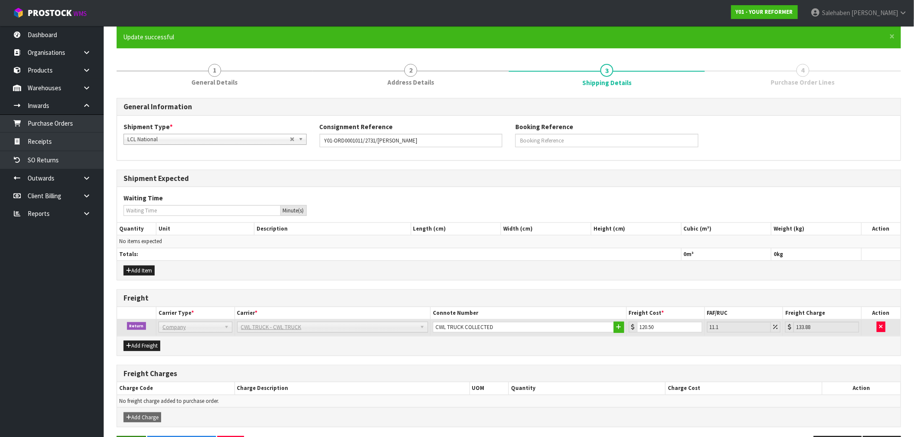
scroll to position [0, 0]
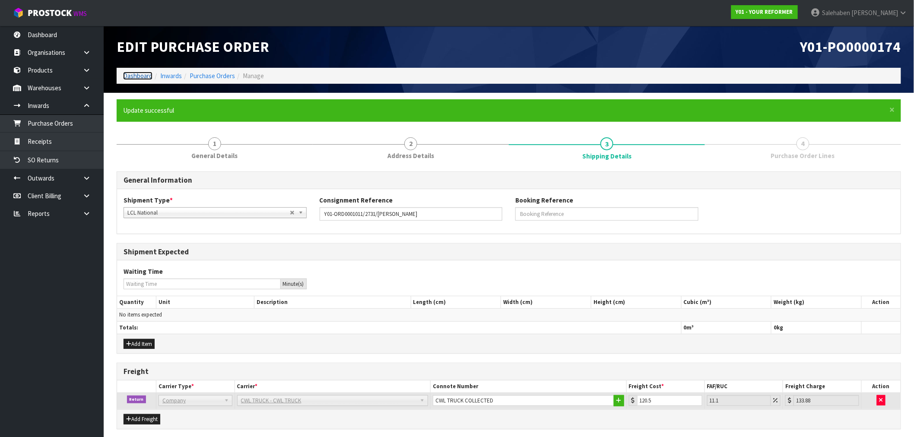
click at [136, 73] on link "Dashboard" at bounding box center [137, 76] width 29 height 8
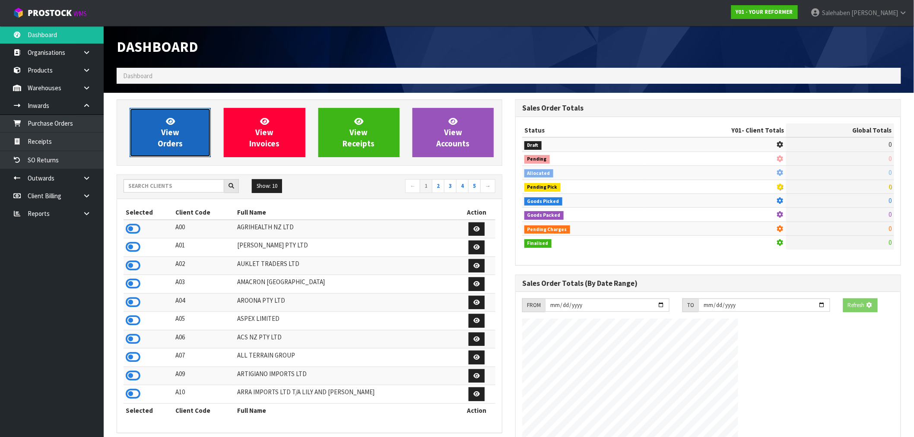
click at [162, 129] on span "View Orders" at bounding box center [170, 132] width 25 height 32
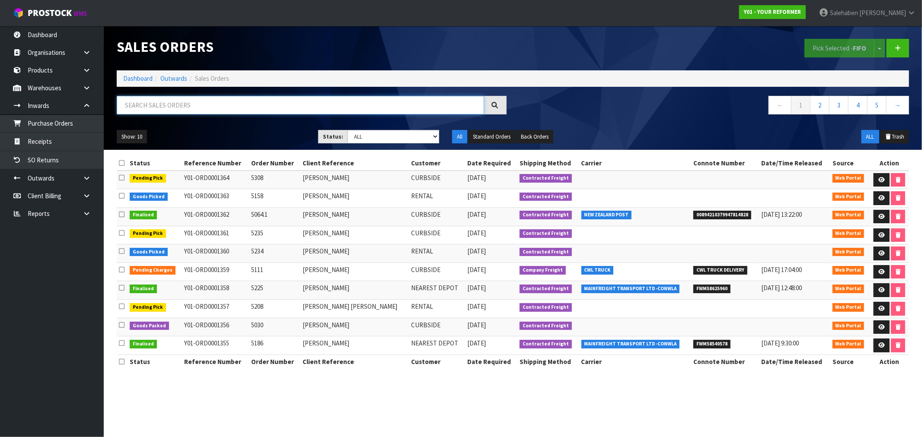
click at [207, 103] on input "text" at bounding box center [300, 105] width 367 height 19
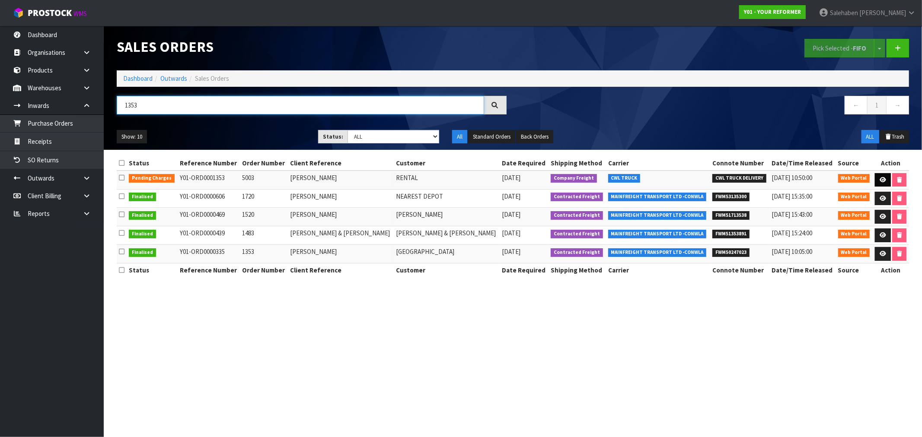
type input "1353"
click at [879, 178] on icon at bounding box center [882, 180] width 6 height 6
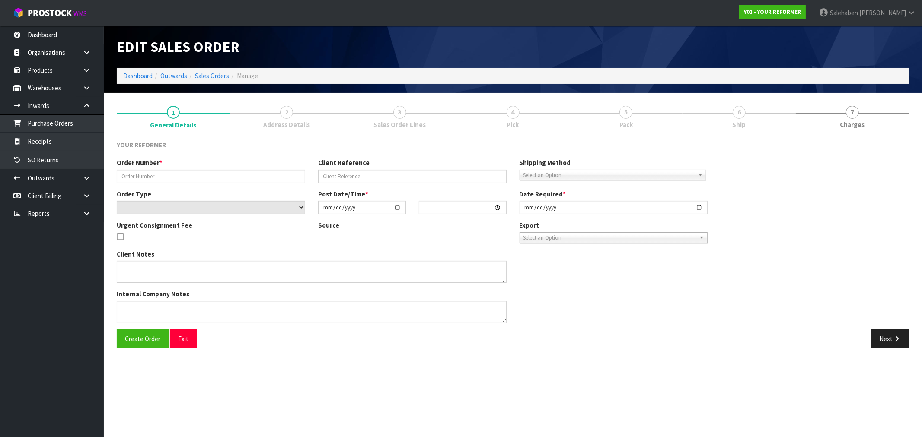
type input "5003"
type input "[PERSON_NAME]"
select select "number:0"
type input "[DATE]"
type input "12:08:00.000"
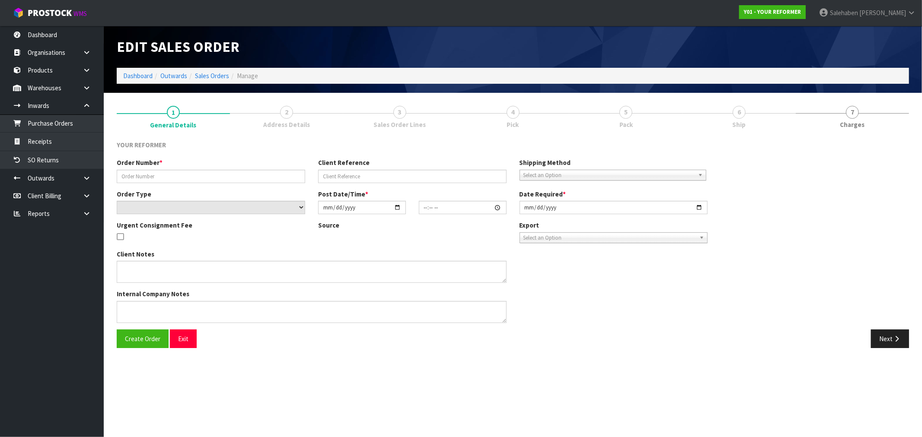
type input "[DATE]"
type textarea "[PERSON_NAME] [STREET_ADDRESS] [PHONE_NUMBER]"
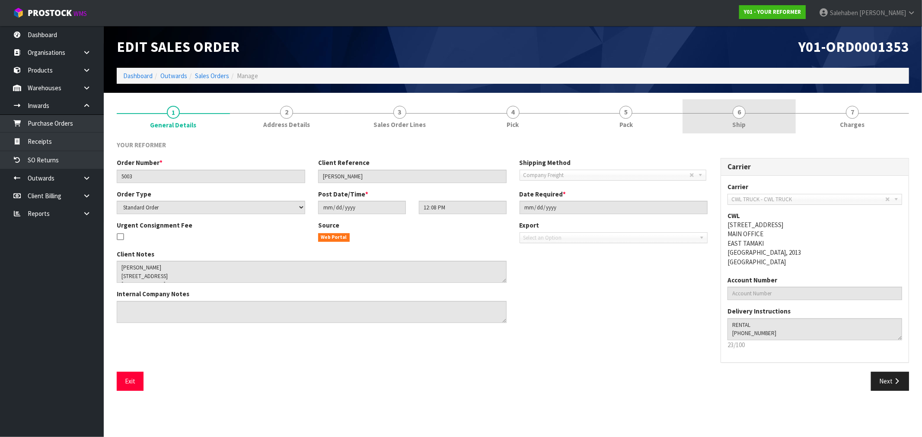
click at [744, 121] on span "Ship" at bounding box center [738, 124] width 13 height 9
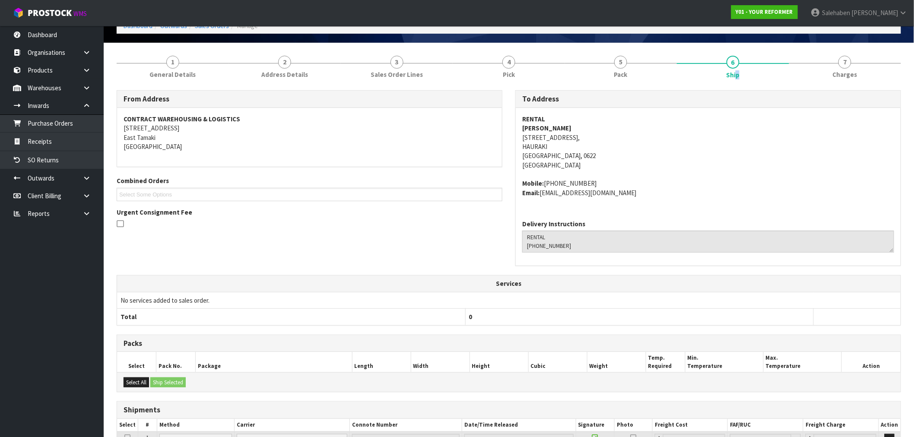
scroll to position [127, 0]
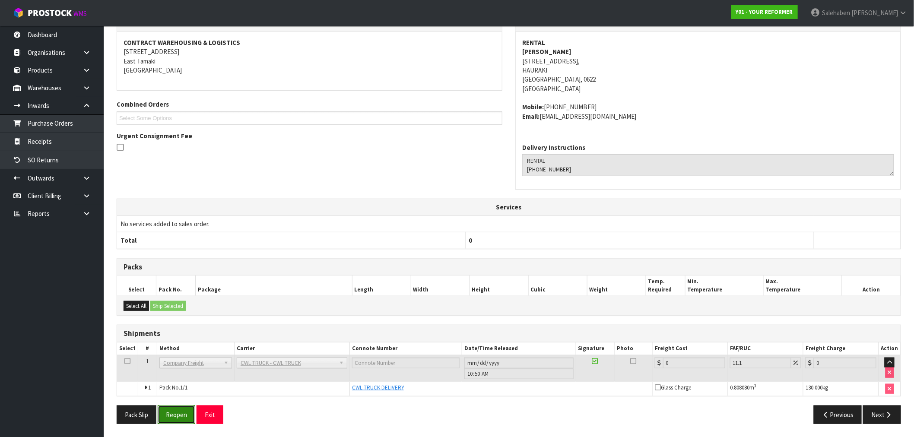
click at [181, 411] on button "Reopen" at bounding box center [177, 415] width 38 height 19
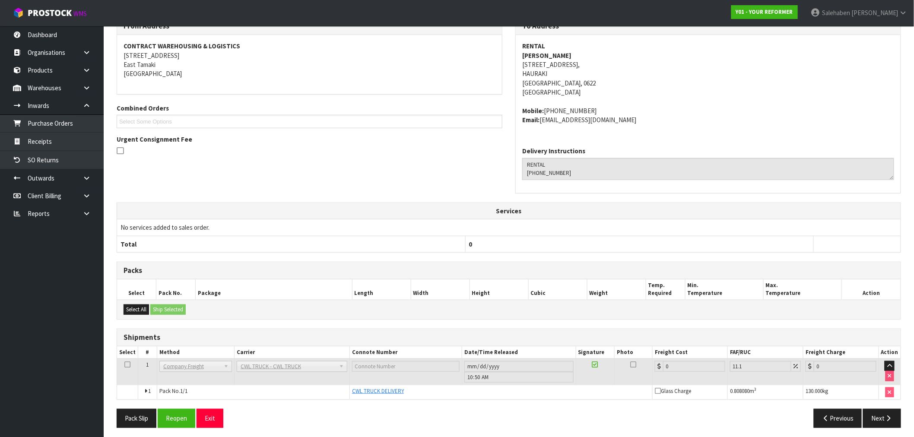
scroll to position [158, 0]
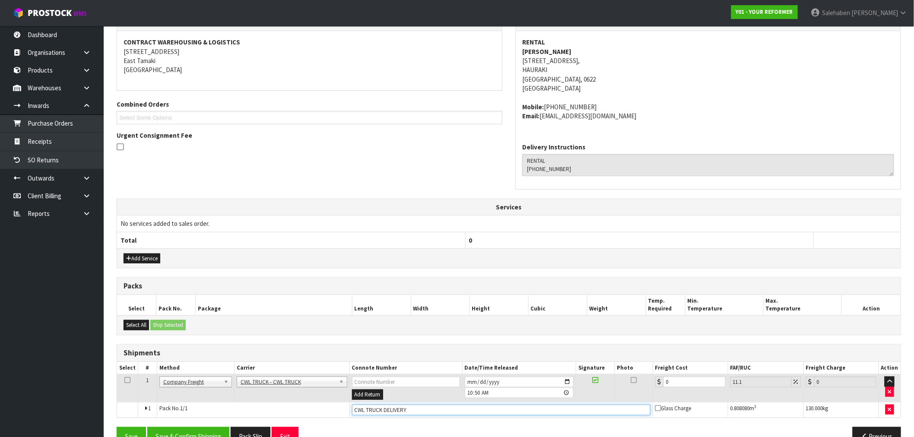
click at [413, 407] on input "CWL TRUCK DELIVERY" at bounding box center [501, 410] width 299 height 11
type input "CWL TRUCK DELIVERED"
drag, startPoint x: 670, startPoint y: 379, endPoint x: 629, endPoint y: 392, distance: 43.3
click at [650, 389] on tr "1 Client Local Pickup Customer Local Pickup Company Freight Contracted Freight …" at bounding box center [509, 389] width 784 height 28
type input "2"
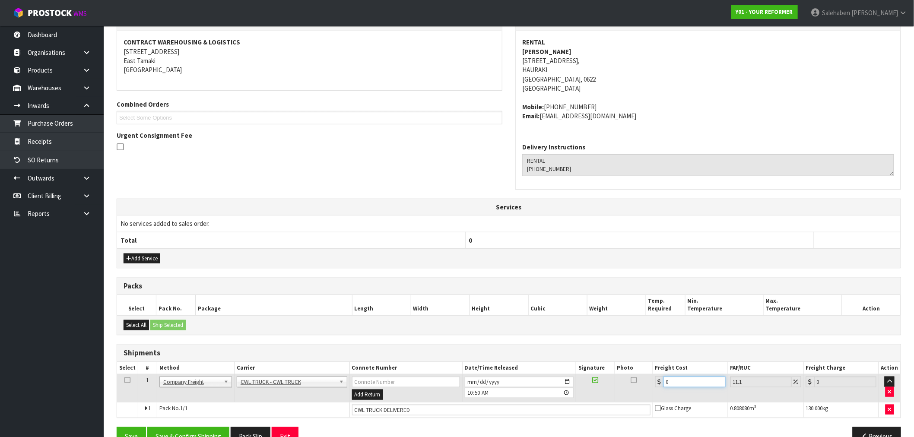
type input "2.22"
type input "20"
type input "22.22"
type input "204"
type input "226.64"
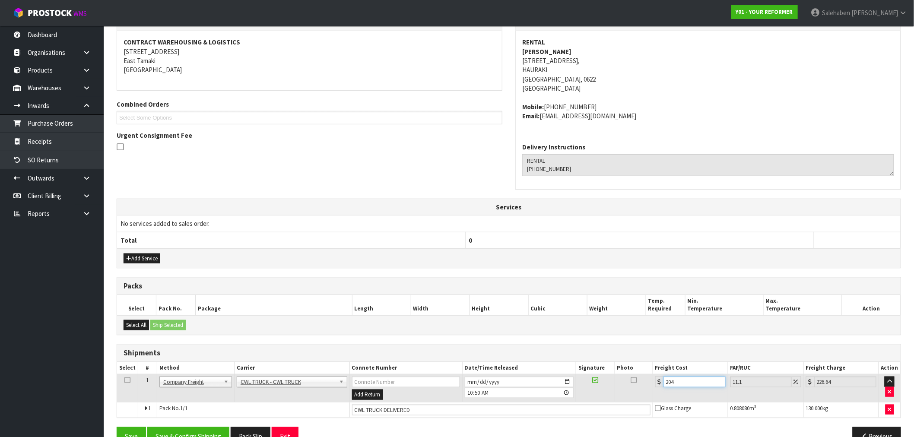
type input "204.5"
type input "227.2"
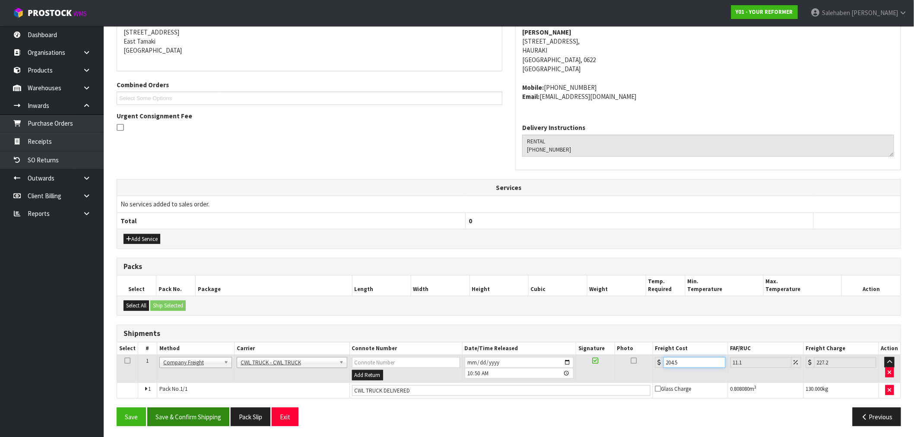
scroll to position [180, 0]
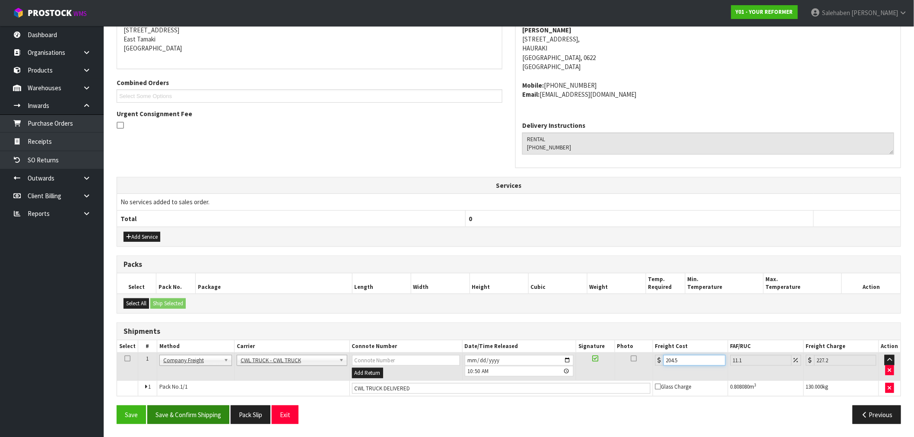
type input "204.5"
click at [181, 414] on button "Save & Confirm Shipping" at bounding box center [188, 415] width 82 height 19
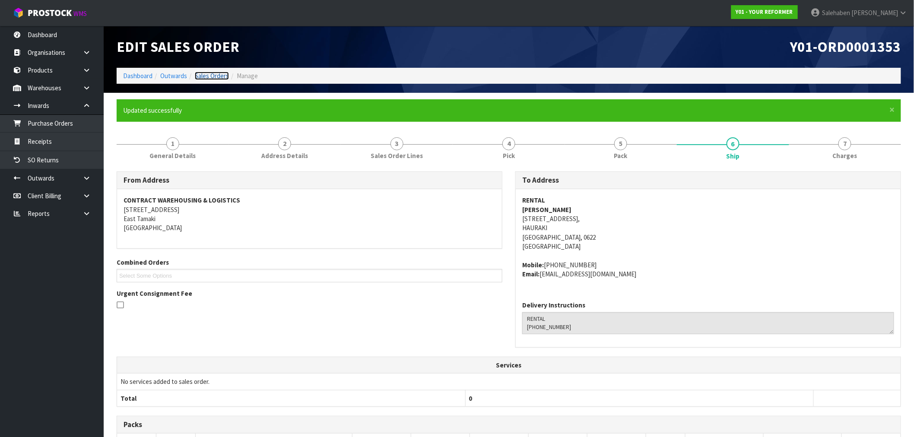
click at [209, 74] on link "Sales Orders" at bounding box center [212, 76] width 34 height 8
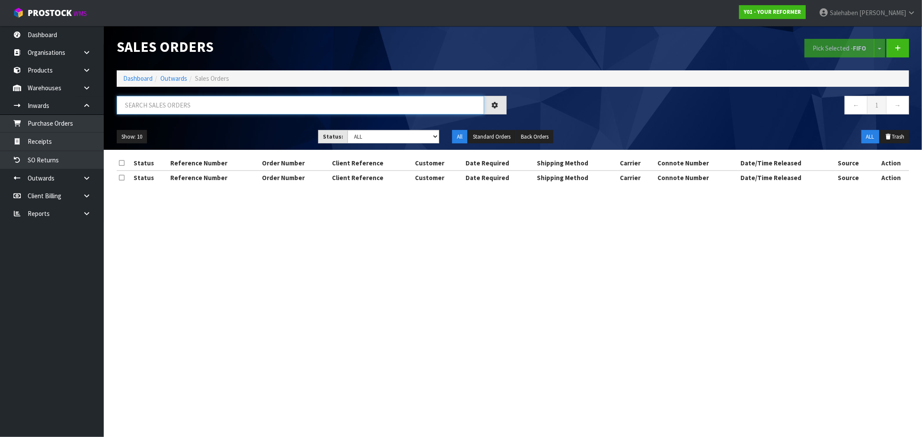
click at [178, 108] on input "text" at bounding box center [300, 105] width 367 height 19
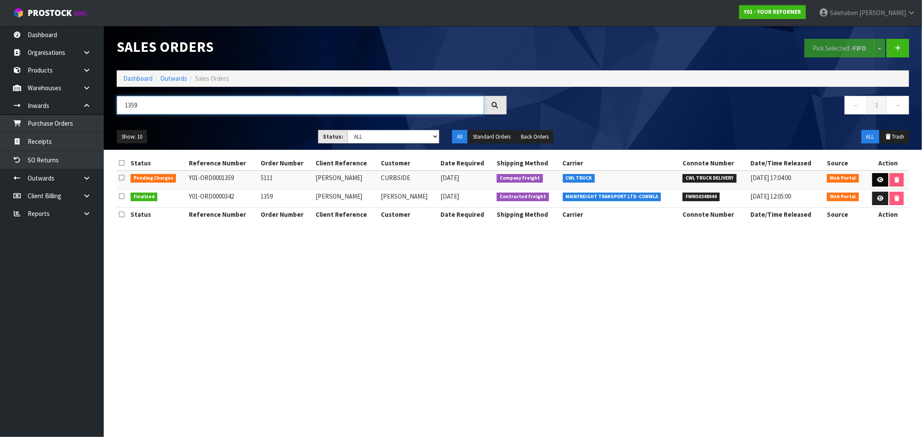
type input "1359"
click at [879, 180] on icon at bounding box center [880, 180] width 6 height 6
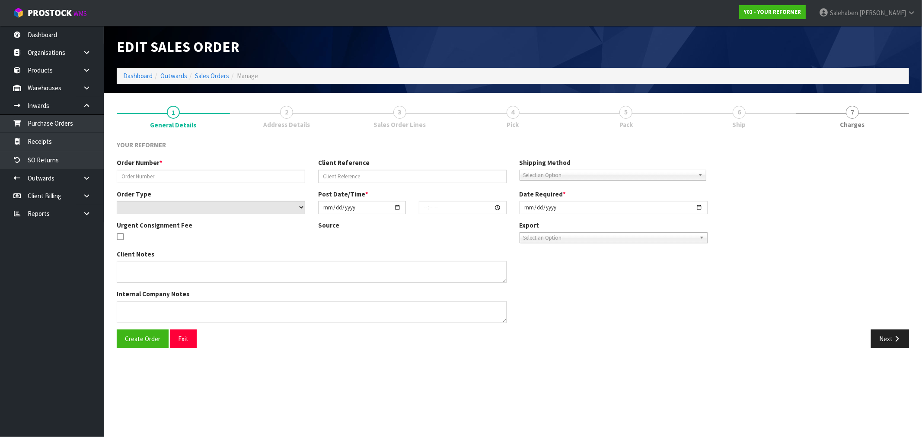
type input "5111"
type input "[PERSON_NAME]"
select select "number:0"
type input "[DATE]"
type input "12:30:00.000"
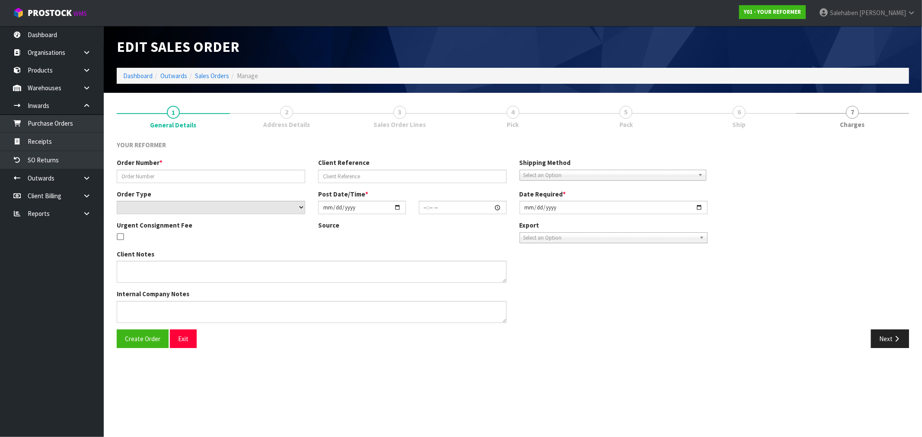
type input "[DATE]"
type textarea "[PERSON_NAME] [STREET_ADDRESS] [PHONE_NUMBER]"
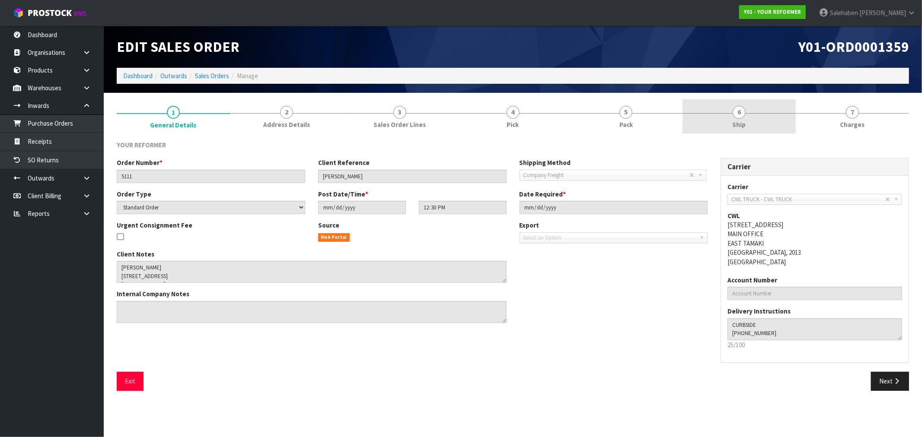
click at [741, 116] on span "6" at bounding box center [738, 112] width 13 height 13
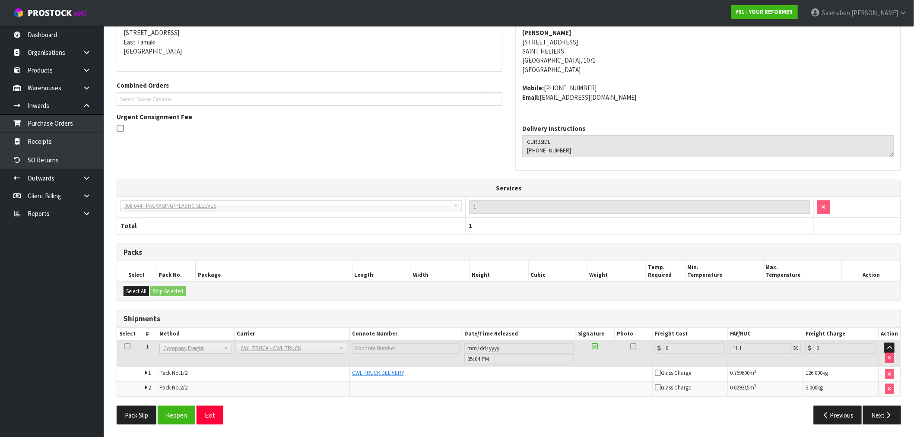
scroll to position [146, 0]
click at [182, 414] on button "Reopen" at bounding box center [177, 415] width 38 height 19
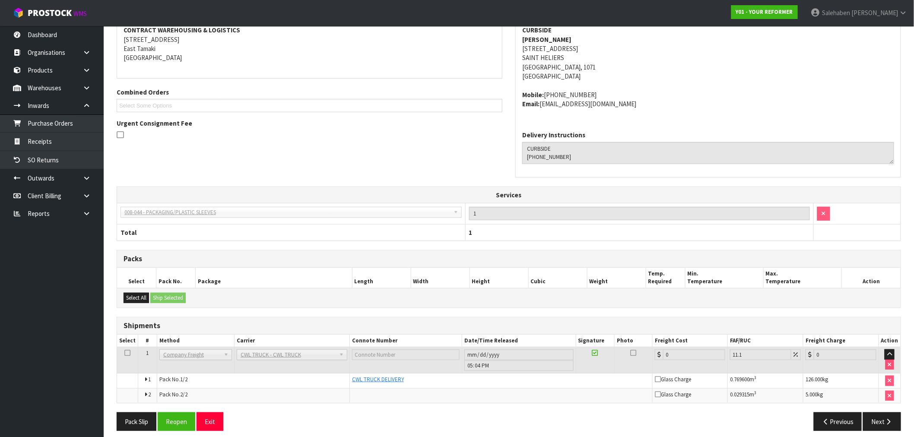
scroll to position [178, 0]
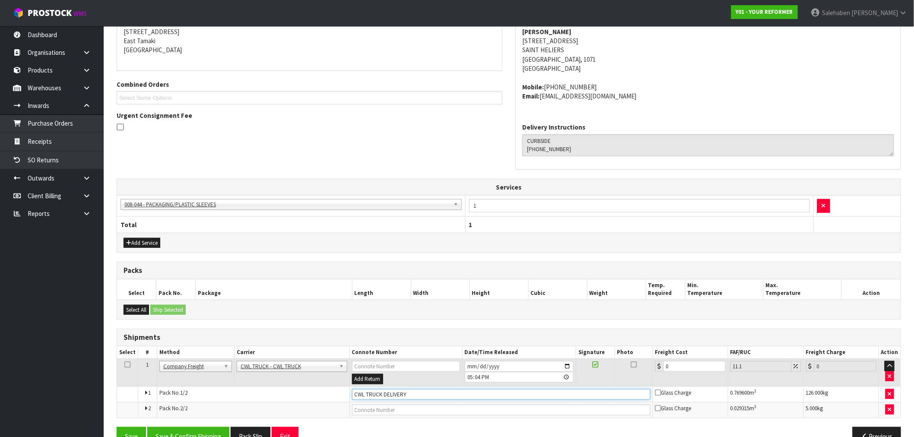
click at [418, 392] on input "CWL TRUCK DELIVERY" at bounding box center [501, 394] width 299 height 11
type input "CWL TRUCK DELIVERED"
drag, startPoint x: 678, startPoint y: 368, endPoint x: 637, endPoint y: 372, distance: 40.8
click at [640, 372] on tr "1 Client Local Pickup Customer Local Pickup Company Freight Contracted Freight …" at bounding box center [509, 373] width 784 height 28
type input "1"
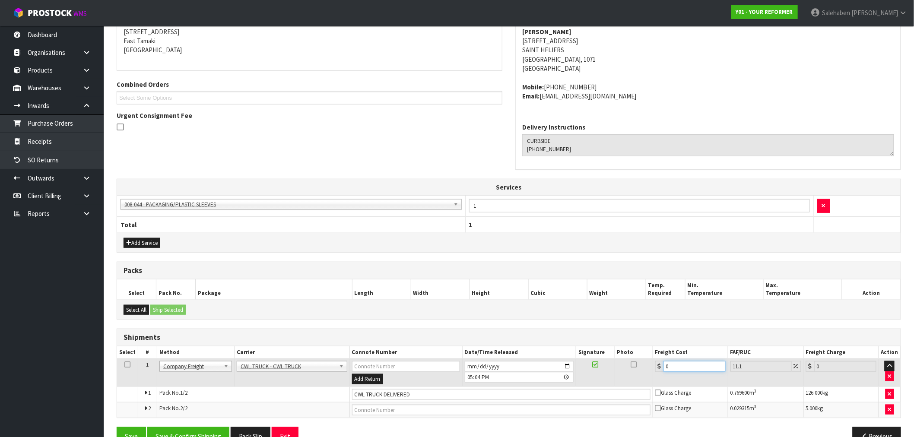
type input "1.11"
type input "16"
type input "17.78"
type input "168"
type input "186.65"
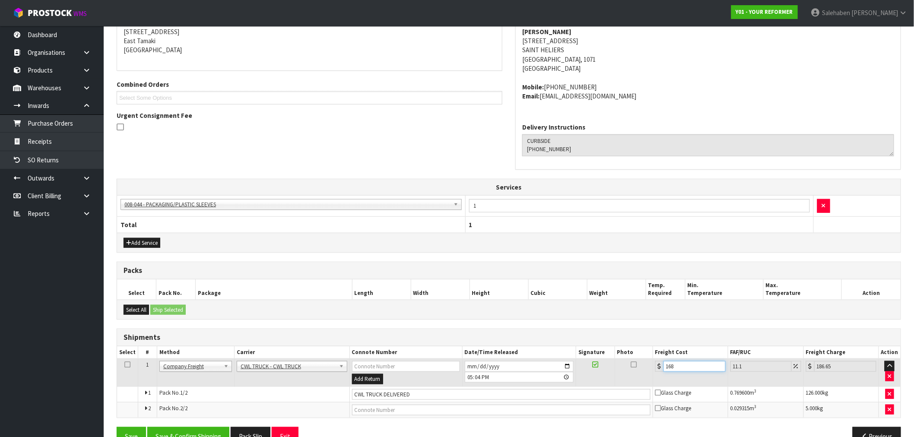
type input "168.5"
type input "187.2"
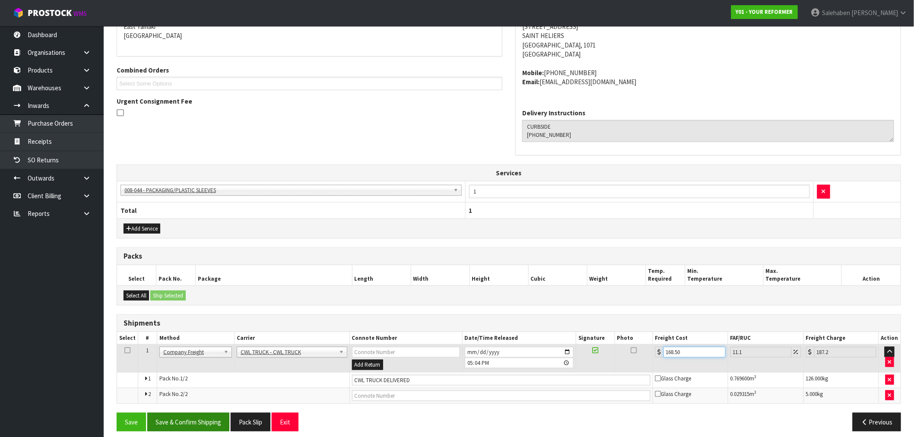
scroll to position [200, 0]
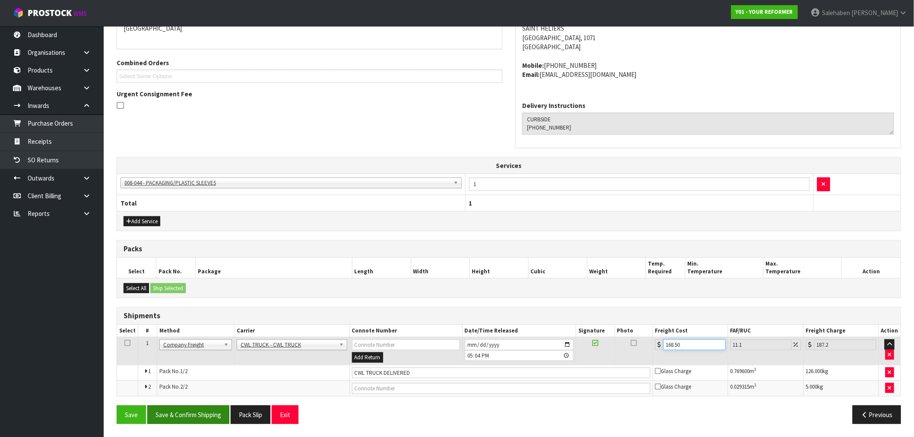
type input "168.50"
click at [178, 411] on button "Save & Confirm Shipping" at bounding box center [188, 415] width 82 height 19
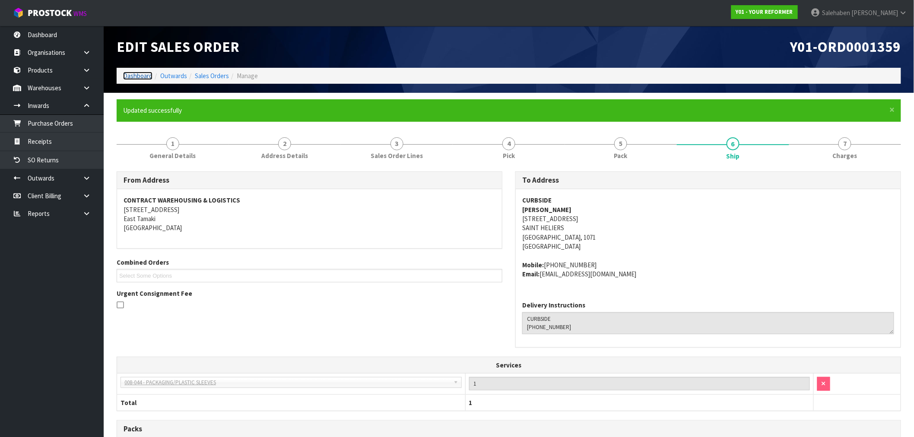
click at [135, 74] on link "Dashboard" at bounding box center [137, 76] width 29 height 8
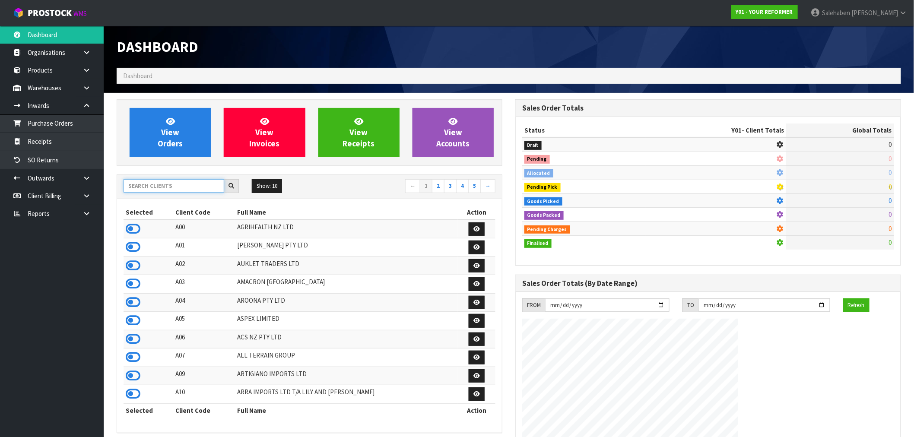
click at [179, 185] on input "text" at bounding box center [174, 185] width 101 height 13
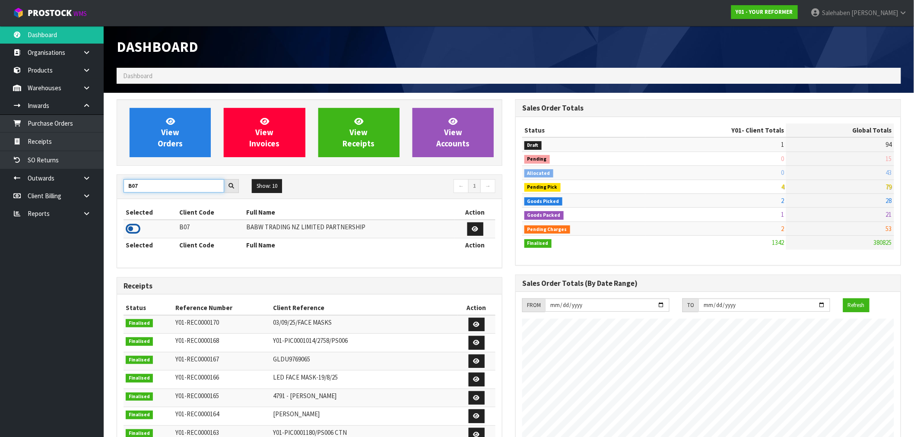
type input "B07"
drag, startPoint x: 134, startPoint y: 230, endPoint x: 149, endPoint y: 165, distance: 66.1
click at [134, 229] on icon at bounding box center [133, 229] width 15 height 13
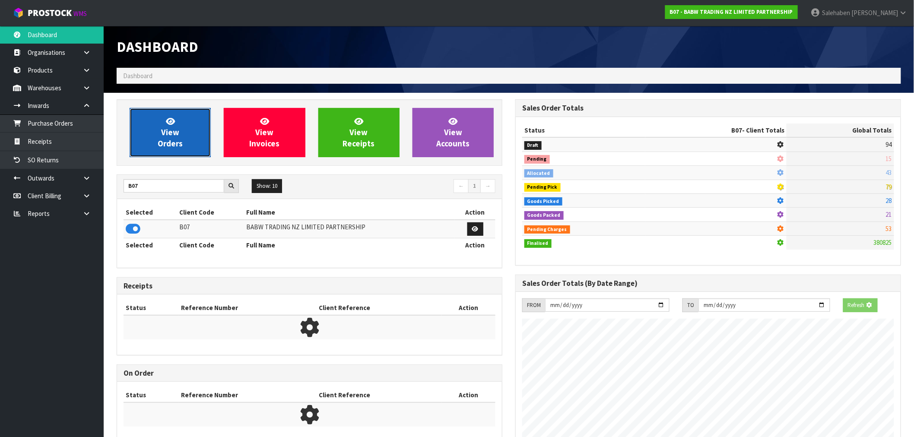
scroll to position [431572, 431711]
click at [156, 144] on link "View Orders" at bounding box center [170, 132] width 81 height 49
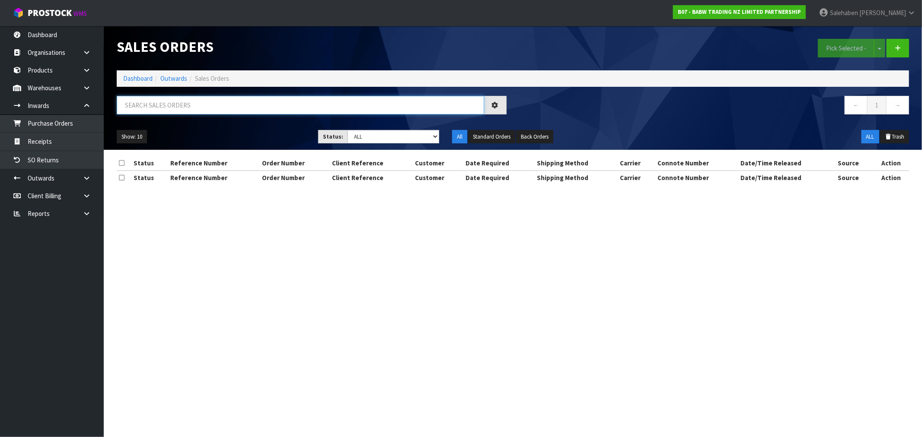
click at [140, 107] on input "text" at bounding box center [300, 105] width 367 height 19
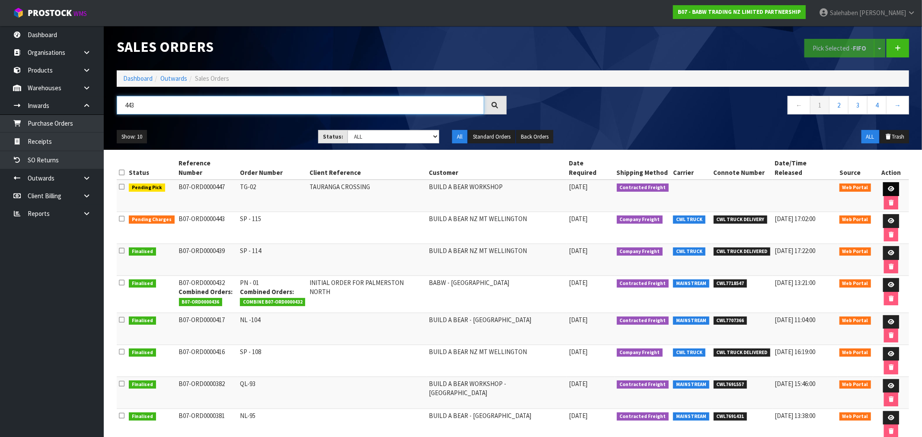
type input "443"
click at [888, 186] on icon at bounding box center [891, 189] width 6 height 6
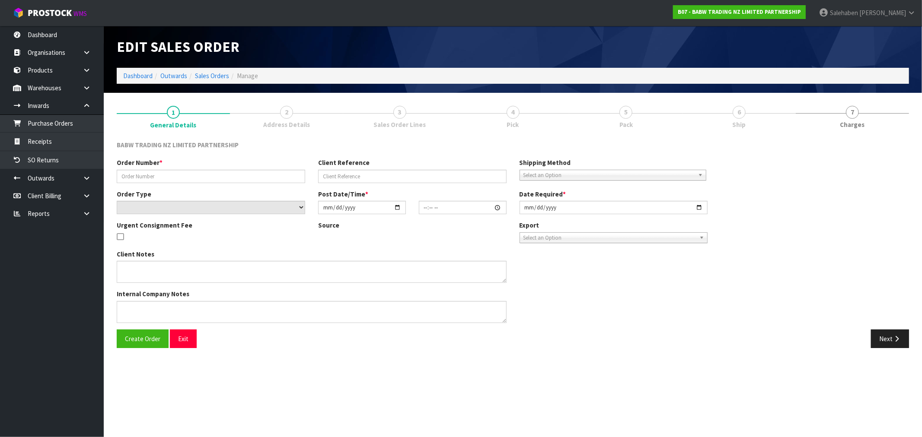
type input "TG-02"
type input "TAURANGA CROSSING"
select select "number:0"
type input "[DATE]"
type input "18:12:00.000"
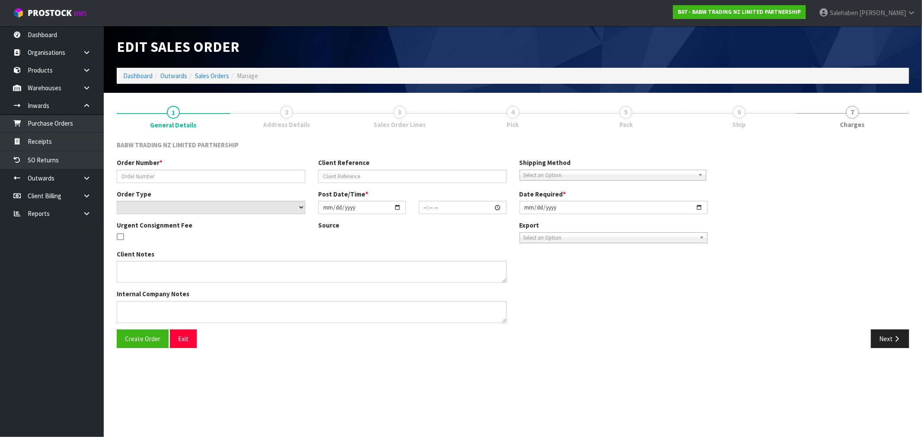
type input "[DATE]"
type textarea "NOT FOUND 33643 X 12"
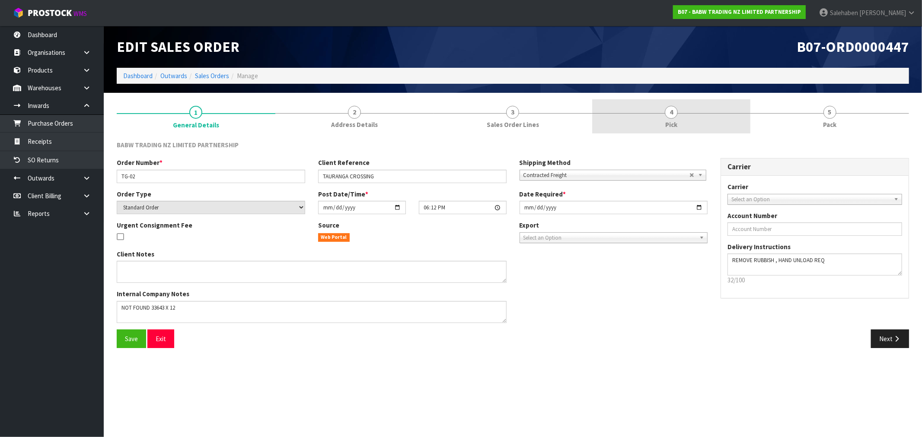
drag, startPoint x: 664, startPoint y: 120, endPoint x: 676, endPoint y: 122, distance: 12.0
click at [664, 120] on link "4 Pick" at bounding box center [671, 116] width 159 height 34
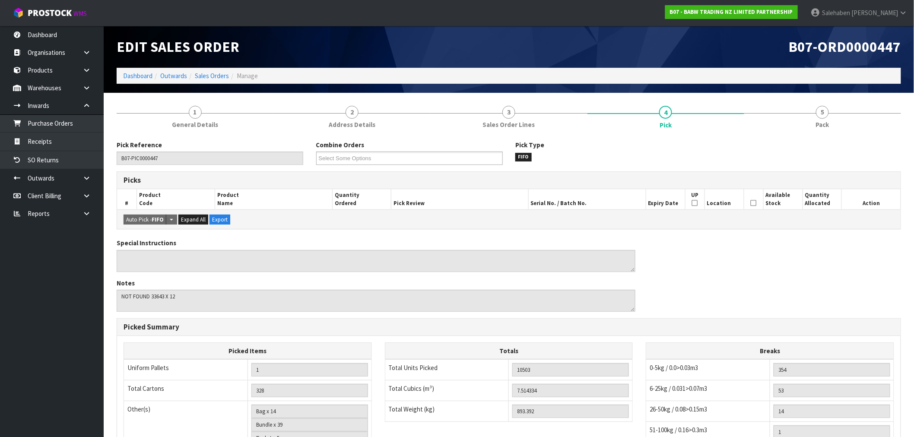
click at [821, 122] on span "Pack" at bounding box center [822, 124] width 13 height 9
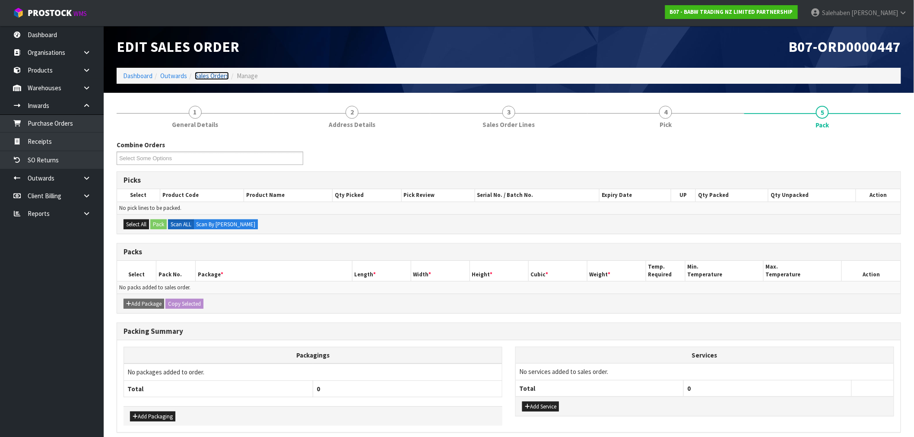
click at [212, 74] on link "Sales Orders" at bounding box center [212, 76] width 34 height 8
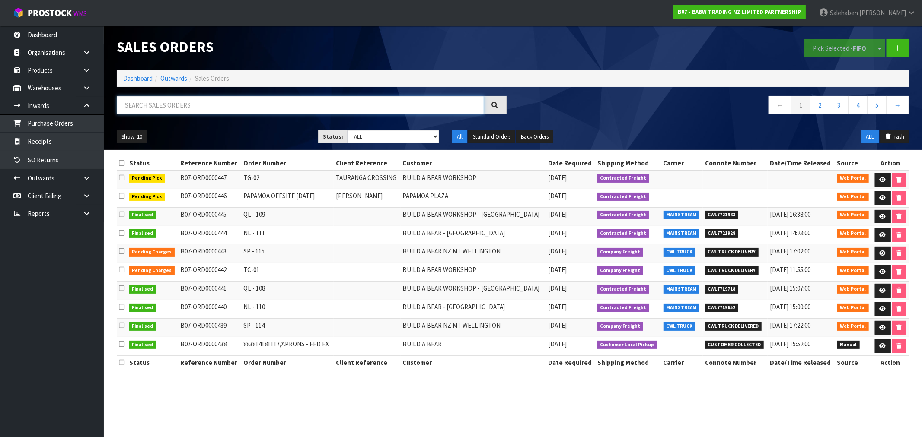
click at [231, 105] on input "text" at bounding box center [300, 105] width 367 height 19
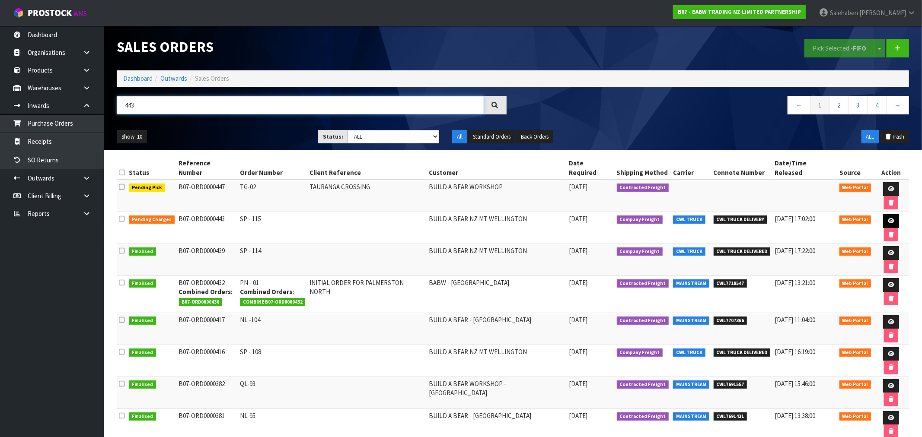
type input "443"
click at [888, 218] on icon at bounding box center [891, 221] width 6 height 6
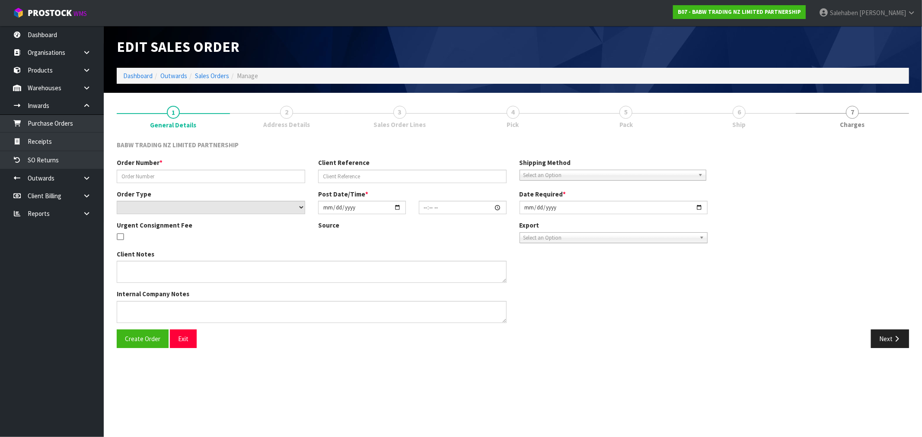
type input "SP - 115"
select select "number:0"
type input "[DATE]"
type input "09:05:00.000"
type input "[DATE]"
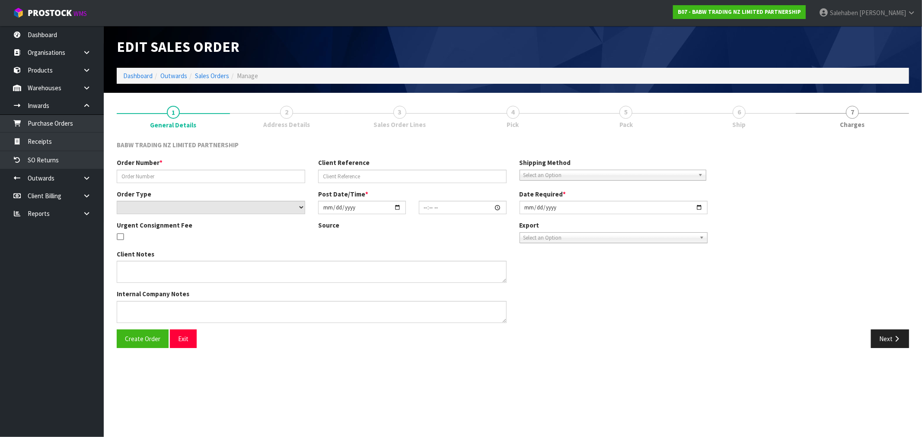
type textarea "CALL/MESSGAE AFTERNOON PRIOR TO MORNING DELIVERY - FRANKI 0273810540, TO MAKE S…"
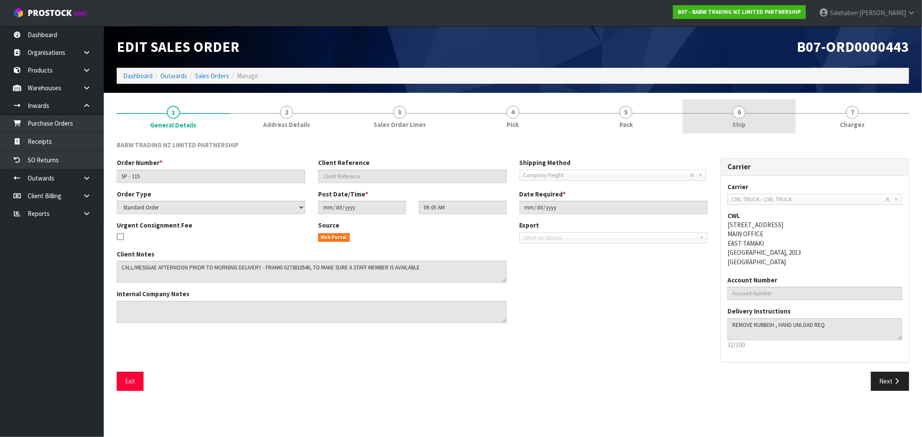
click at [741, 122] on span "Ship" at bounding box center [738, 124] width 13 height 9
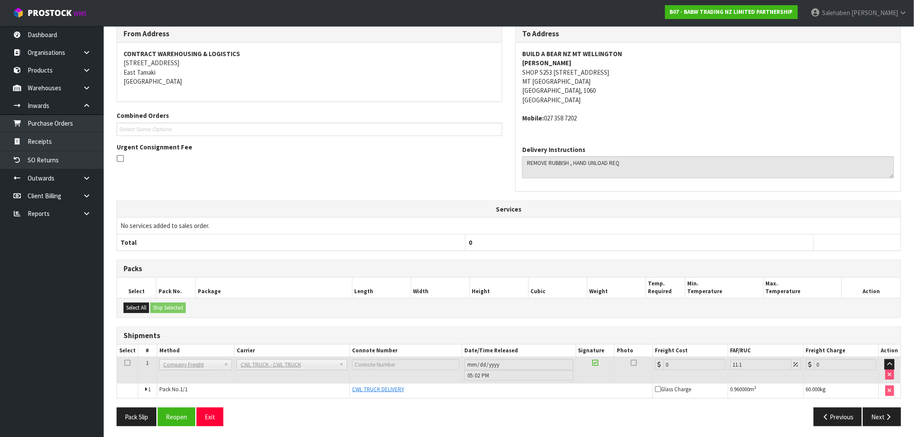
scroll to position [118, 0]
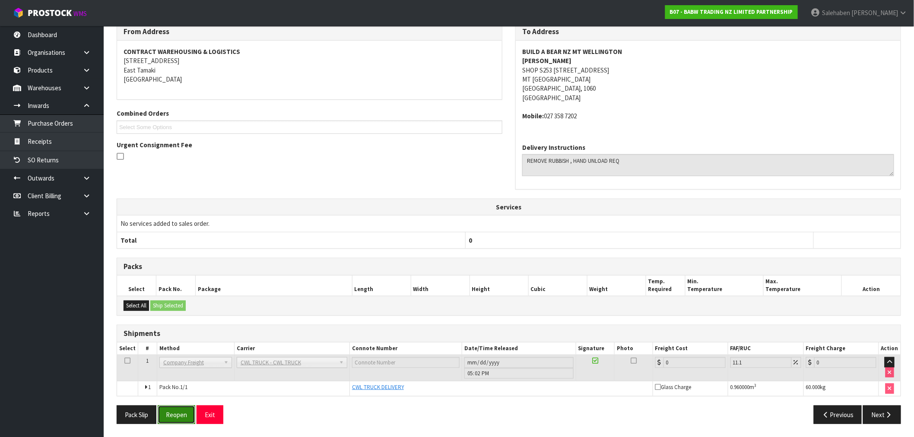
click at [186, 412] on button "Reopen" at bounding box center [177, 415] width 38 height 19
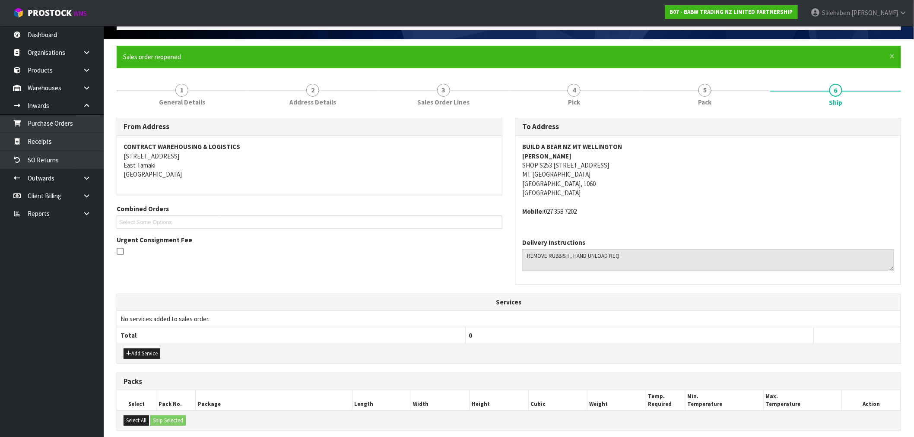
scroll to position [171, 0]
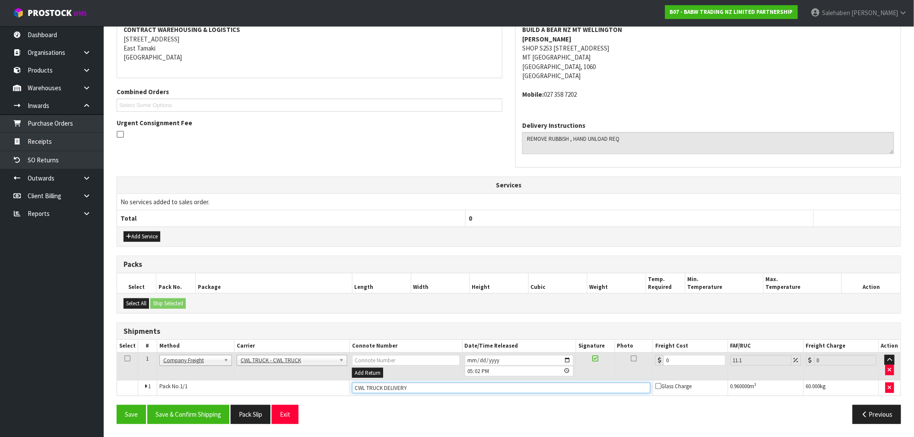
click at [423, 385] on input "CWL TRUCK DELIVERY" at bounding box center [501, 388] width 299 height 11
type input "CWL TRUCK DELIVERED"
drag, startPoint x: 672, startPoint y: 358, endPoint x: 636, endPoint y: 369, distance: 38.1
click at [642, 368] on tr "1 Client Local Pickup Customer Local Pickup Company Freight Contracted Freight …" at bounding box center [509, 367] width 784 height 28
type input "1"
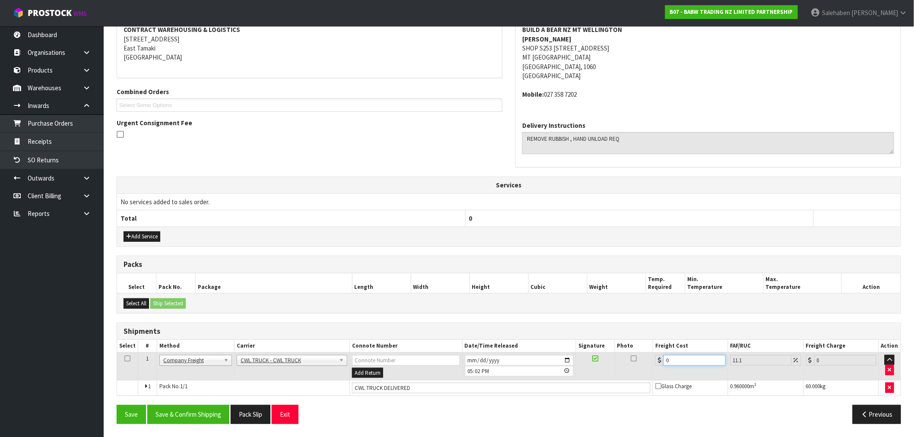
type input "1.11"
type input "10"
type input "11.11"
type input "102"
type input "113.32"
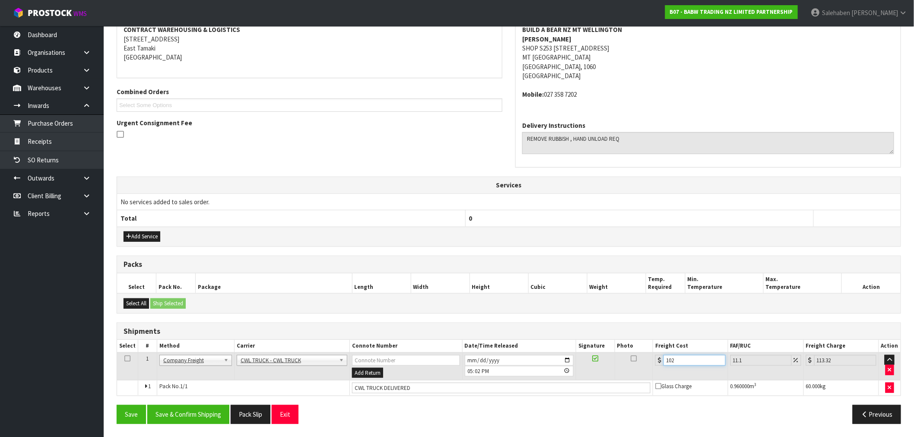
type input "102.9"
type input "114.32"
type input "102.9"
click at [197, 411] on button "Save & Confirm Shipping" at bounding box center [188, 414] width 82 height 19
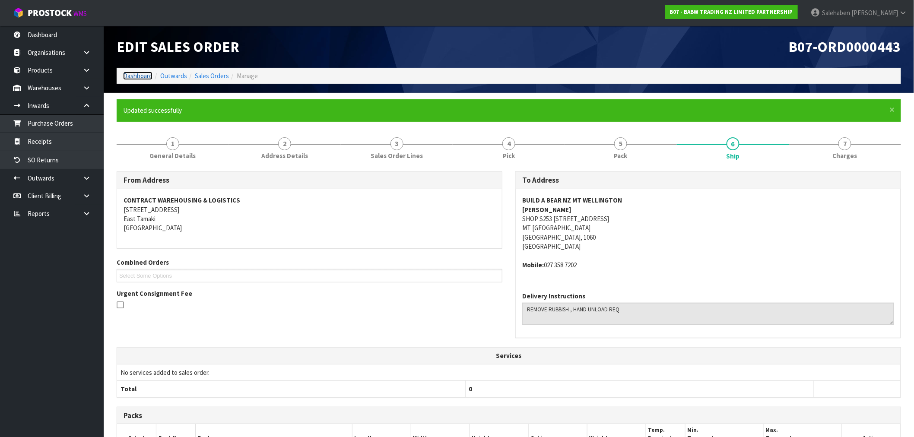
click at [144, 76] on link "Dashboard" at bounding box center [137, 76] width 29 height 8
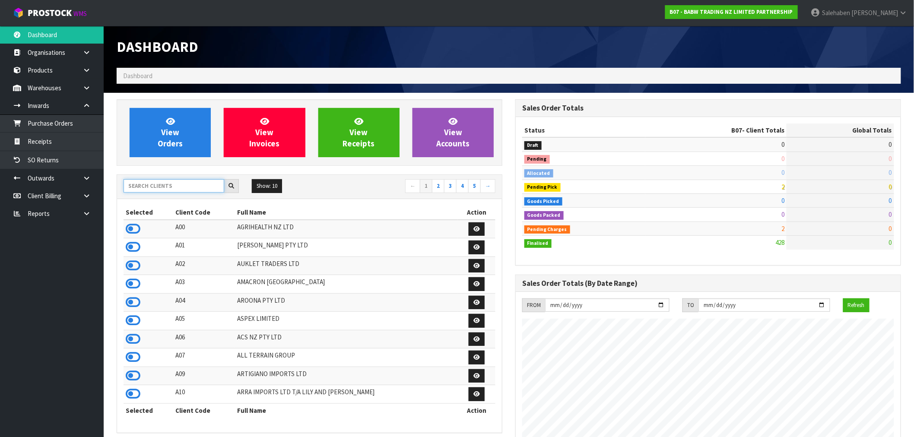
scroll to position [655, 399]
click at [167, 187] on input "text" at bounding box center [174, 185] width 101 height 13
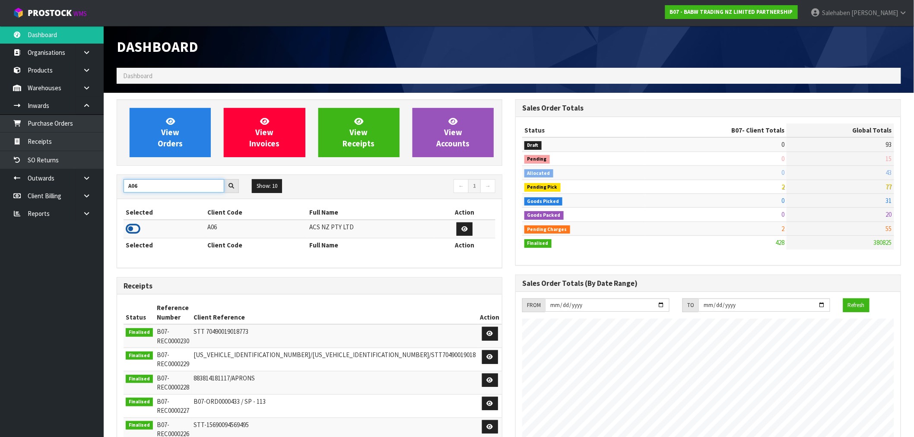
type input "A06"
click at [138, 226] on icon at bounding box center [133, 229] width 15 height 13
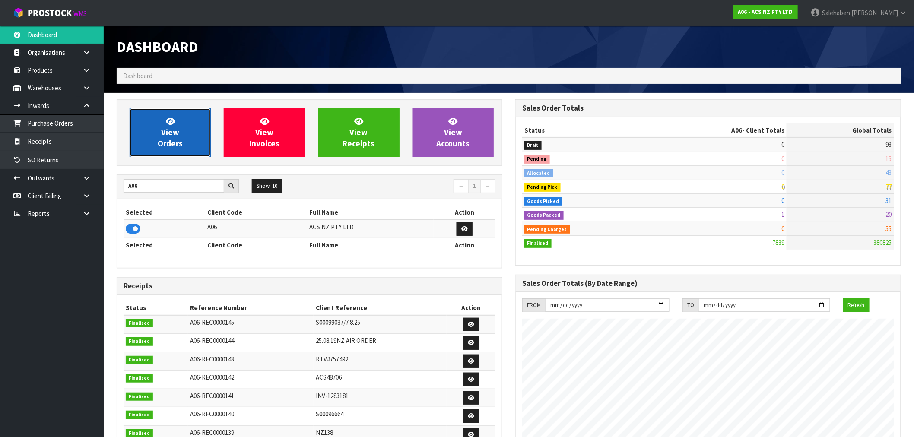
click at [180, 137] on link "View Orders" at bounding box center [170, 132] width 81 height 49
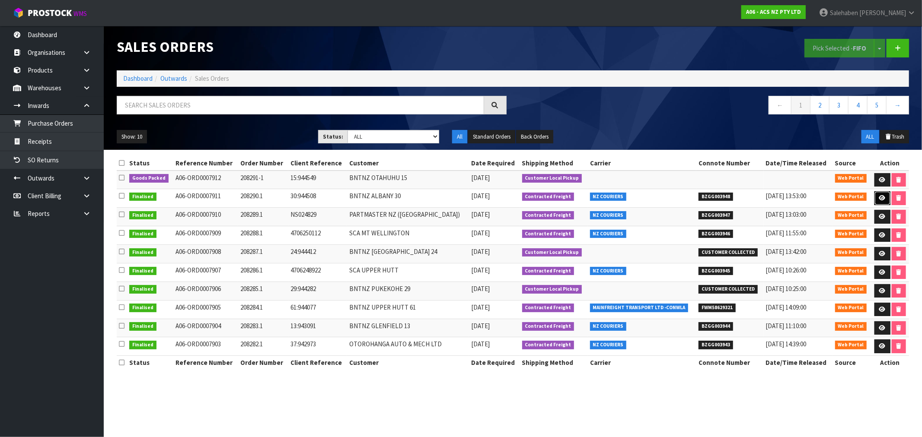
drag, startPoint x: 879, startPoint y: 198, endPoint x: 822, endPoint y: 235, distance: 68.4
click at [879, 199] on icon at bounding box center [882, 198] width 6 height 6
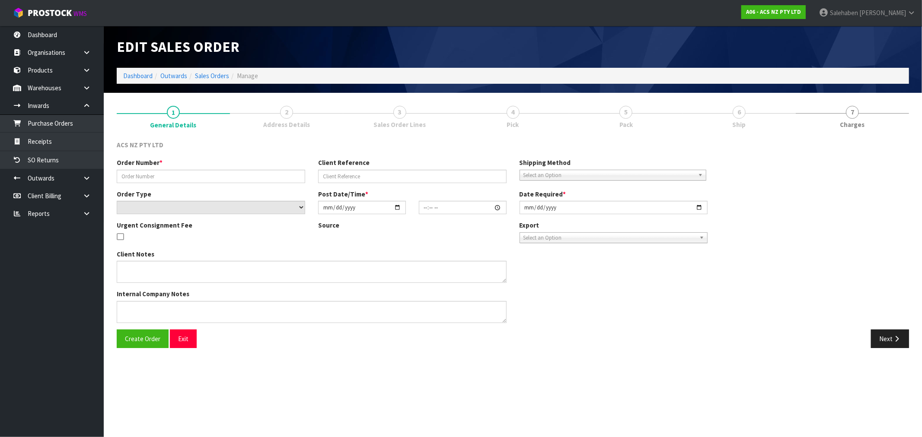
type input "208290.1"
type input "30:944508"
select select "number:0"
type input "[DATE]"
type input "11:49:00.000"
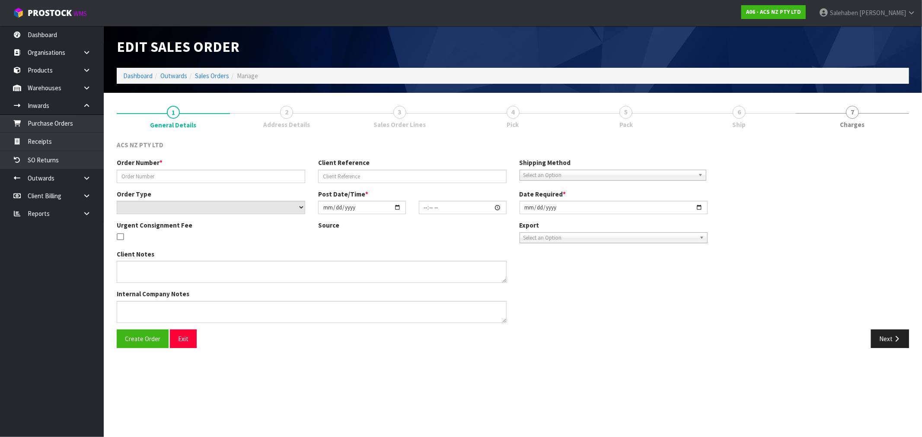
type input "[DATE]"
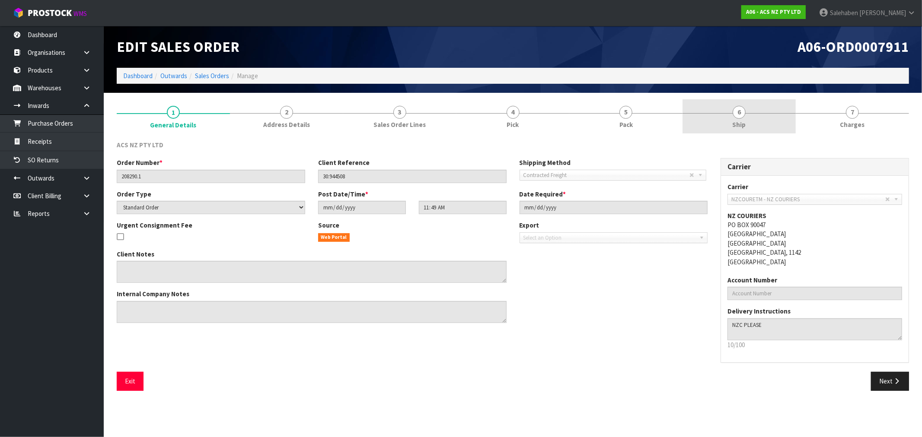
click at [741, 120] on span "Ship" at bounding box center [738, 124] width 13 height 9
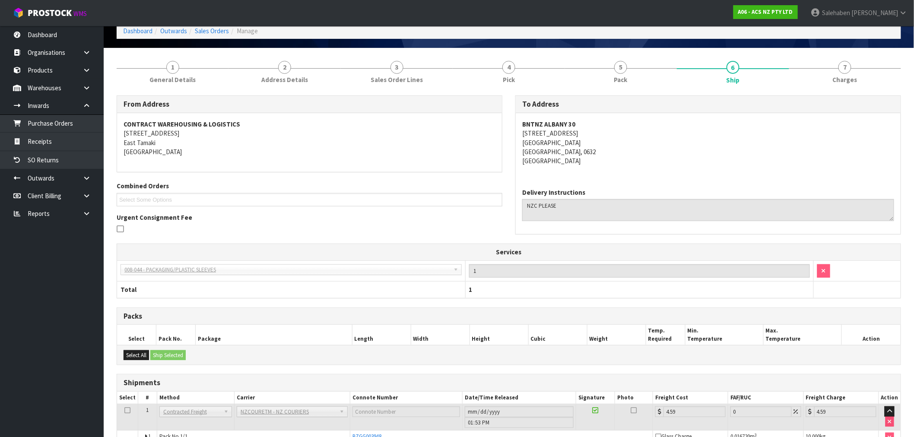
scroll to position [94, 0]
